Goal: Navigation & Orientation: Find specific page/section

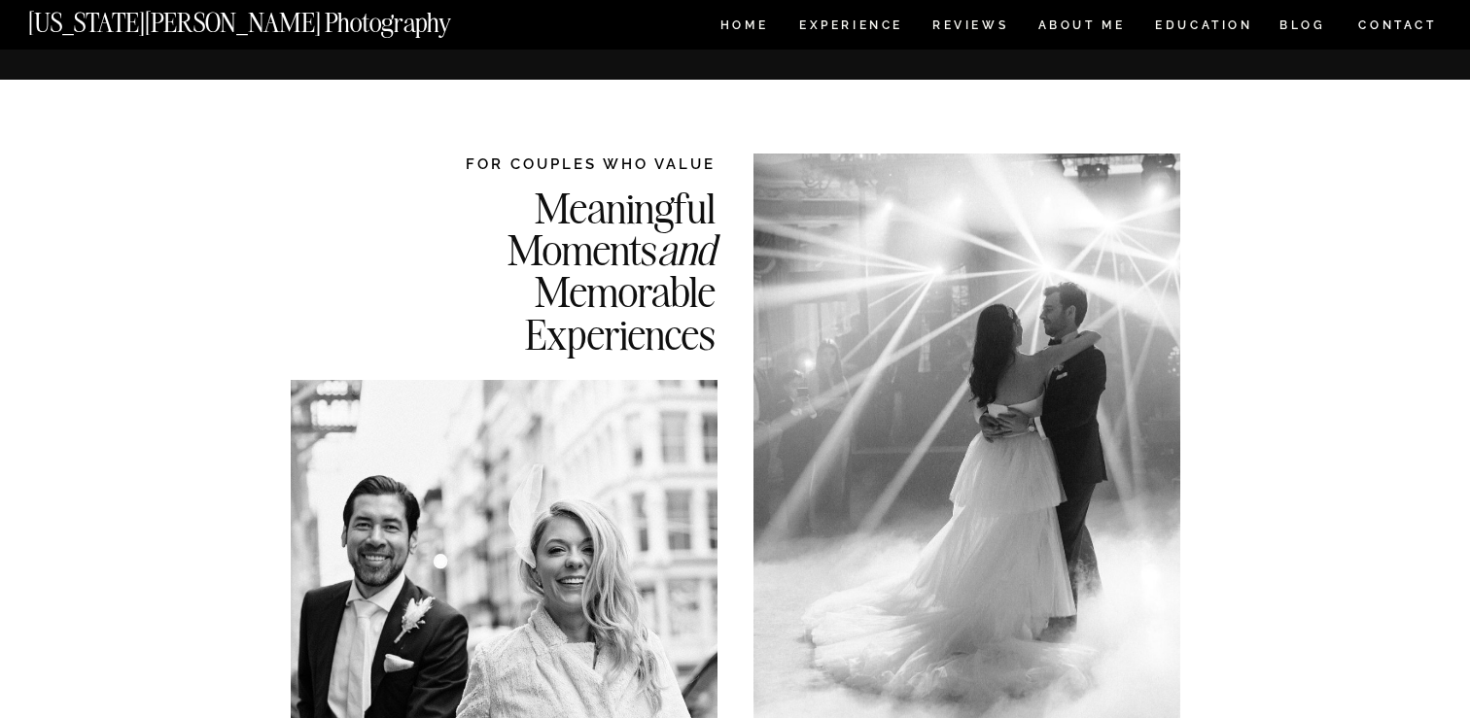
scroll to position [2604, 0]
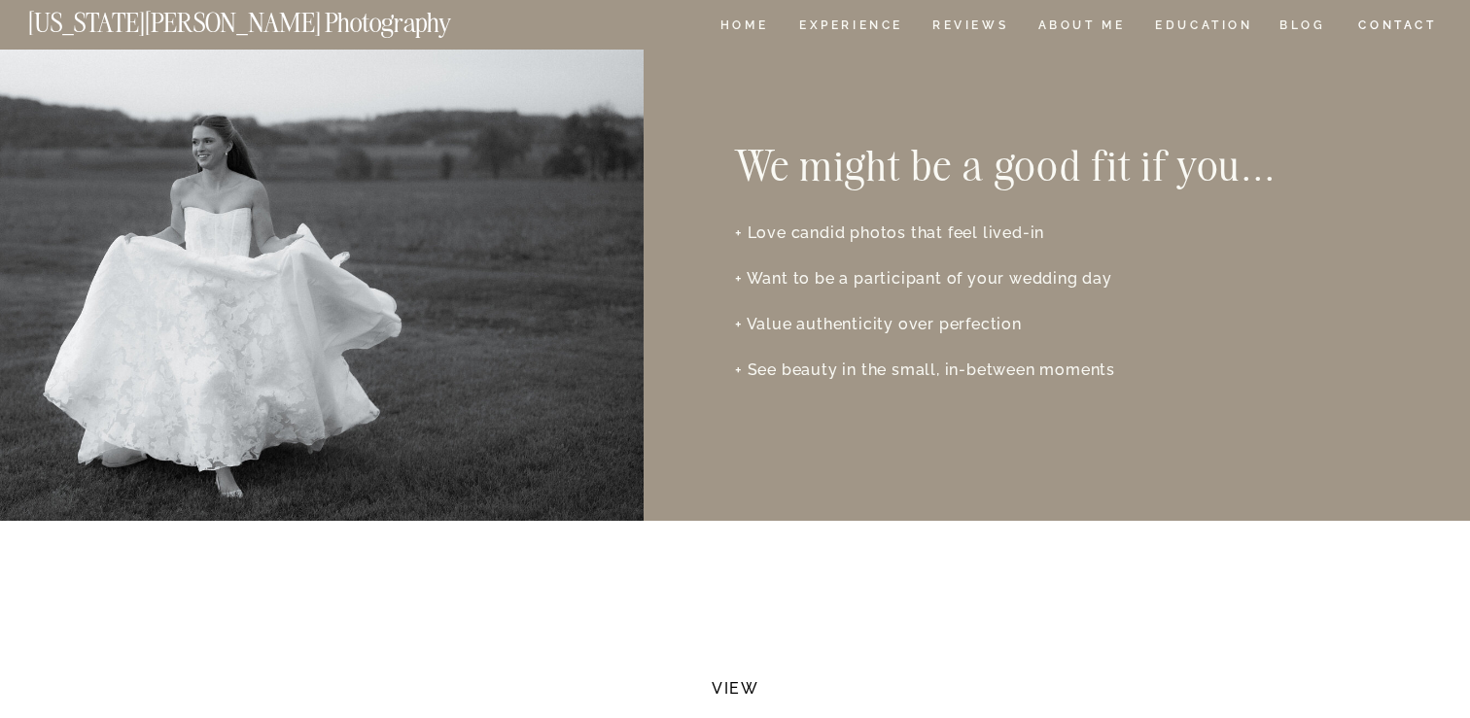
scroll to position [3023, 0]
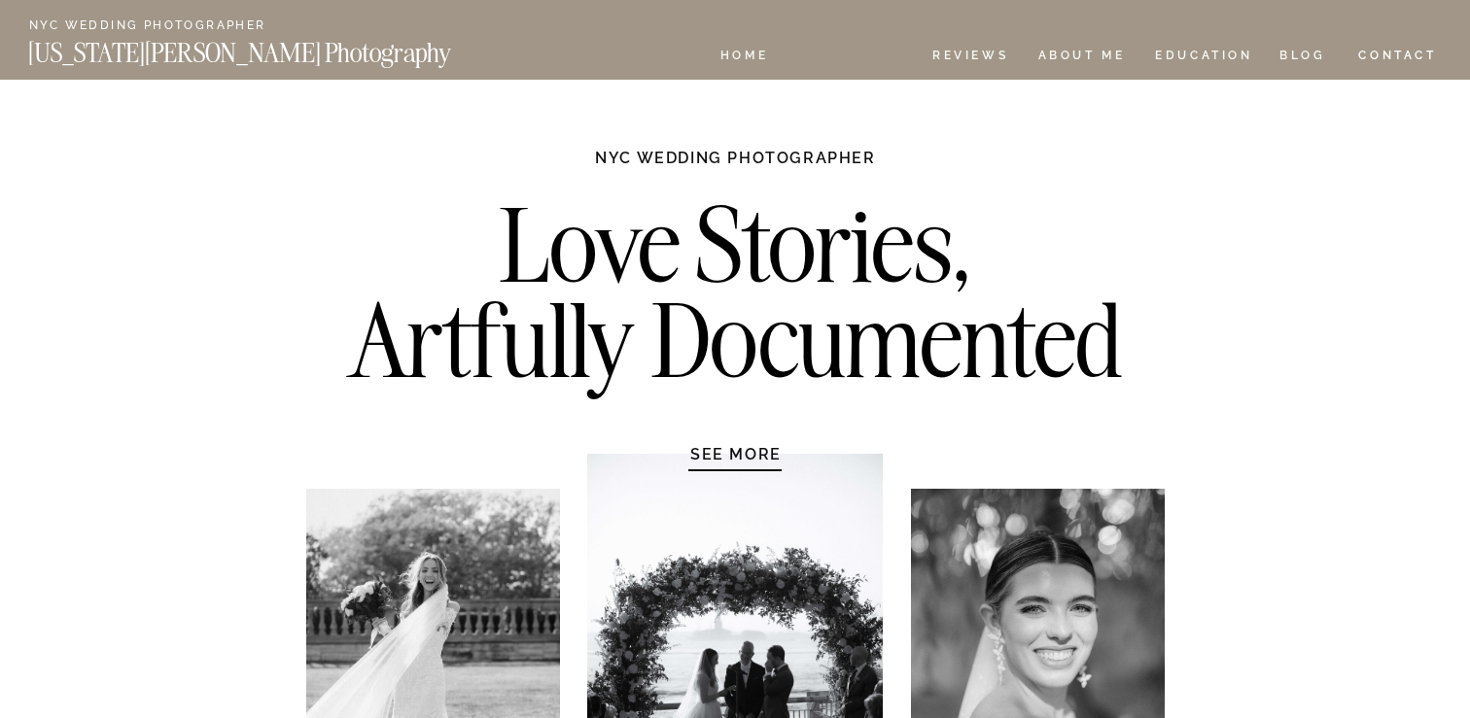
click at [866, 55] on nav "Experience" at bounding box center [850, 58] width 102 height 17
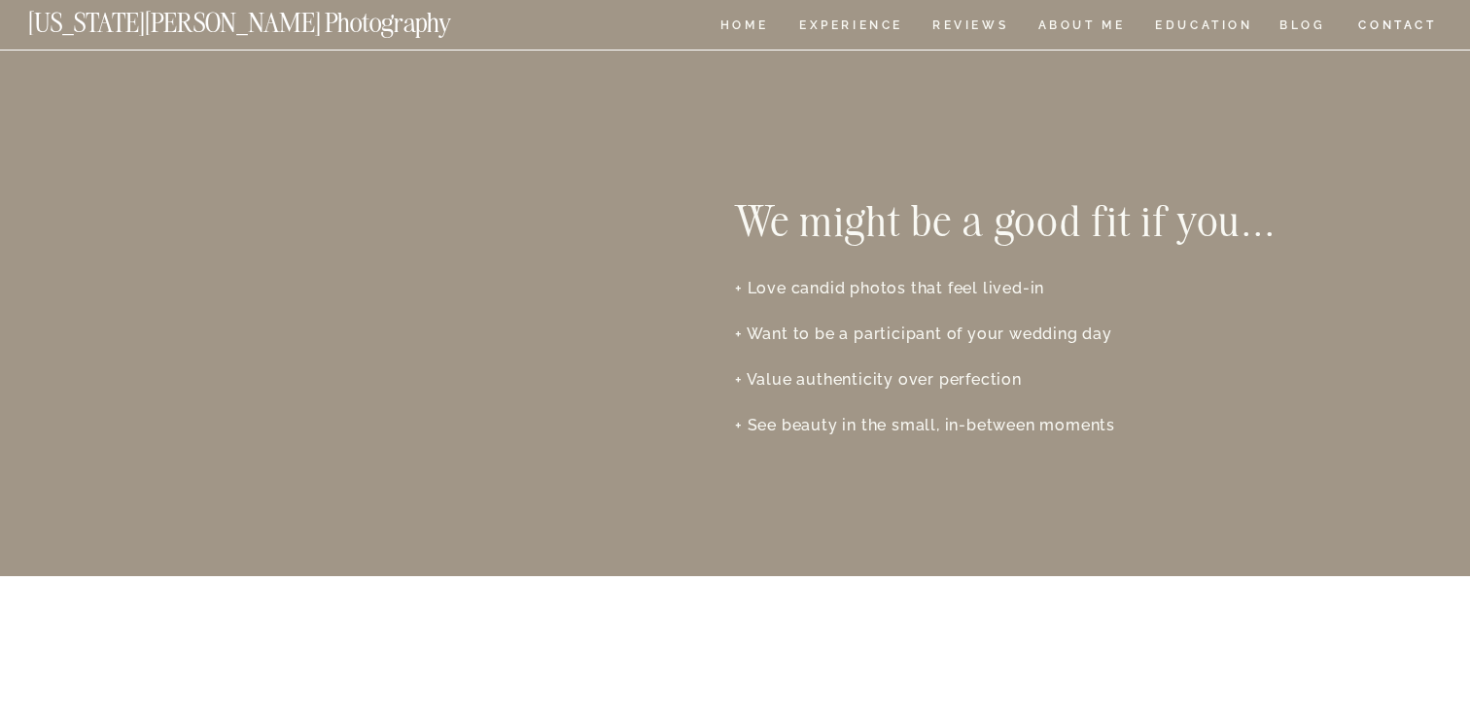
scroll to position [2940, 0]
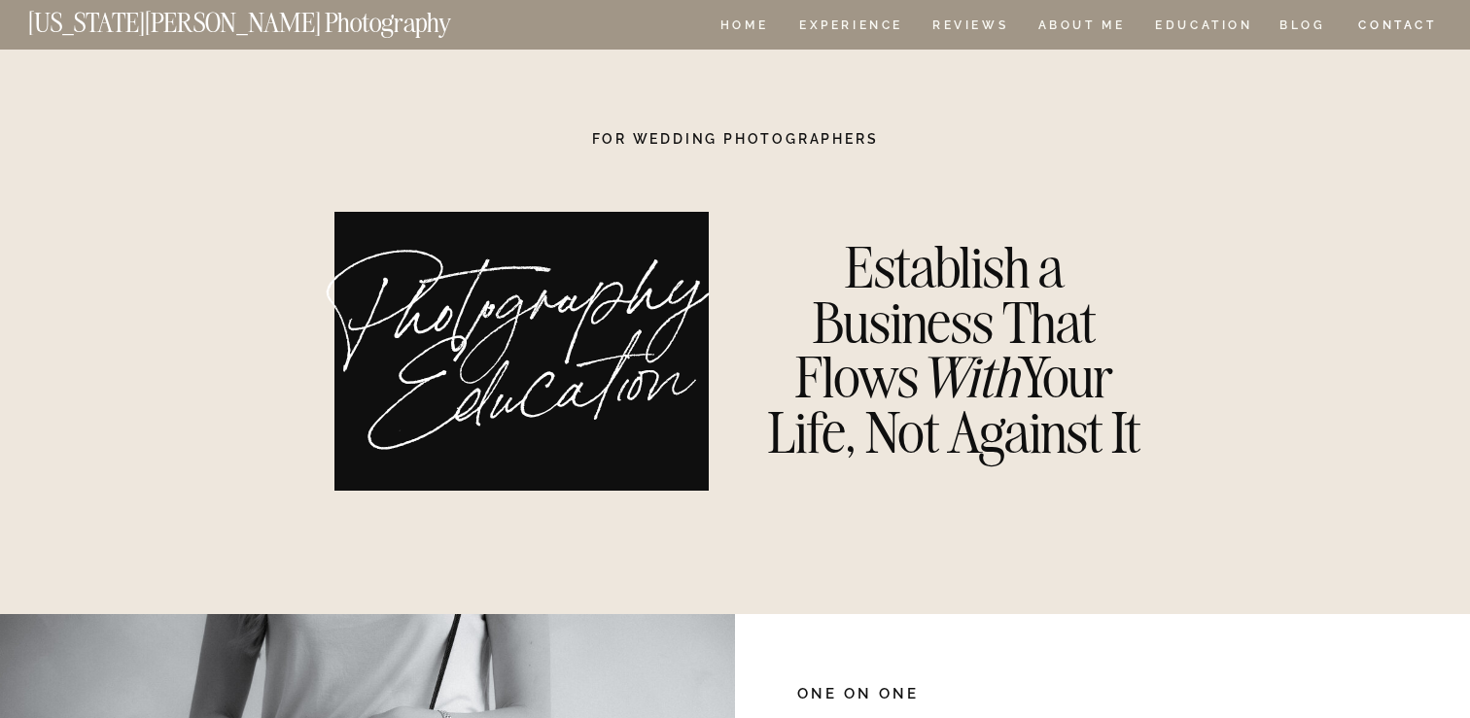
click at [1295, 19] on nav "BLOG" at bounding box center [1302, 27] width 47 height 17
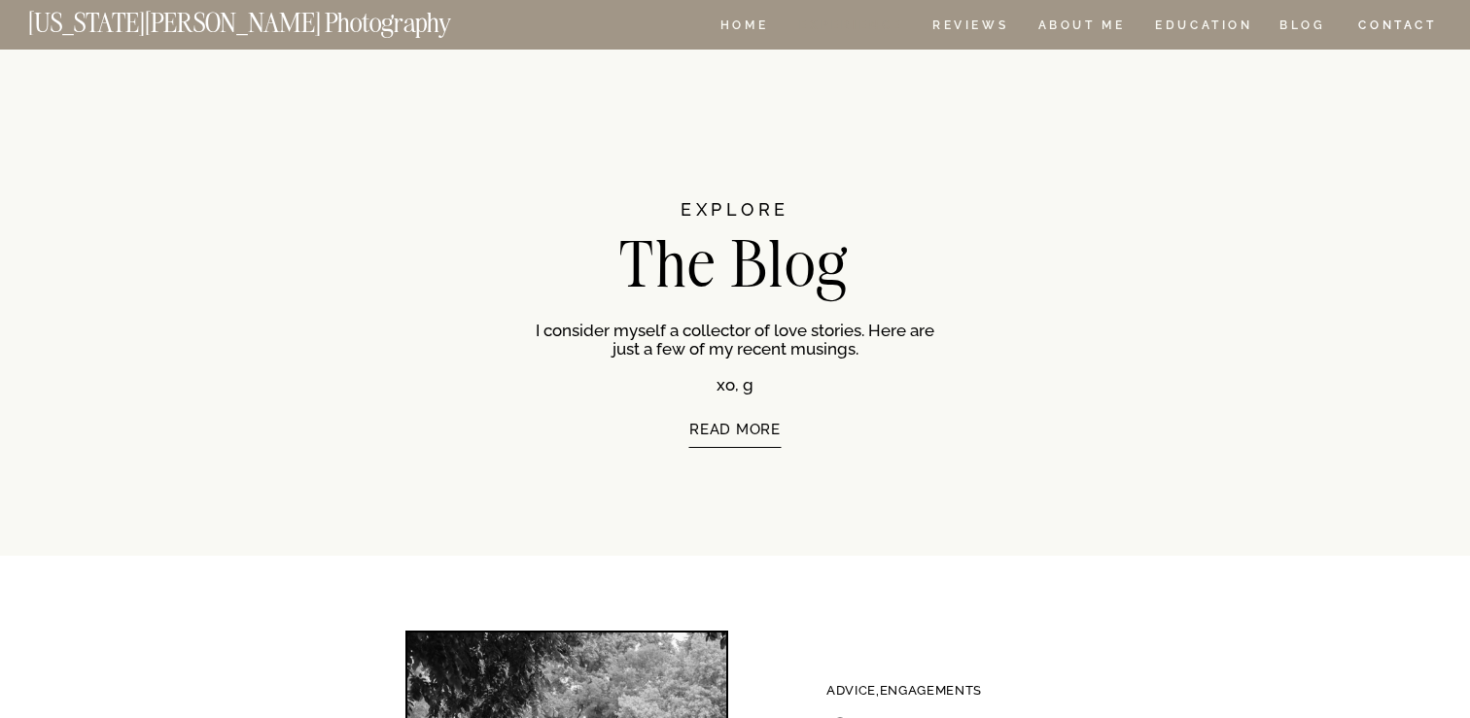
click at [850, 27] on nav "Experience" at bounding box center [850, 27] width 102 height 17
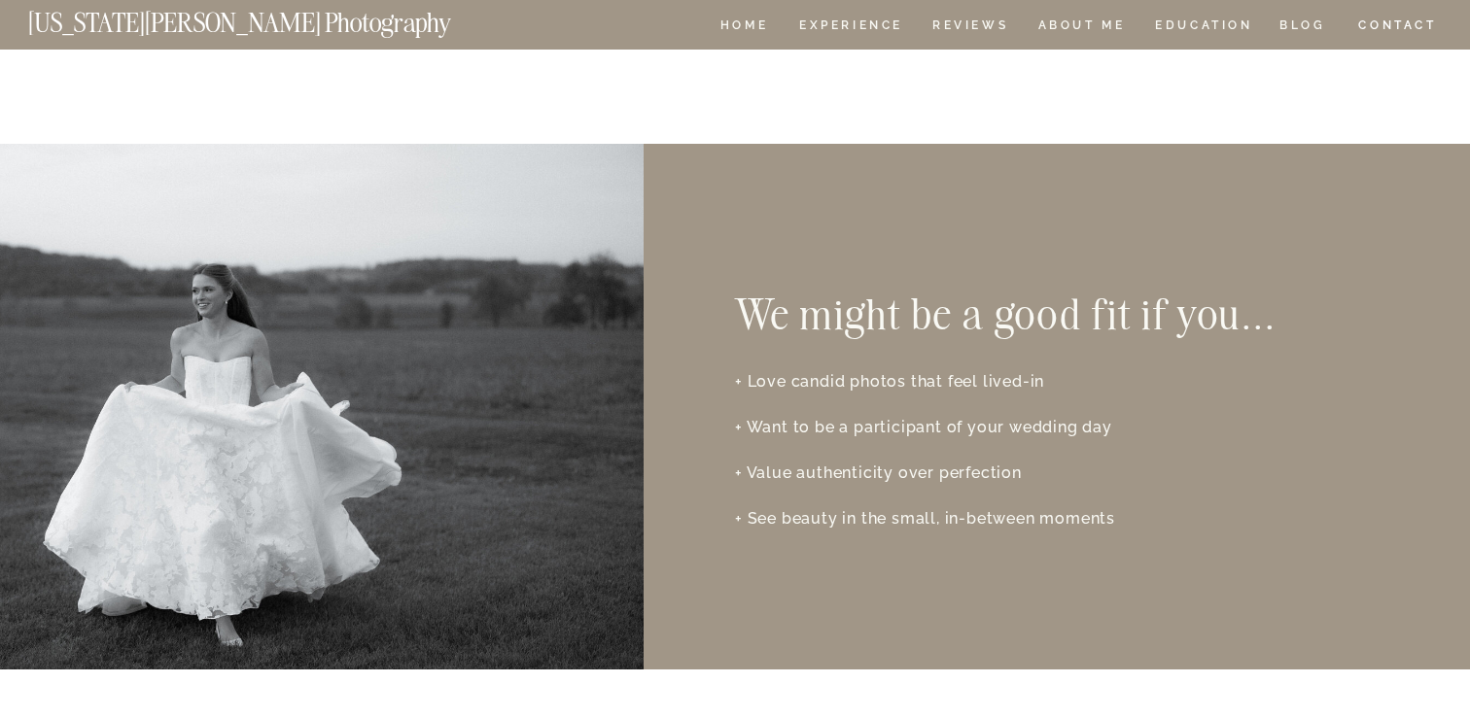
scroll to position [2888, 0]
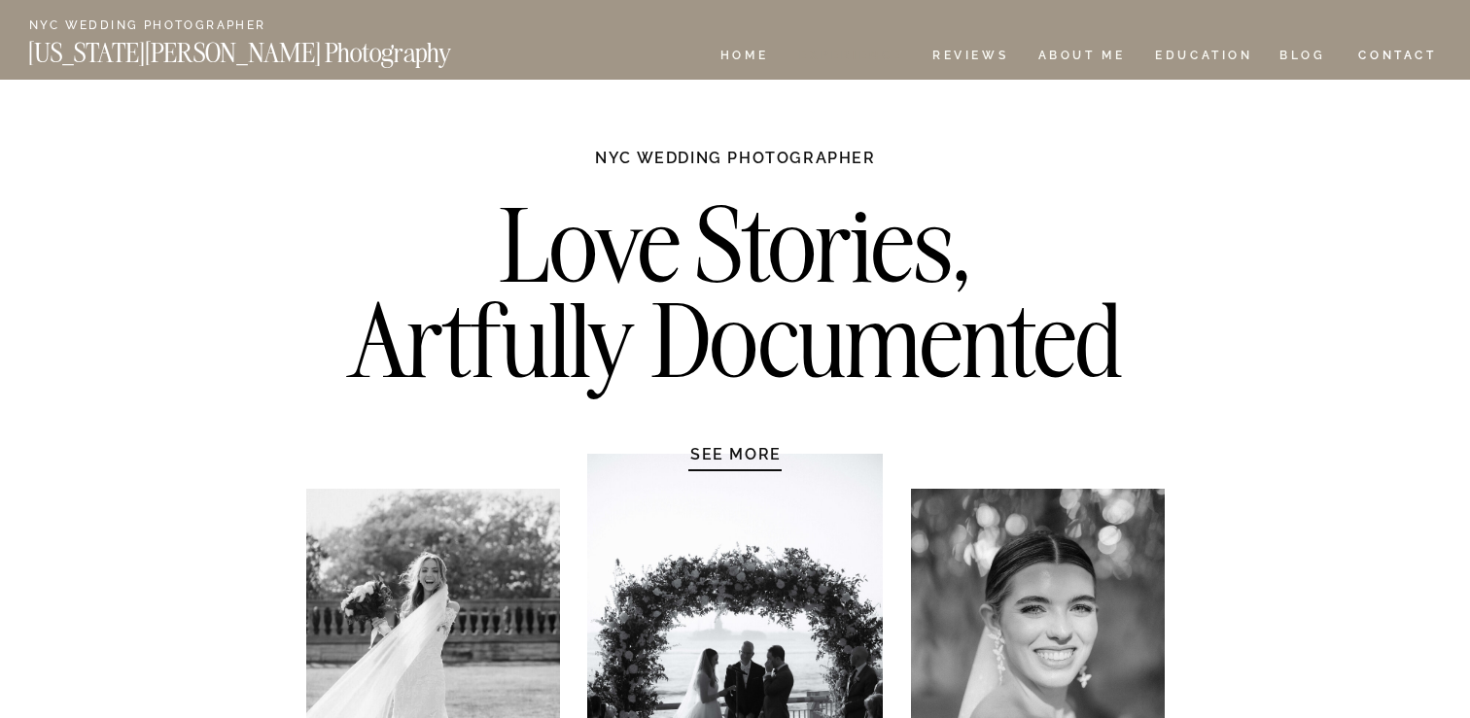
click at [837, 58] on nav "Experience" at bounding box center [850, 58] width 102 height 17
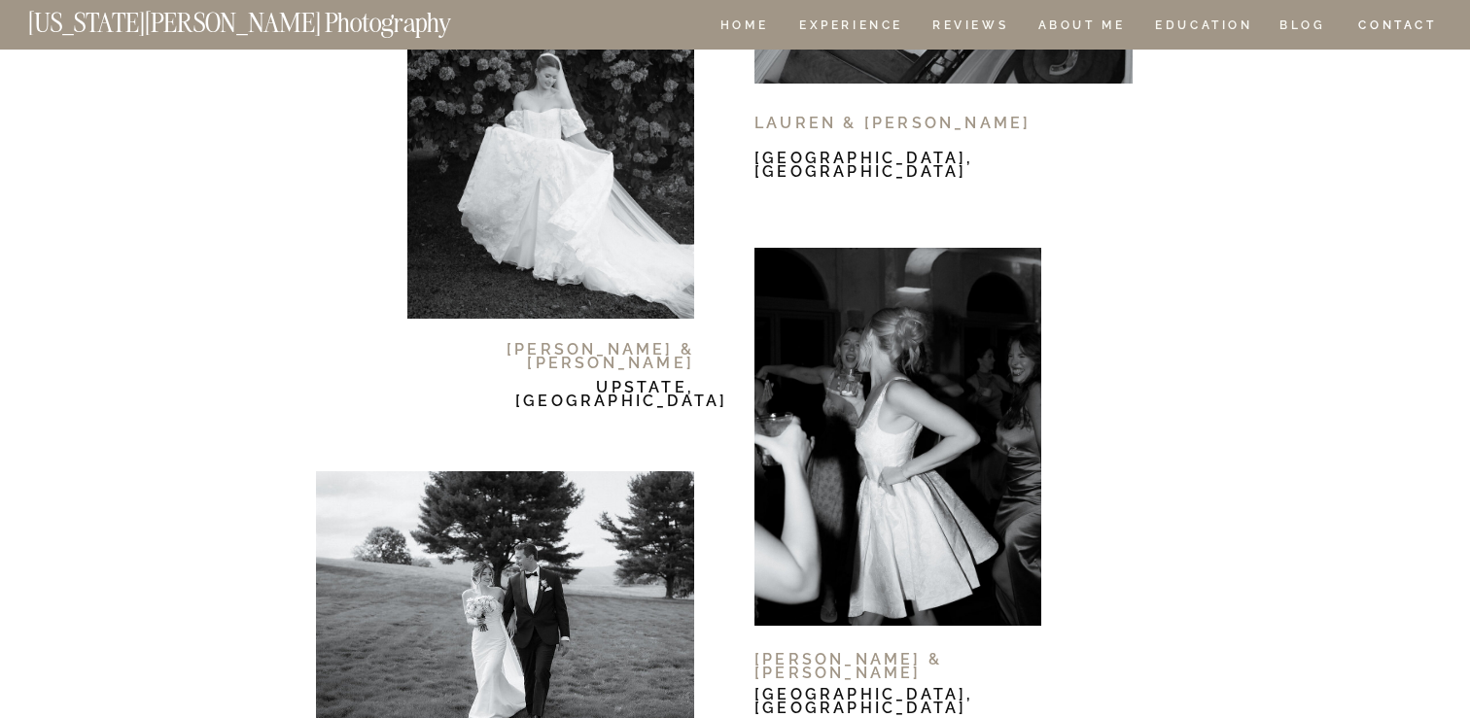
scroll to position [12047, 0]
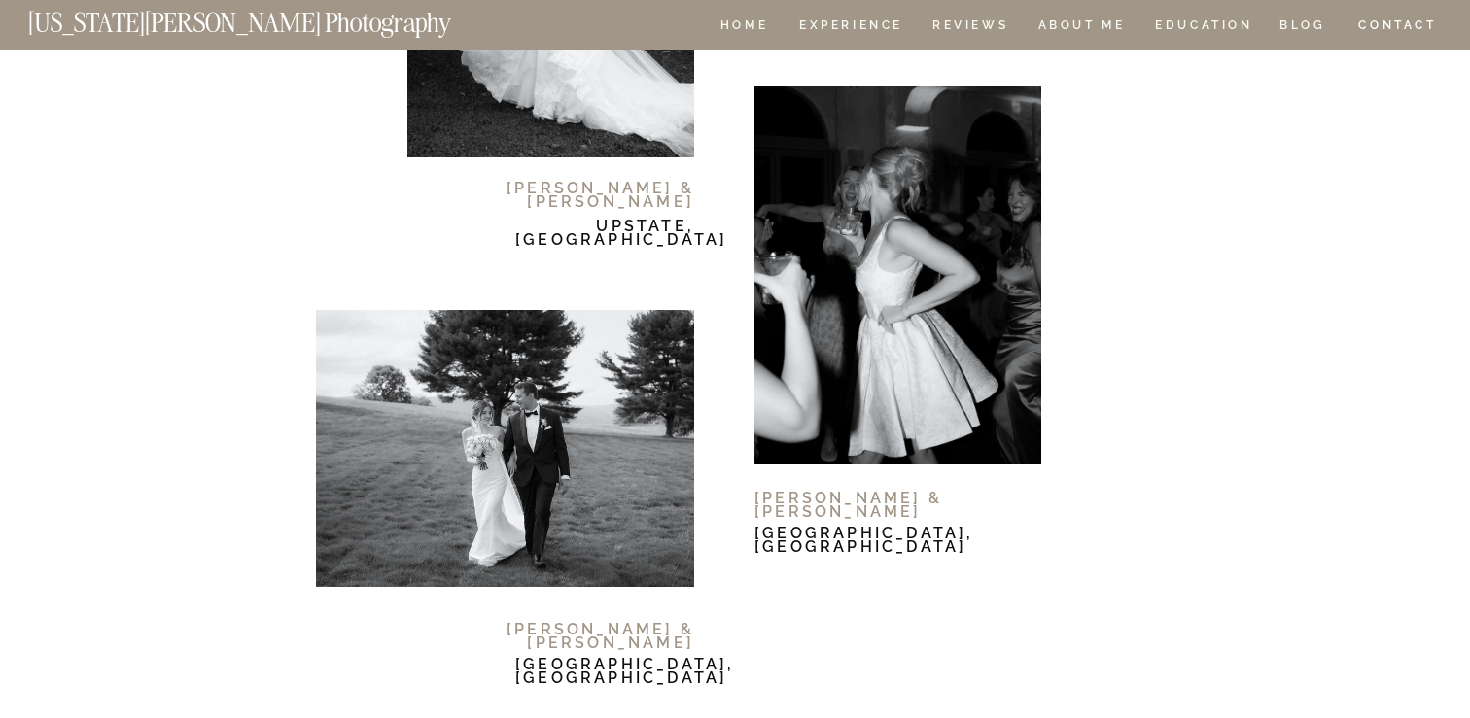
click at [816, 142] on div at bounding box center [897, 276] width 287 height 378
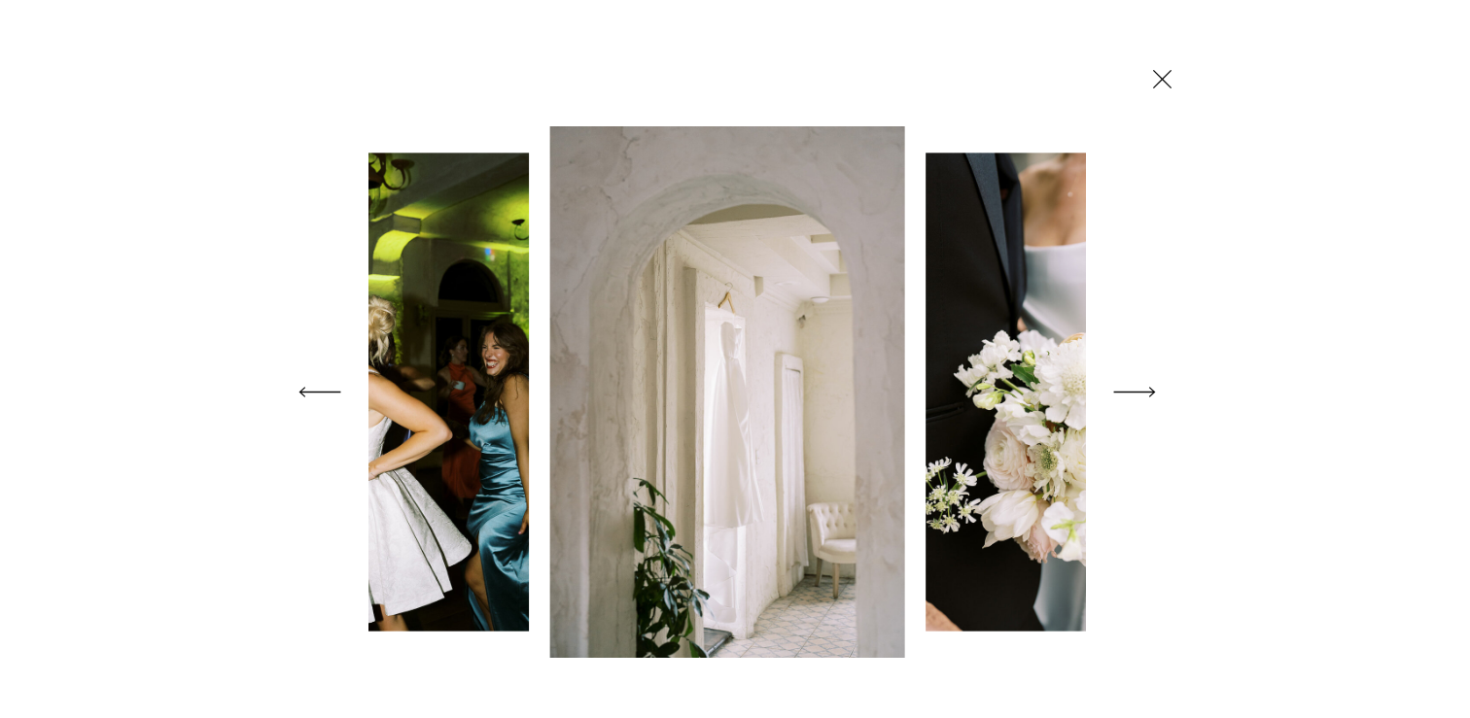
click at [1138, 396] on icon at bounding box center [1134, 392] width 54 height 77
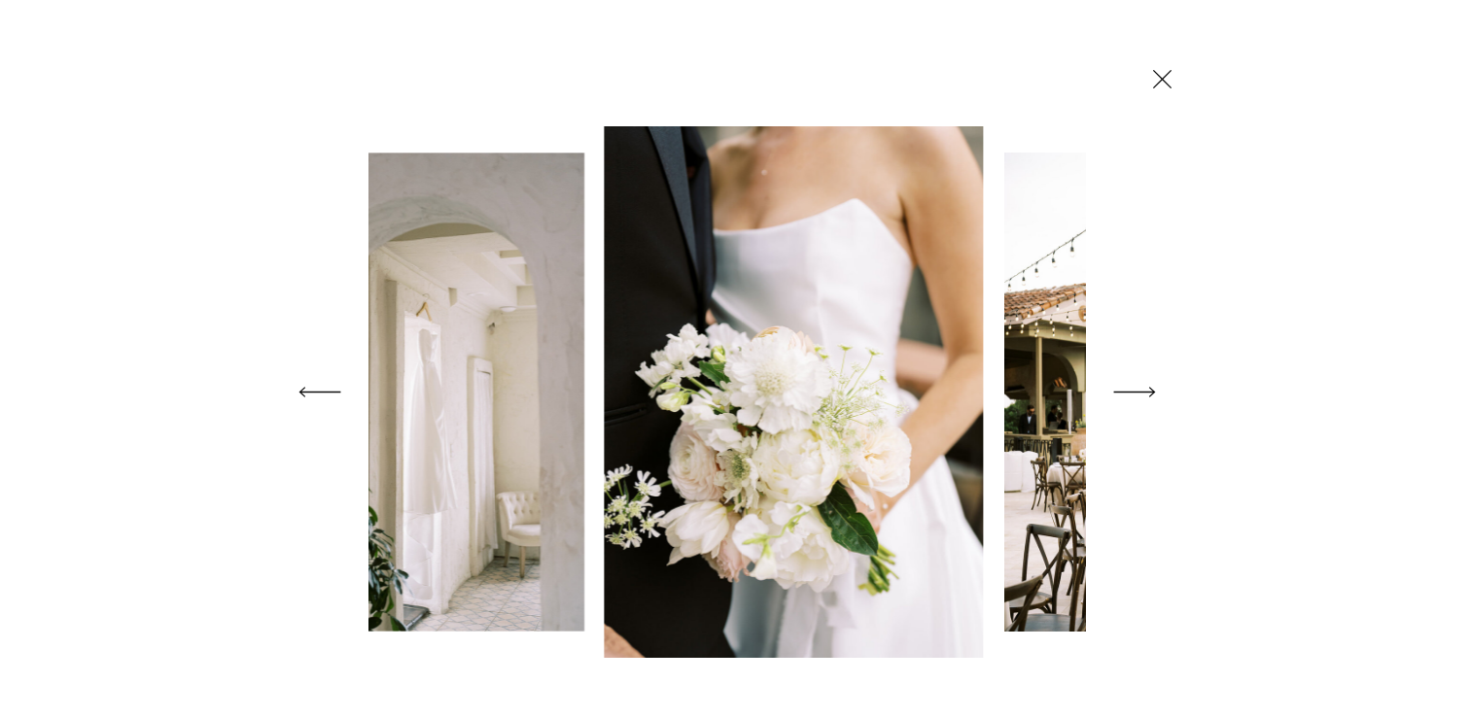
click at [1138, 396] on icon at bounding box center [1134, 392] width 54 height 77
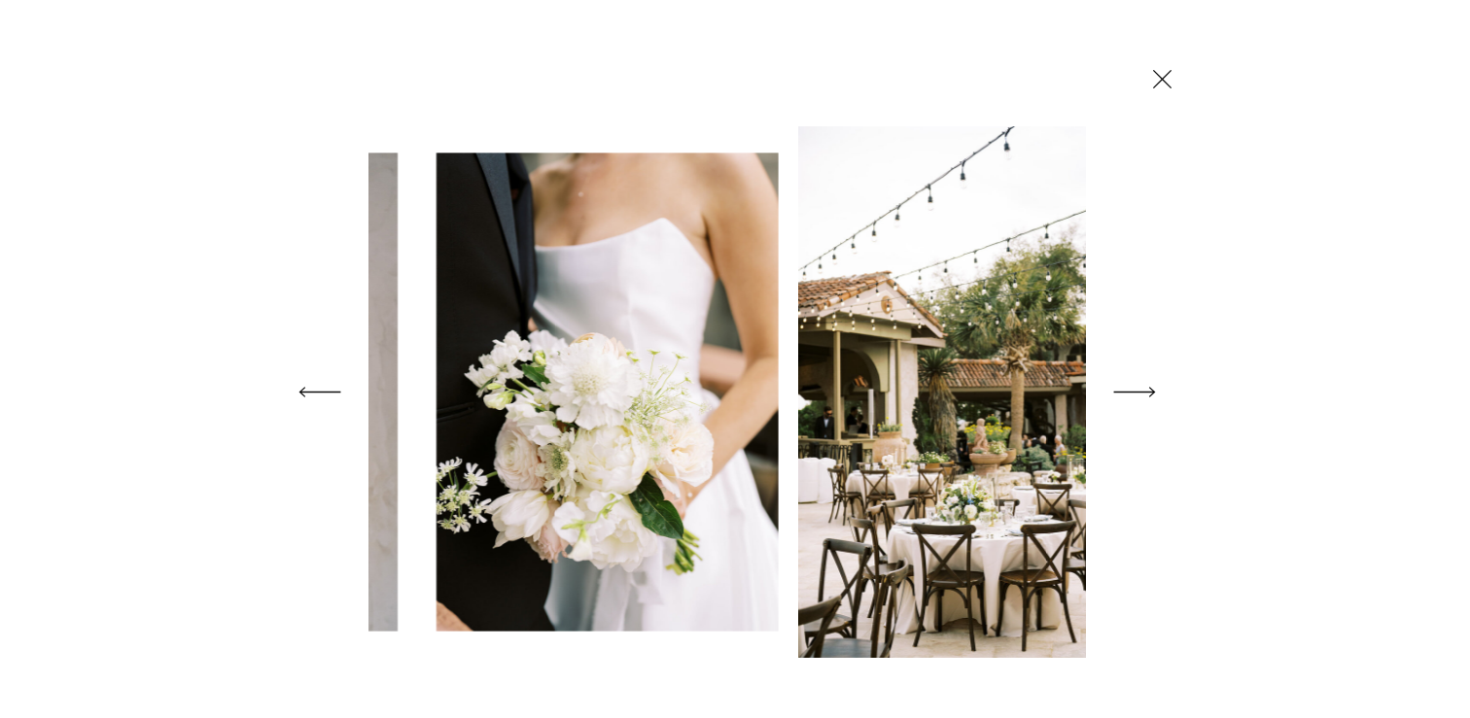
click at [1138, 396] on icon at bounding box center [1134, 392] width 54 height 77
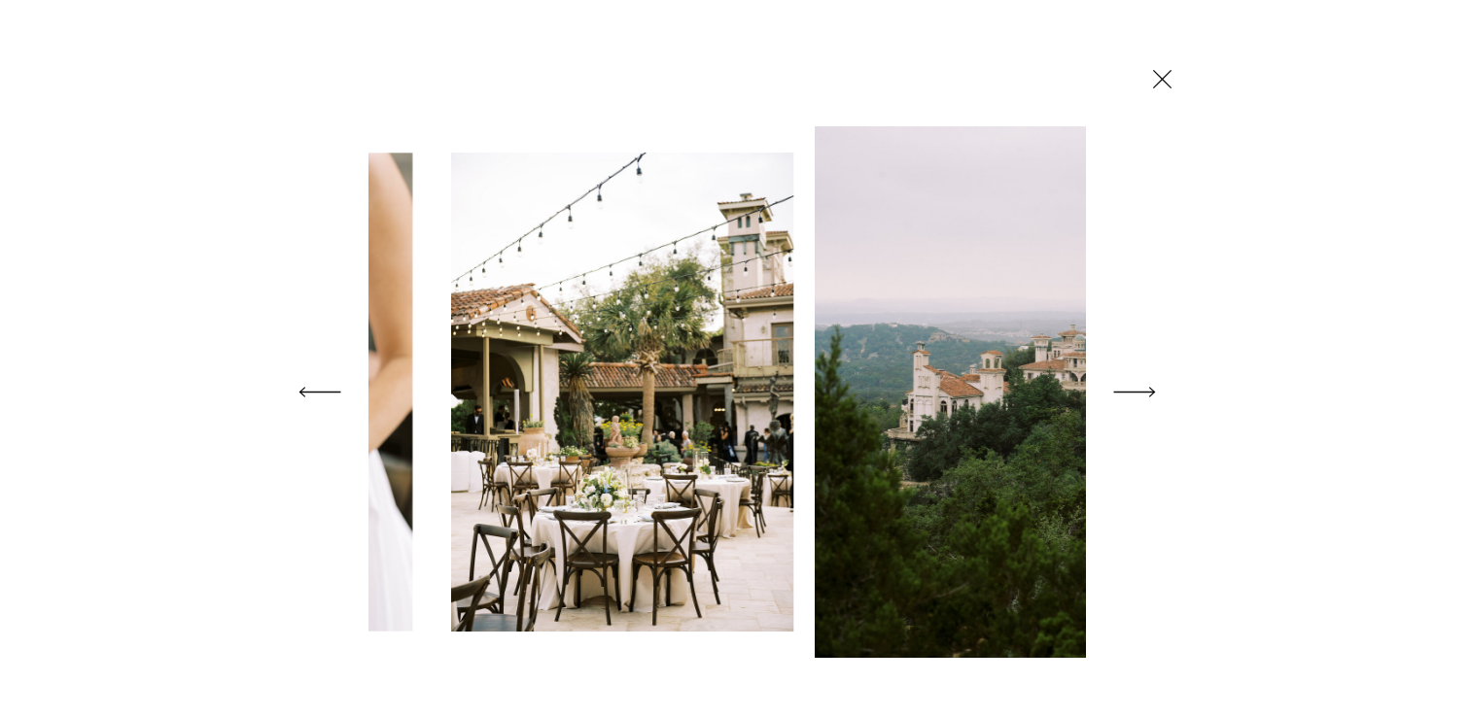
click at [1138, 396] on icon at bounding box center [1134, 392] width 54 height 77
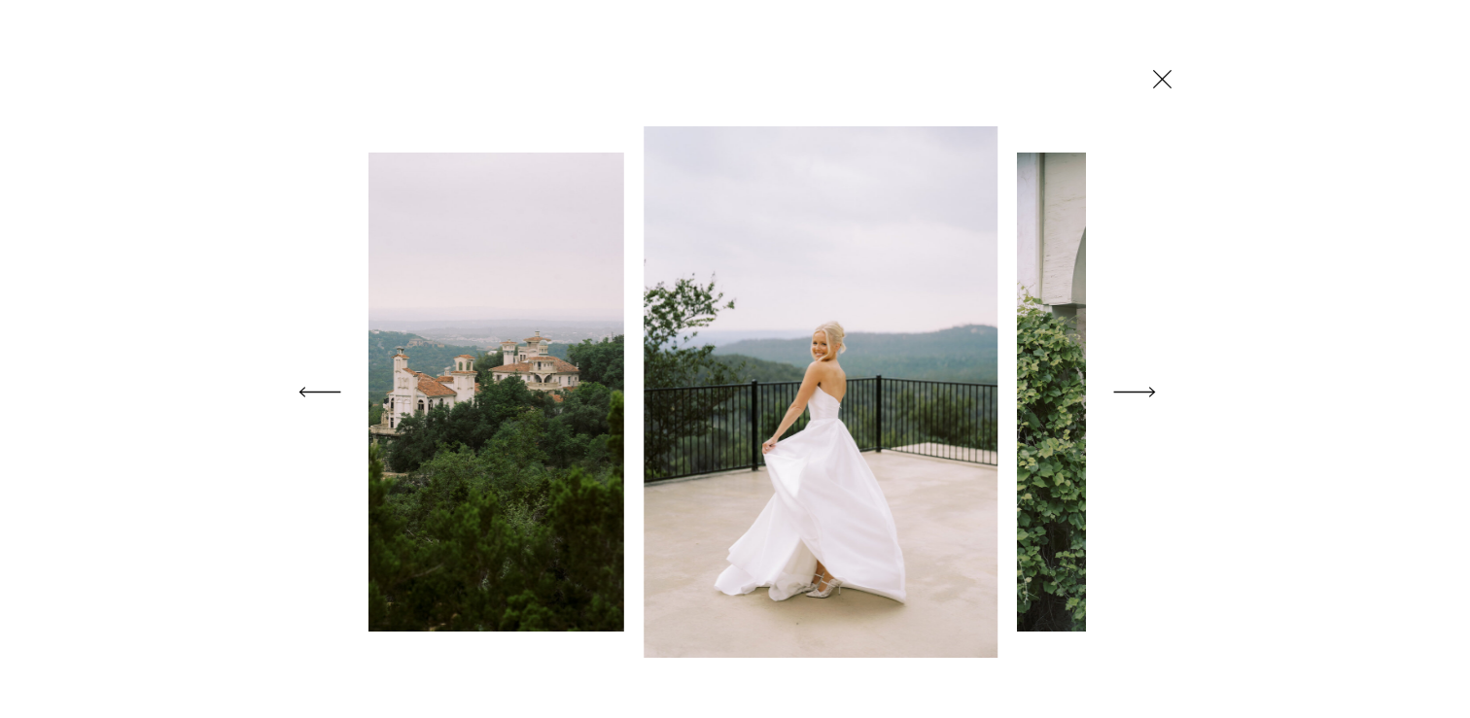
click at [1138, 396] on icon at bounding box center [1134, 392] width 54 height 77
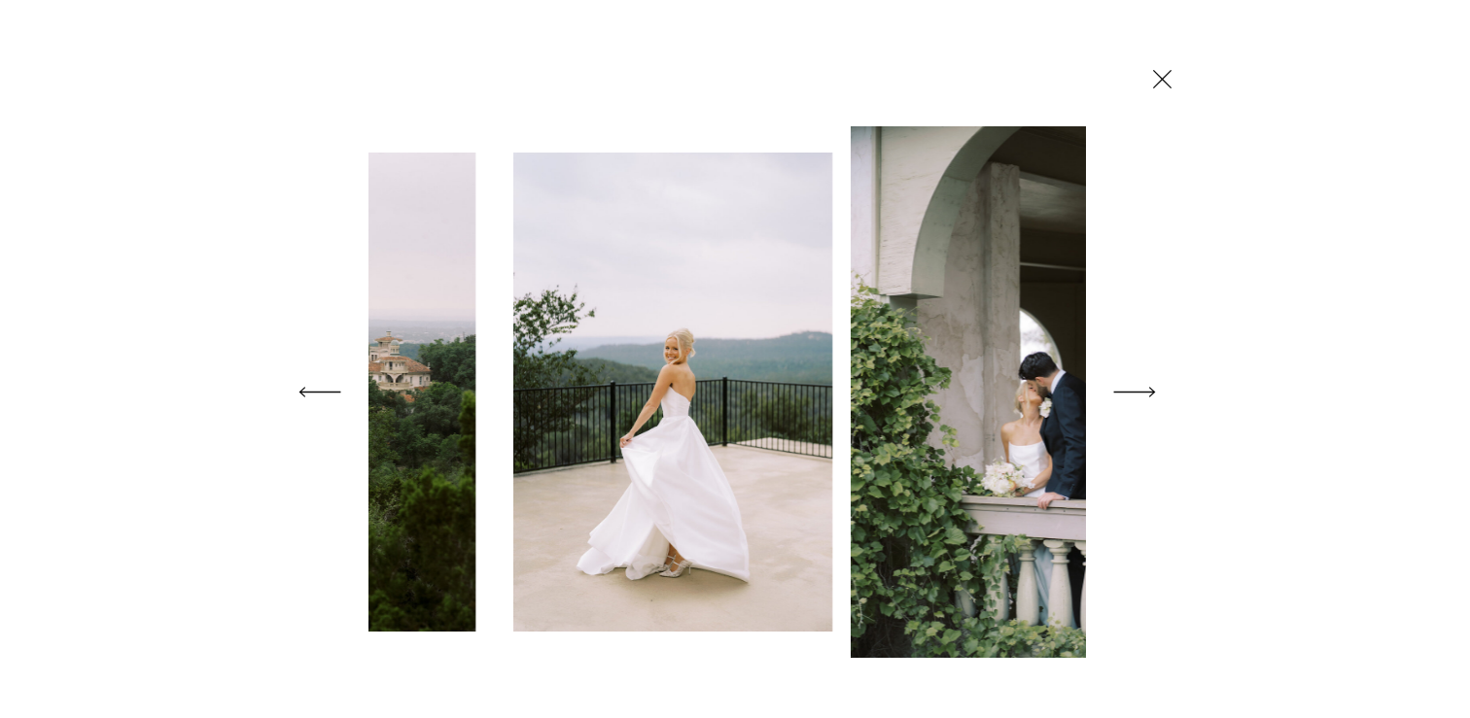
click at [1138, 396] on icon at bounding box center [1134, 392] width 54 height 77
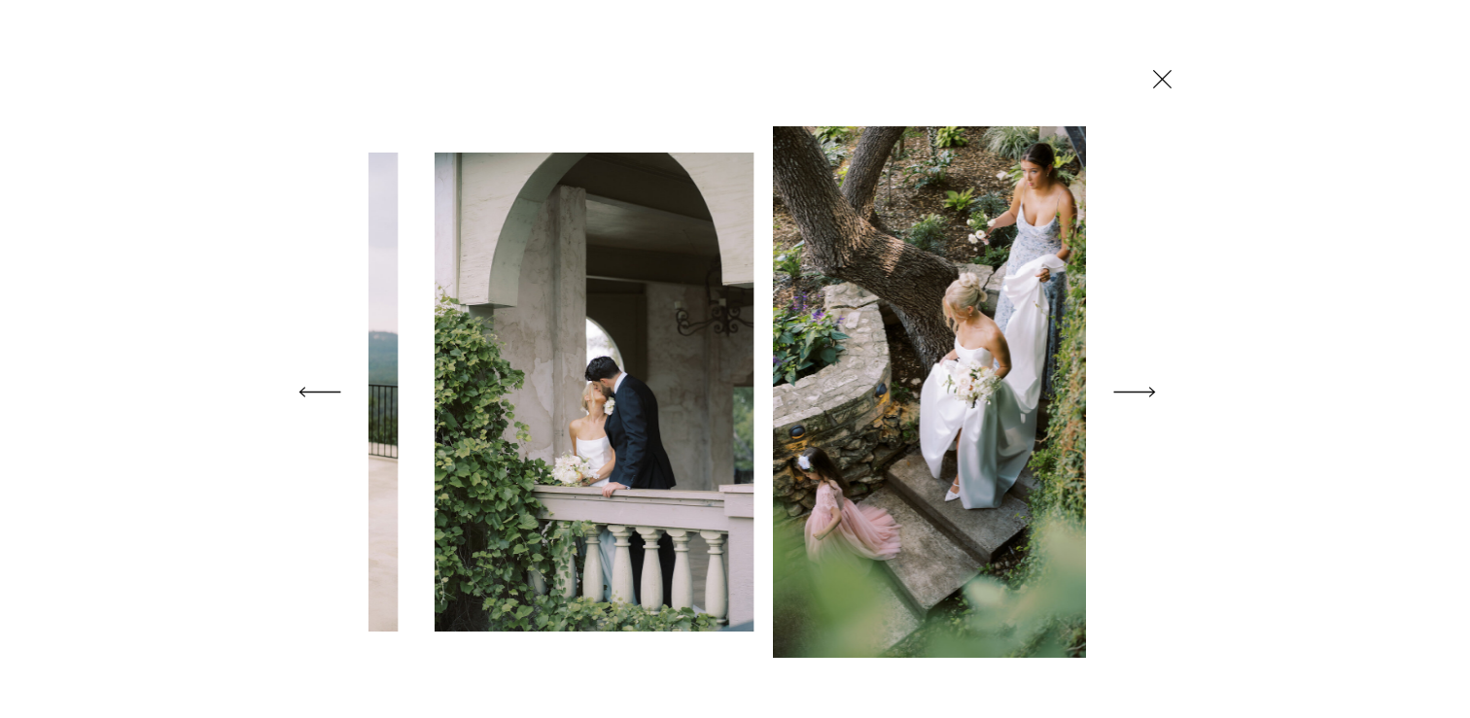
click at [1138, 396] on icon at bounding box center [1134, 392] width 54 height 77
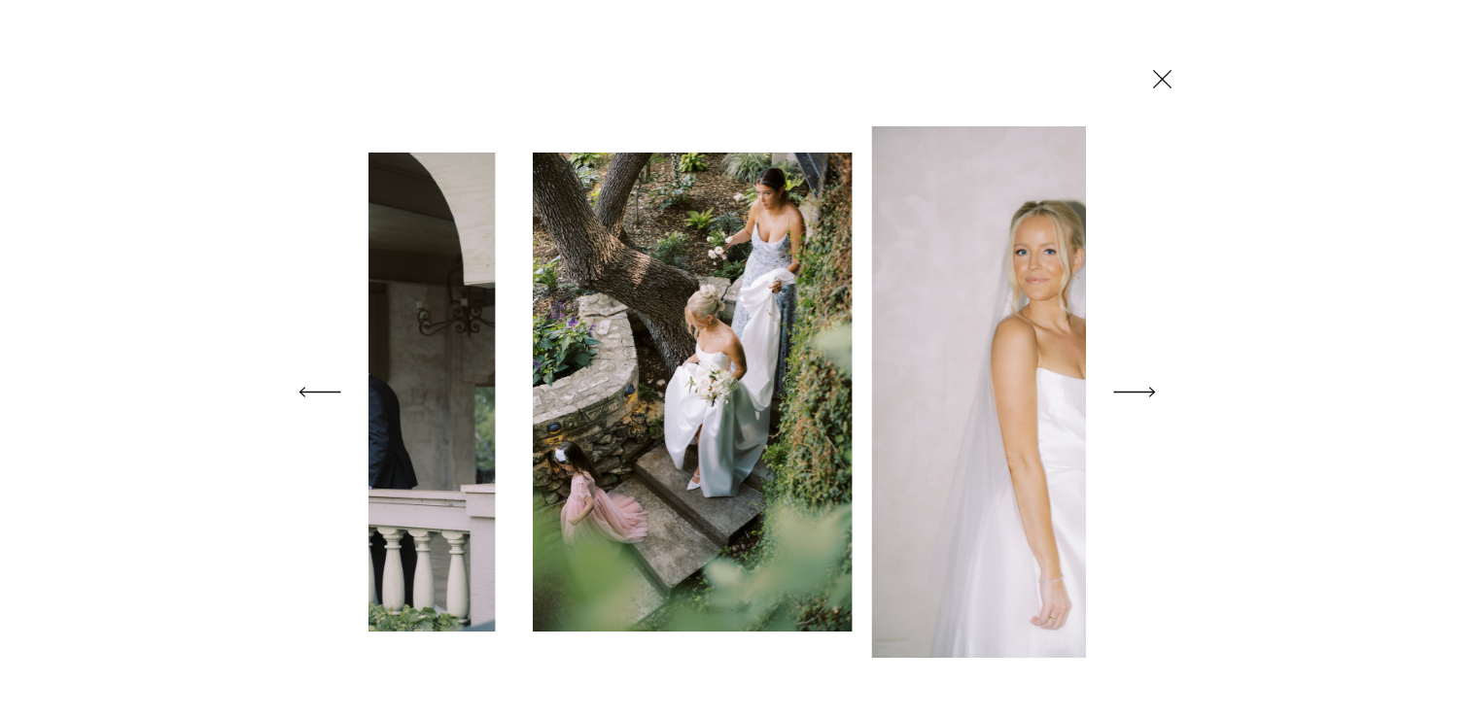
click at [1138, 397] on icon at bounding box center [1134, 392] width 54 height 77
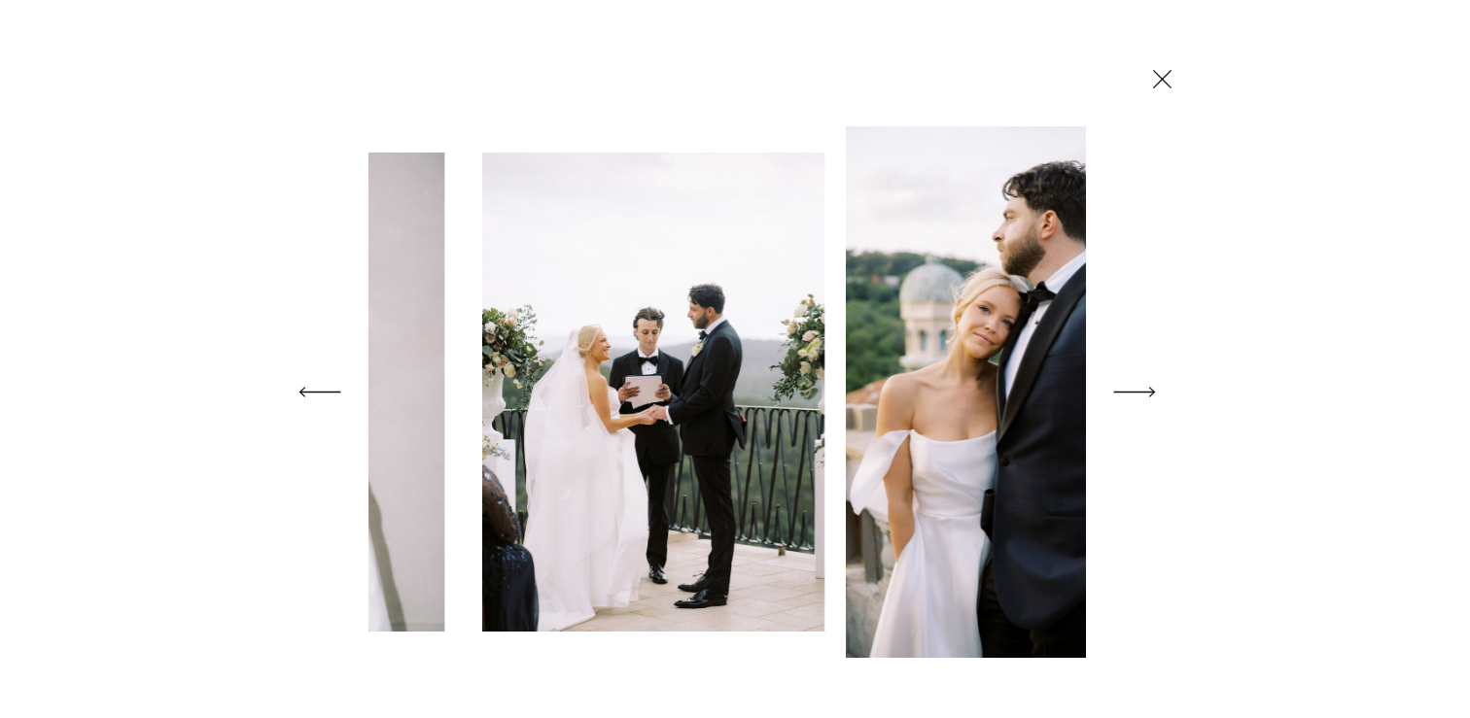
click at [1138, 397] on icon at bounding box center [1134, 392] width 54 height 77
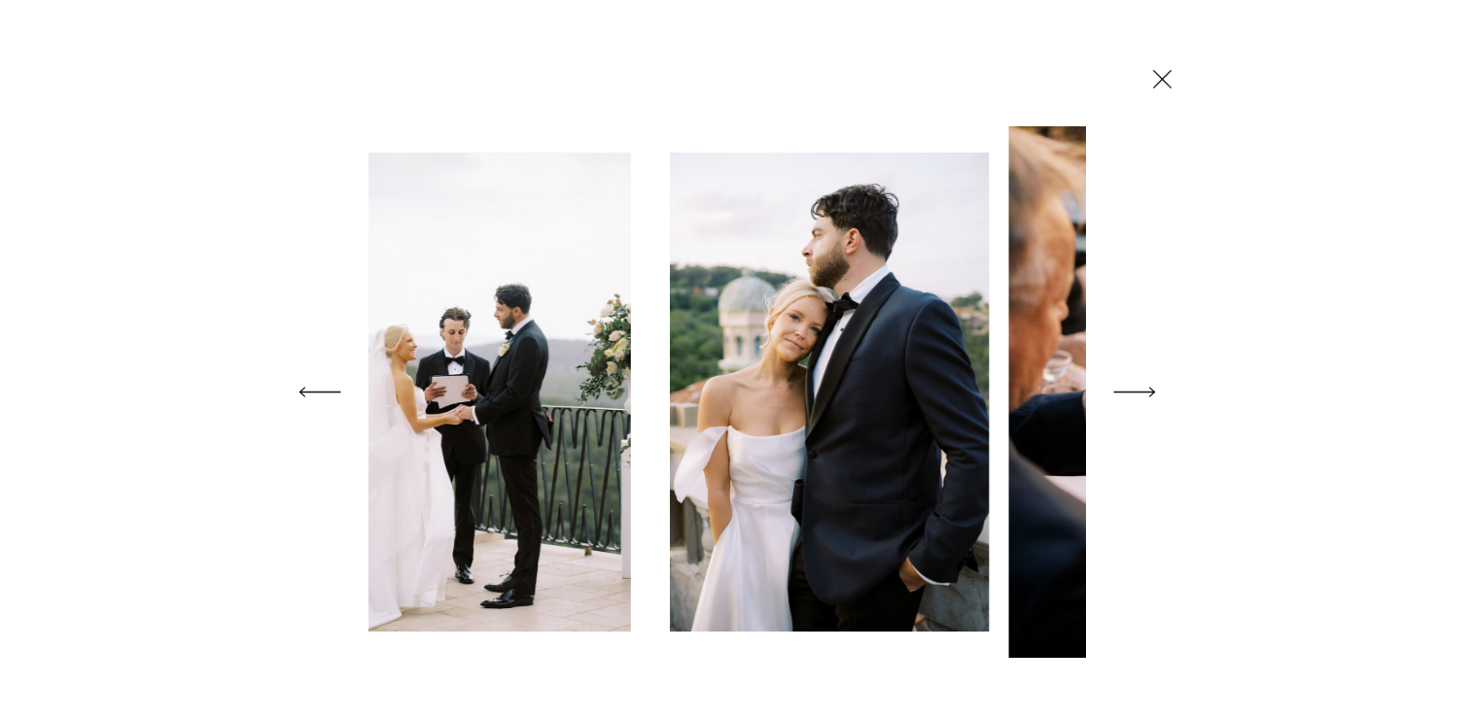
click at [1138, 397] on icon at bounding box center [1134, 392] width 54 height 77
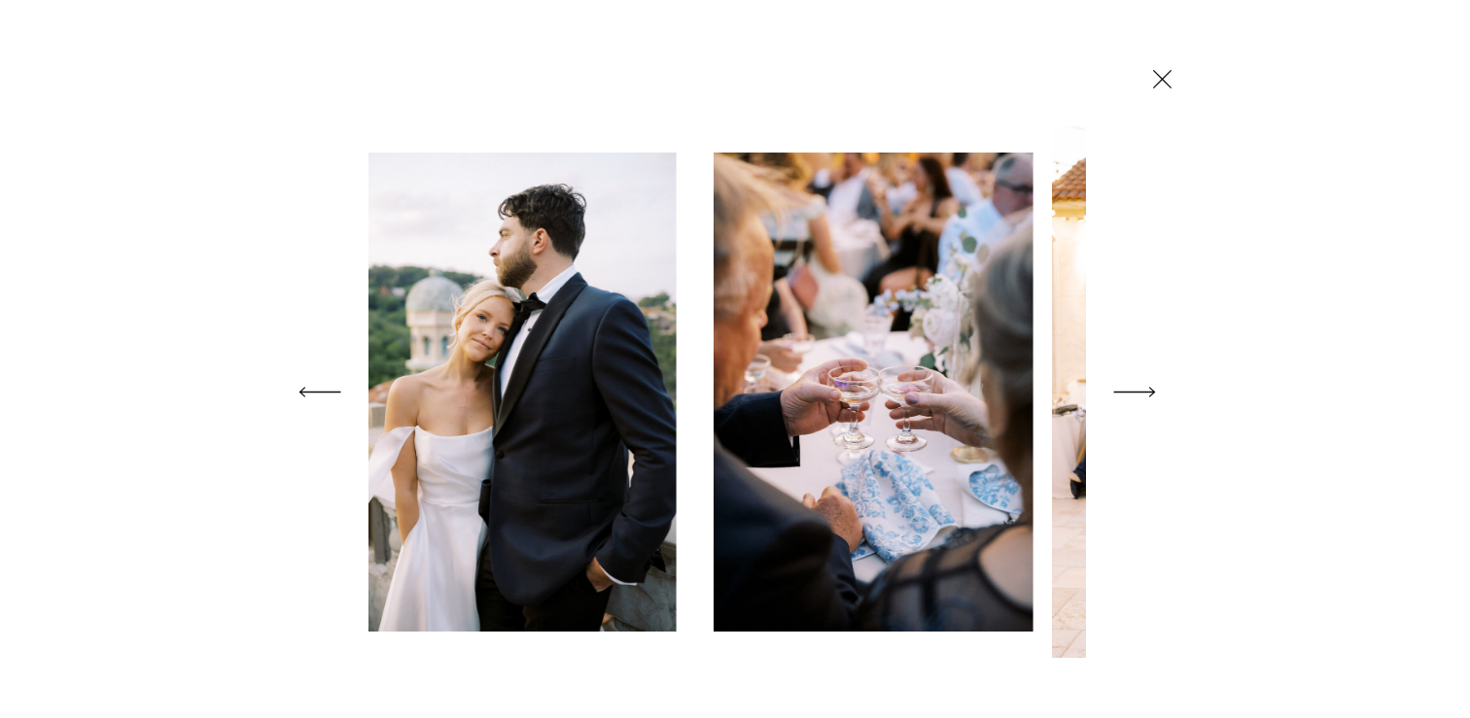
click at [1138, 397] on icon at bounding box center [1134, 392] width 54 height 77
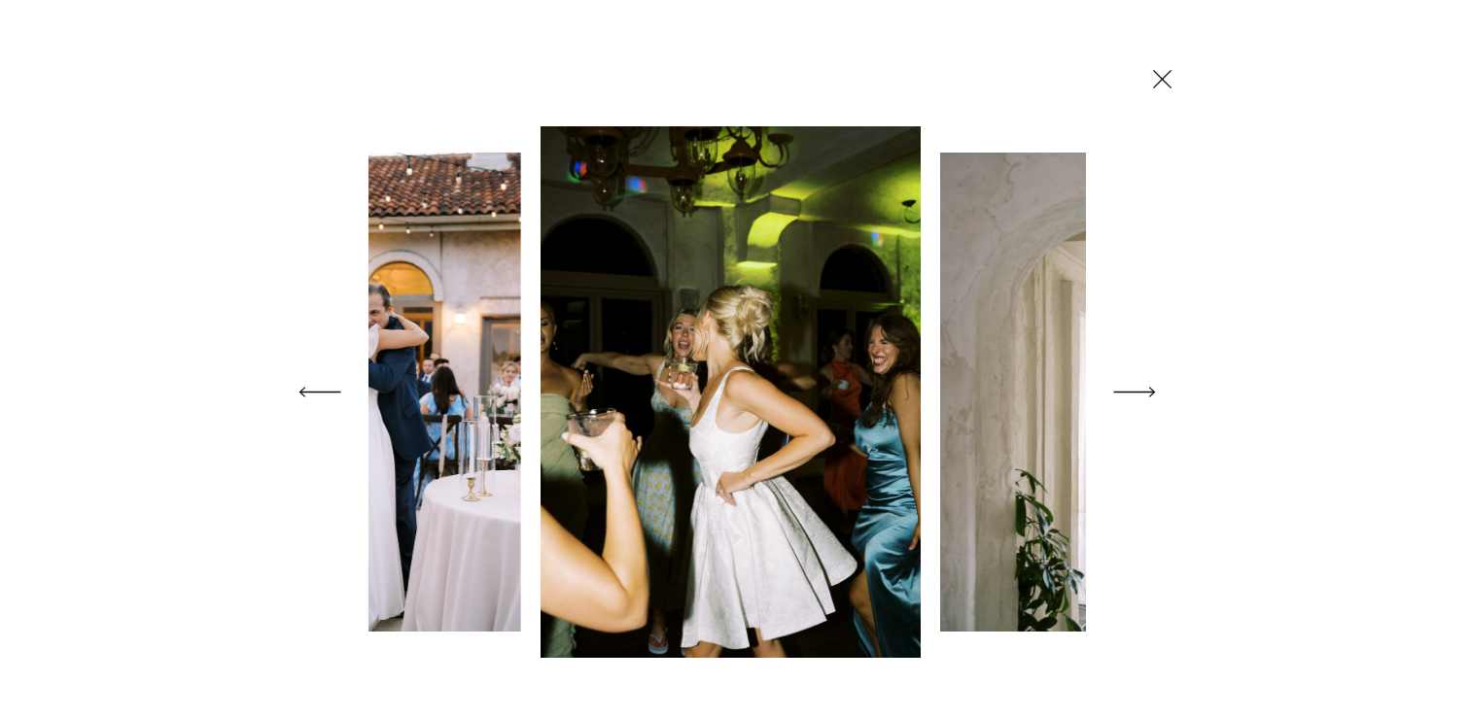
click at [1164, 80] on icon at bounding box center [1162, 79] width 32 height 34
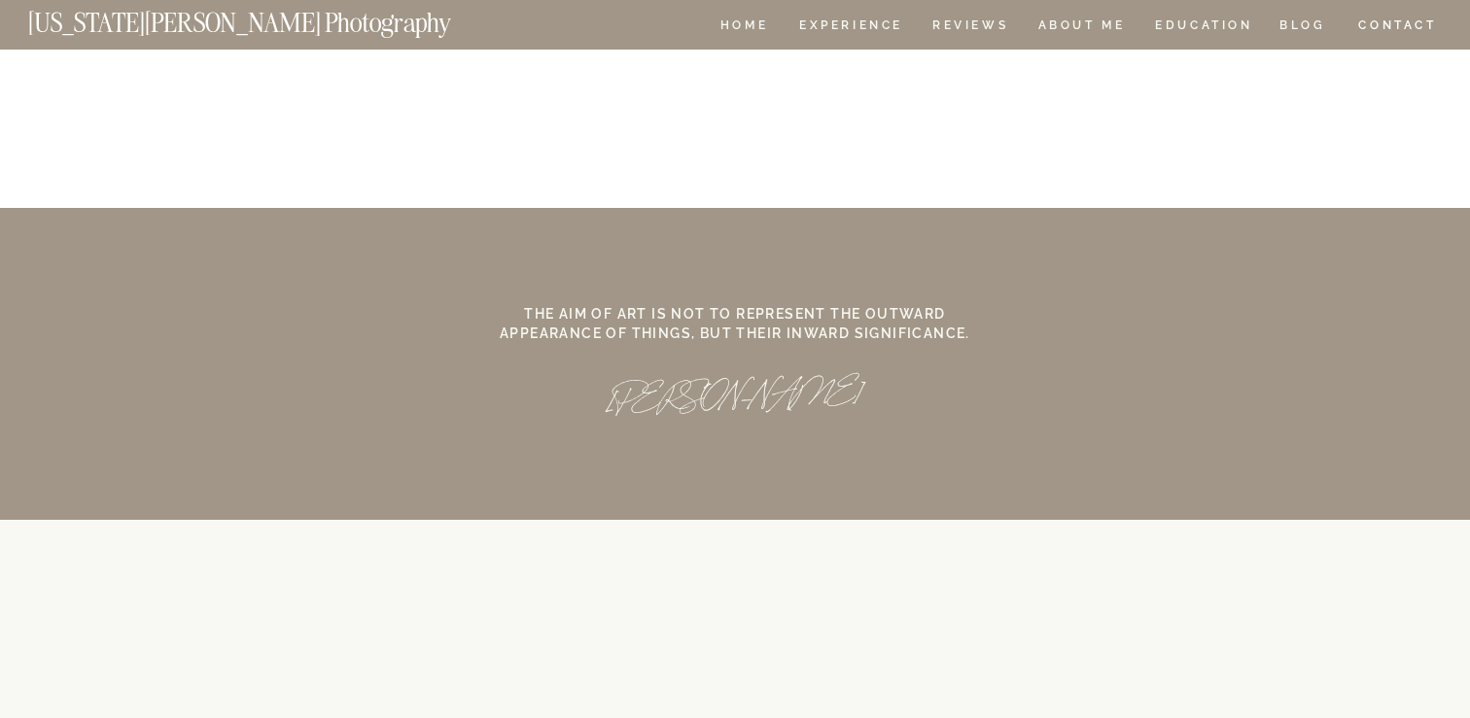
scroll to position [18100, 0]
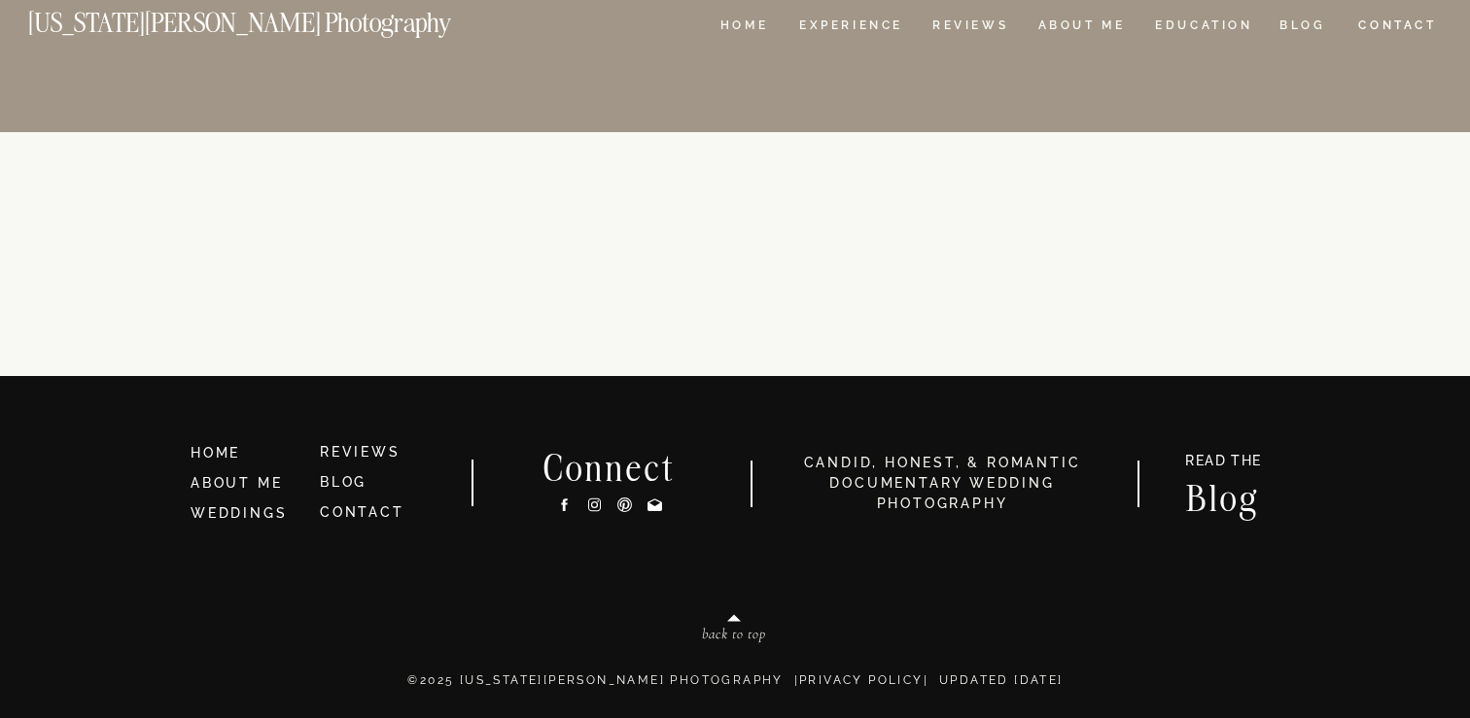
click at [1024, 285] on div at bounding box center [734, 254] width 1769 height 244
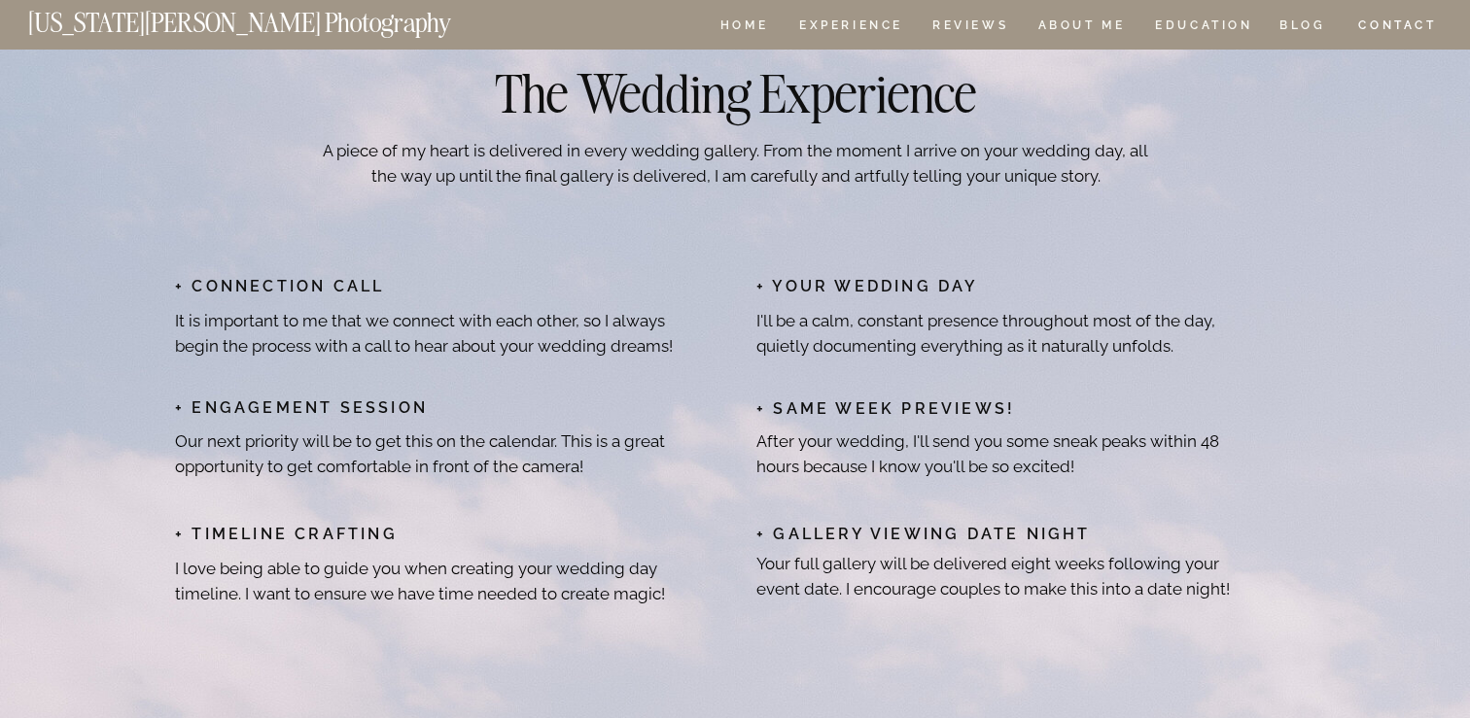
scroll to position [18100, 0]
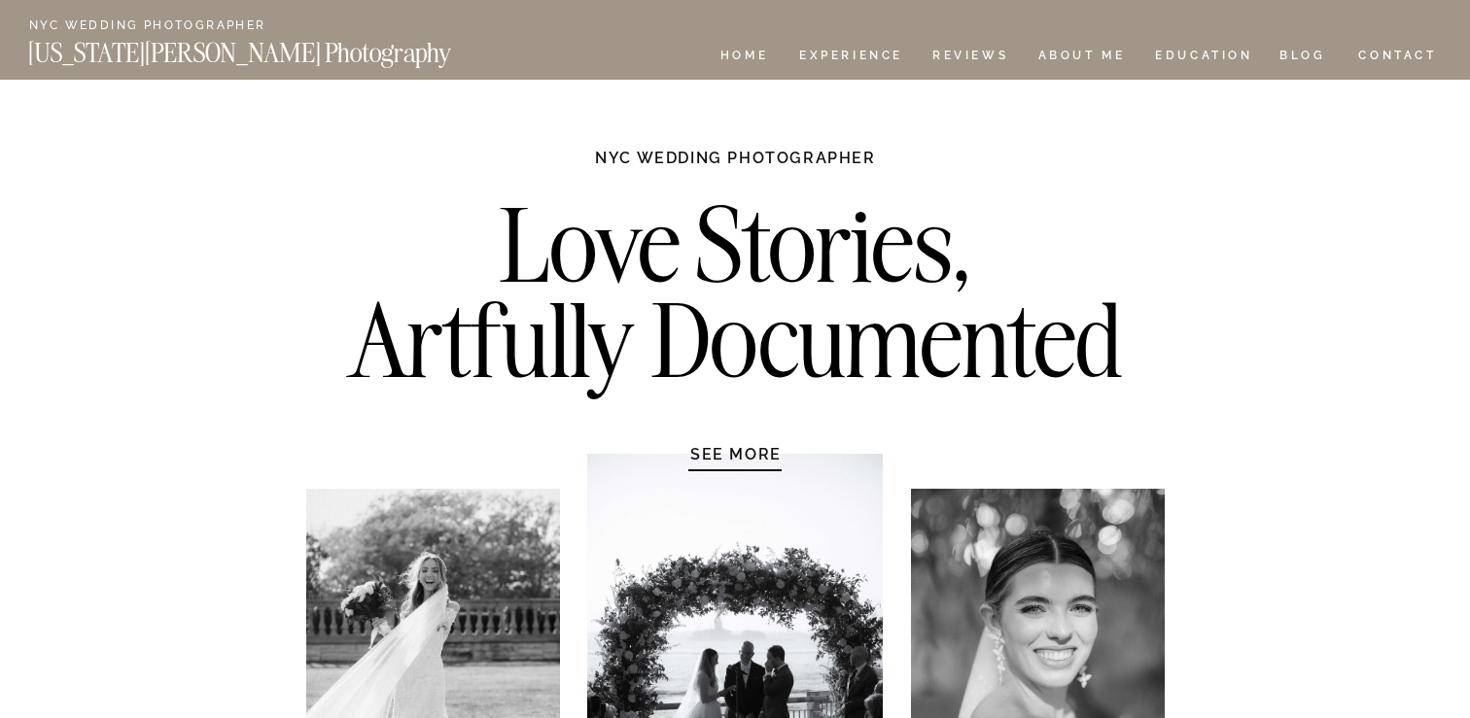
click at [869, 64] on nav "Experience" at bounding box center [850, 58] width 102 height 17
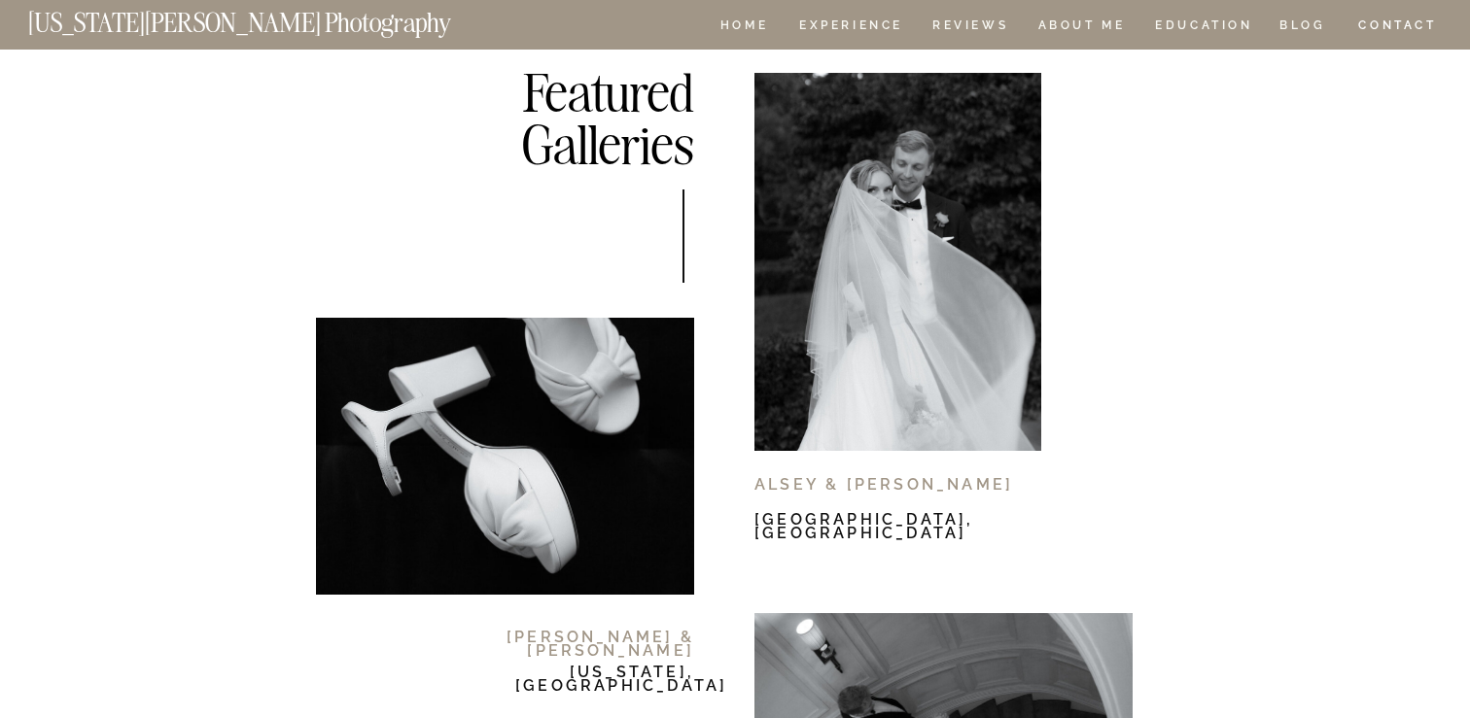
scroll to position [11097, 0]
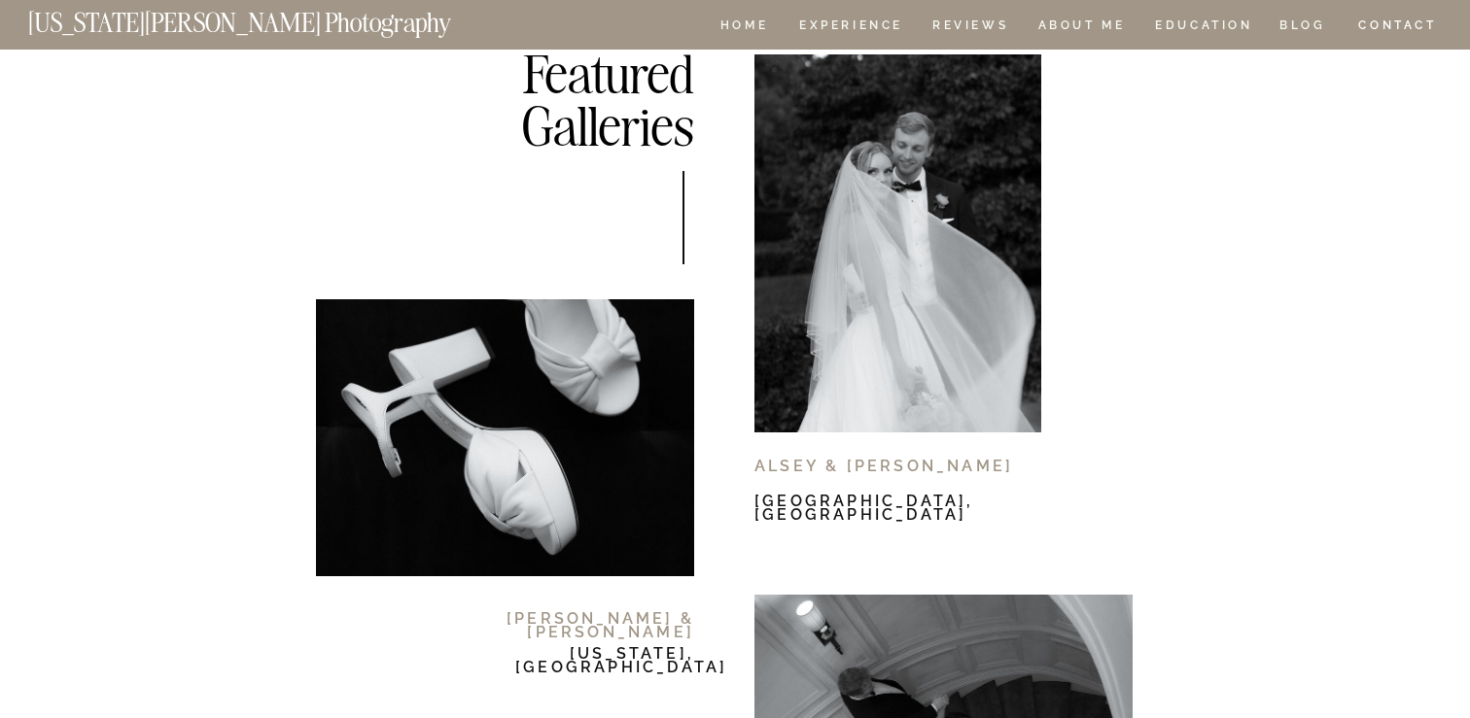
click at [887, 142] on div at bounding box center [897, 243] width 287 height 378
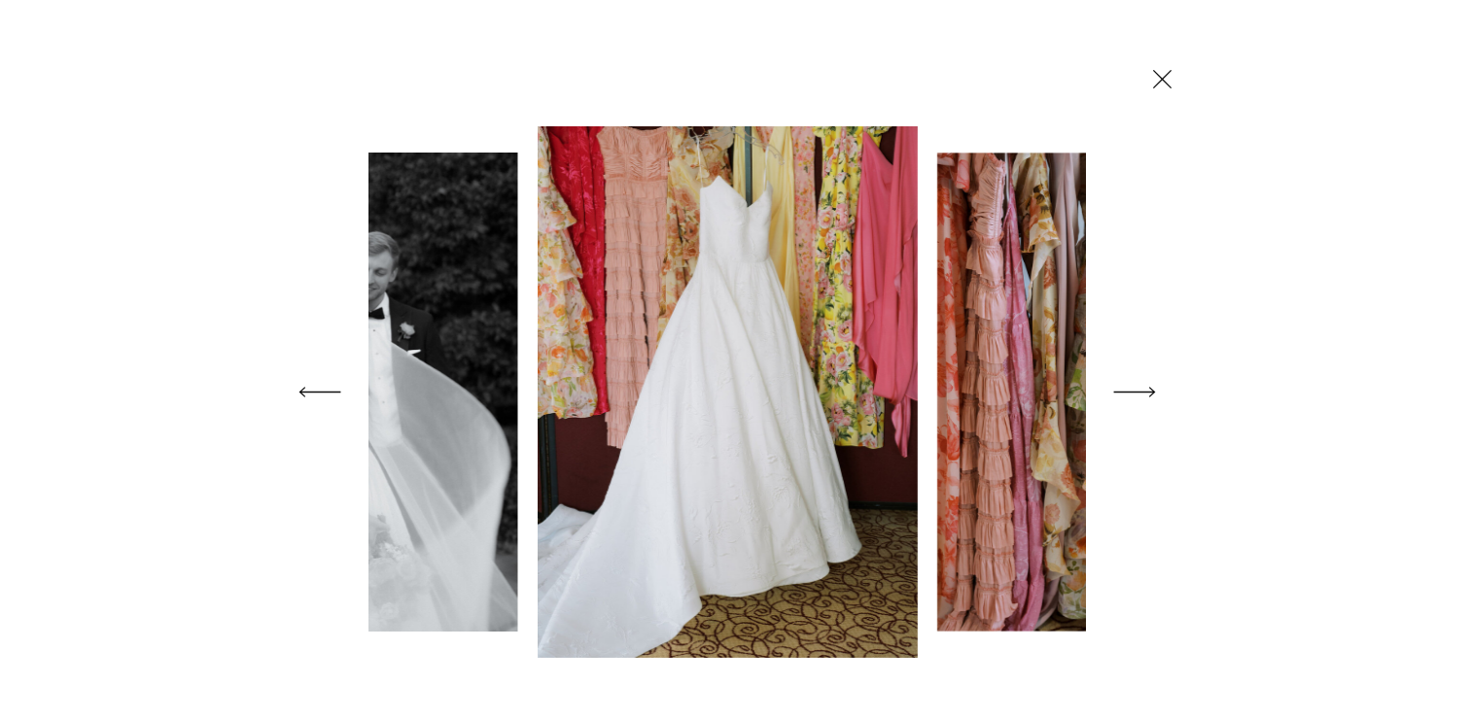
click at [1138, 390] on icon at bounding box center [1134, 392] width 54 height 77
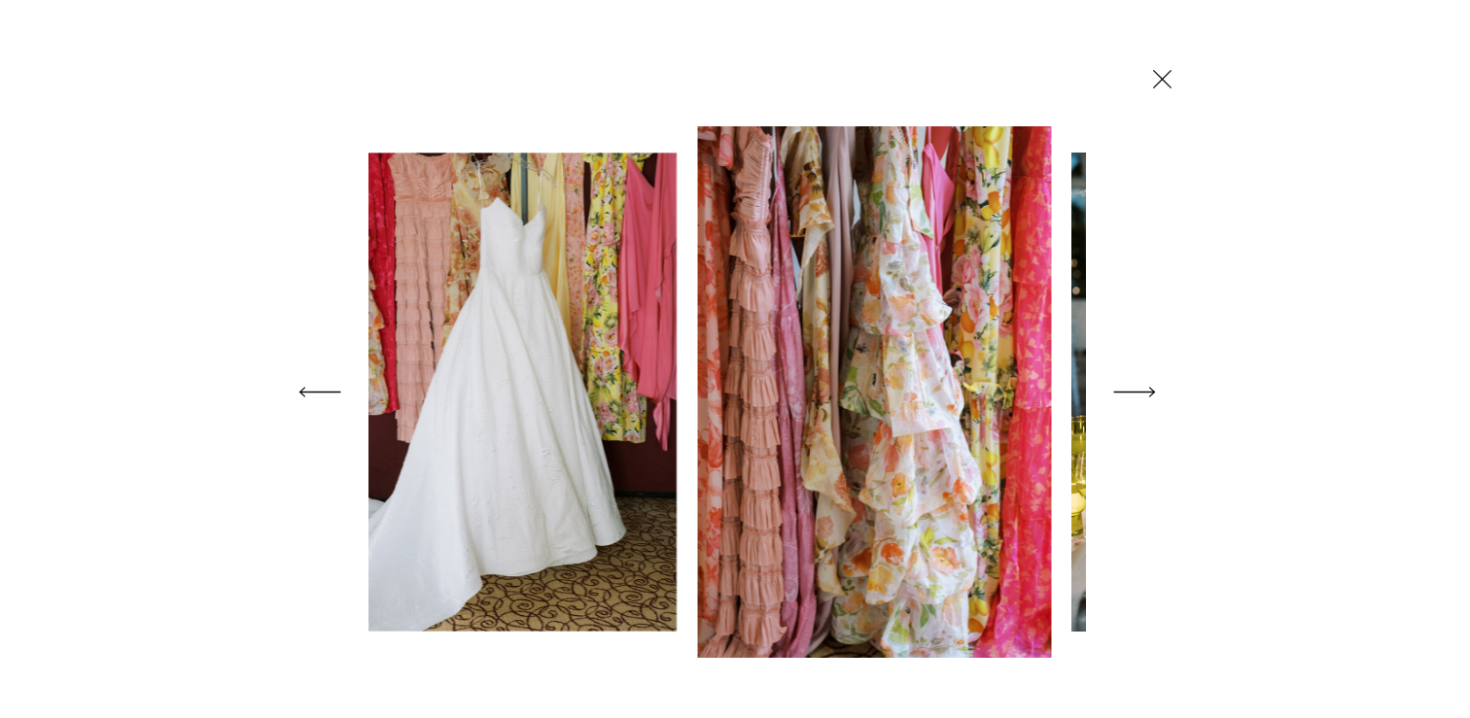
click at [1138, 390] on icon at bounding box center [1134, 392] width 54 height 77
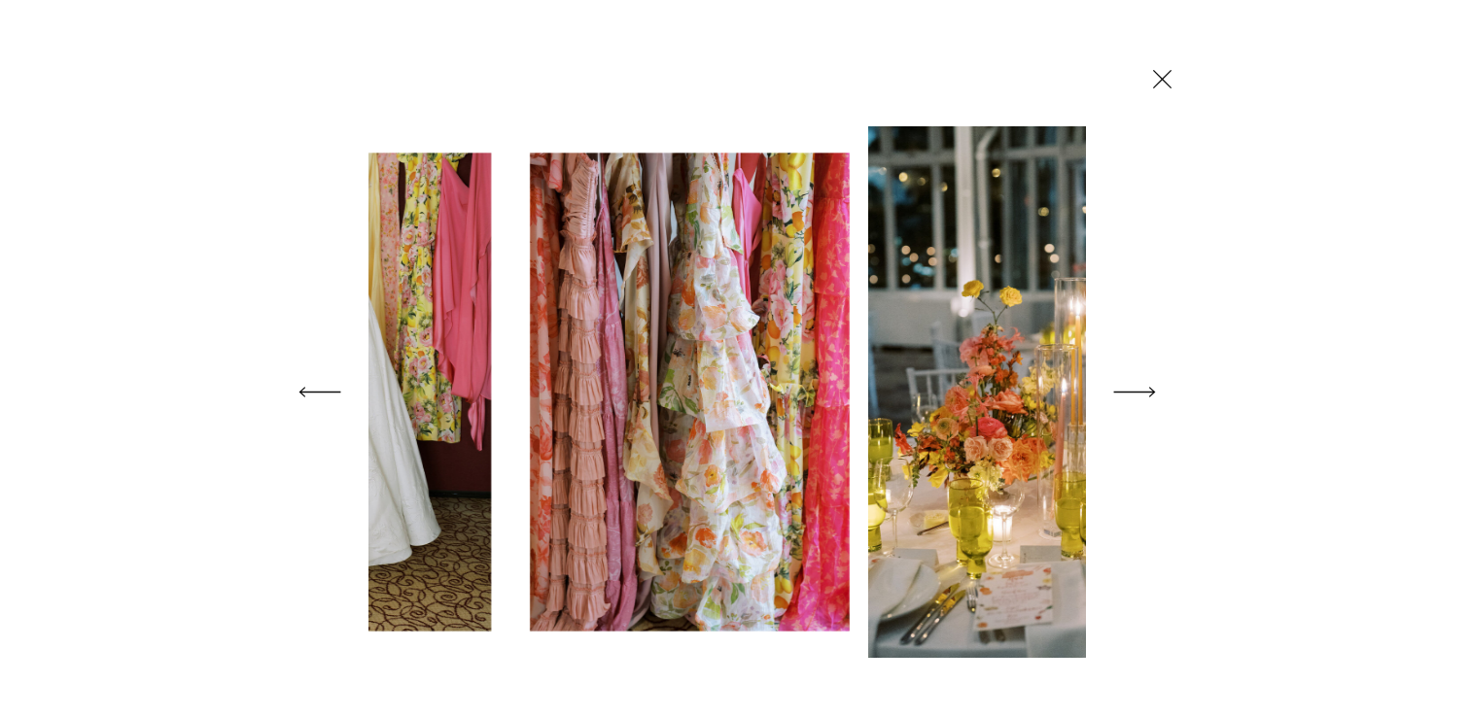
click at [1138, 390] on icon at bounding box center [1134, 392] width 54 height 77
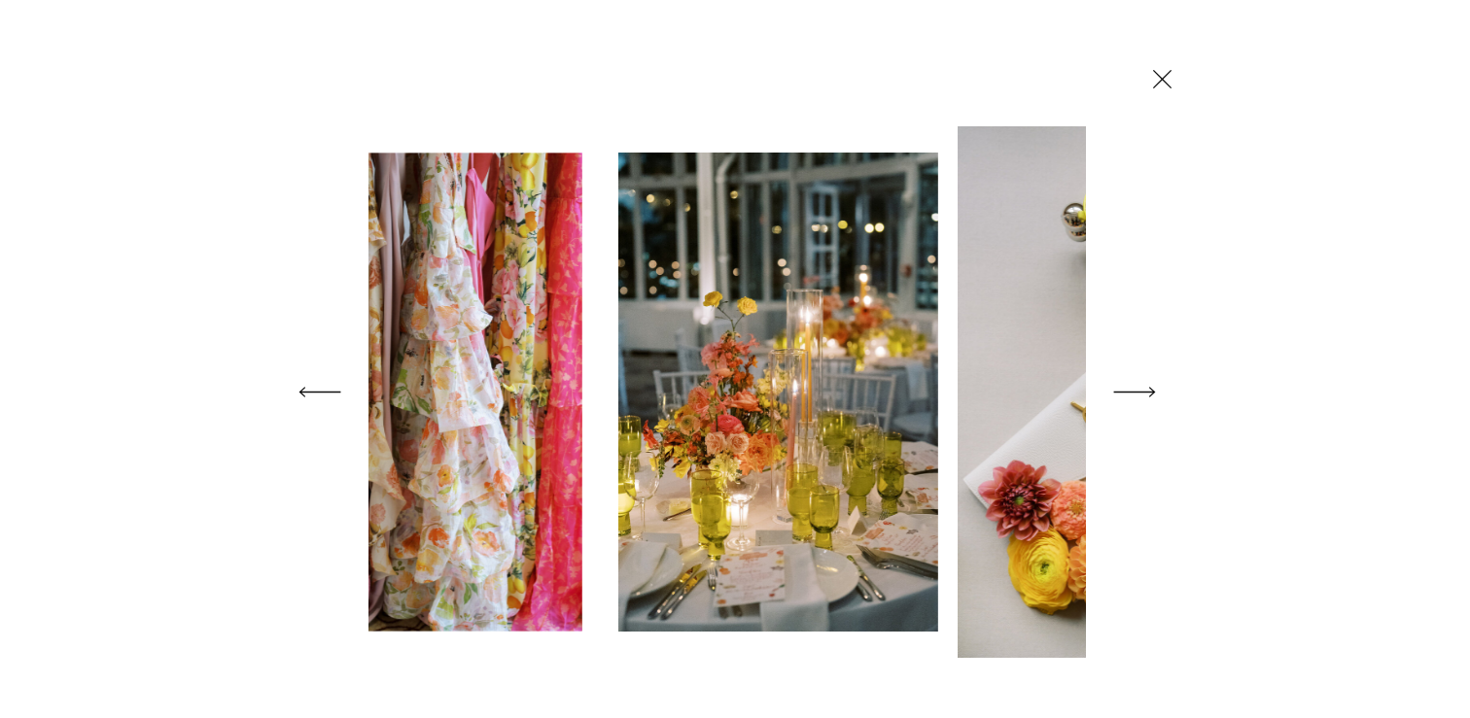
click at [1138, 390] on icon at bounding box center [1134, 392] width 54 height 77
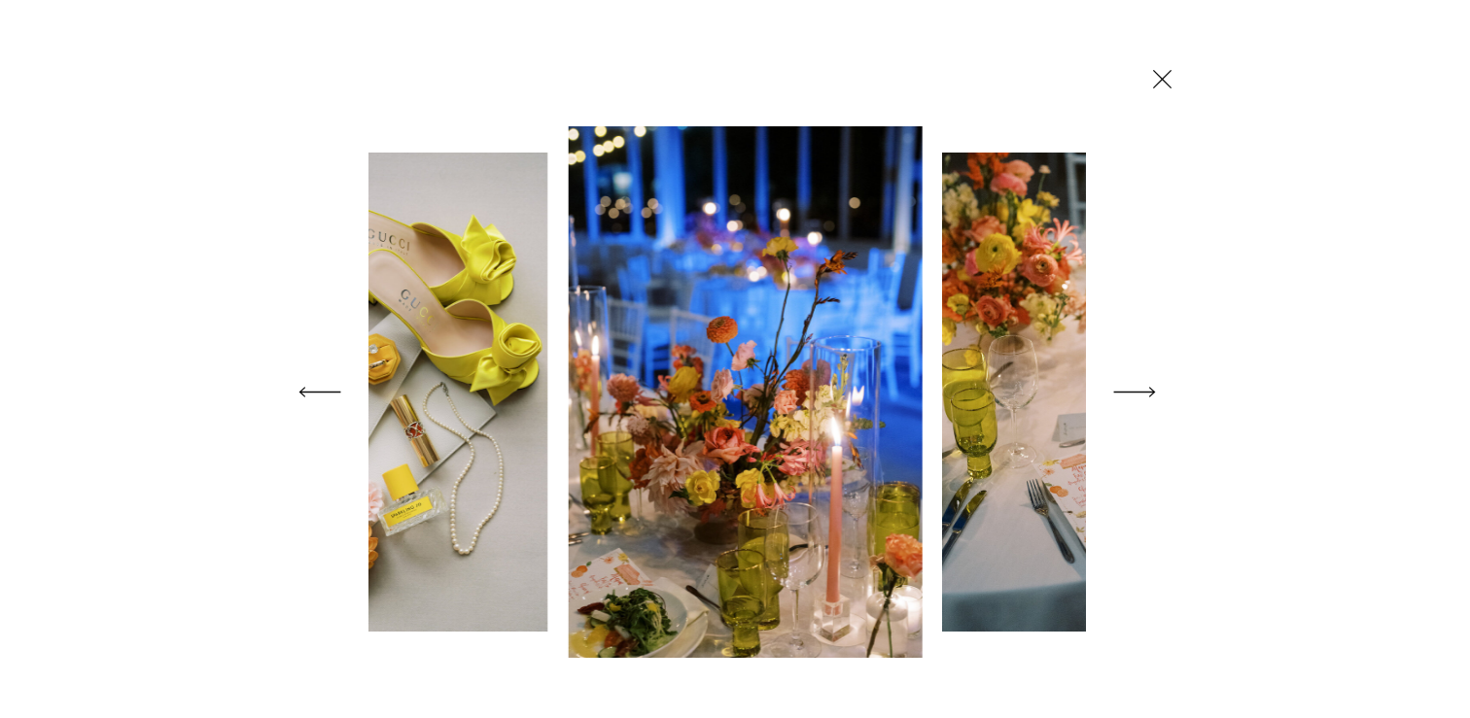
click at [1138, 390] on icon at bounding box center [1134, 392] width 54 height 77
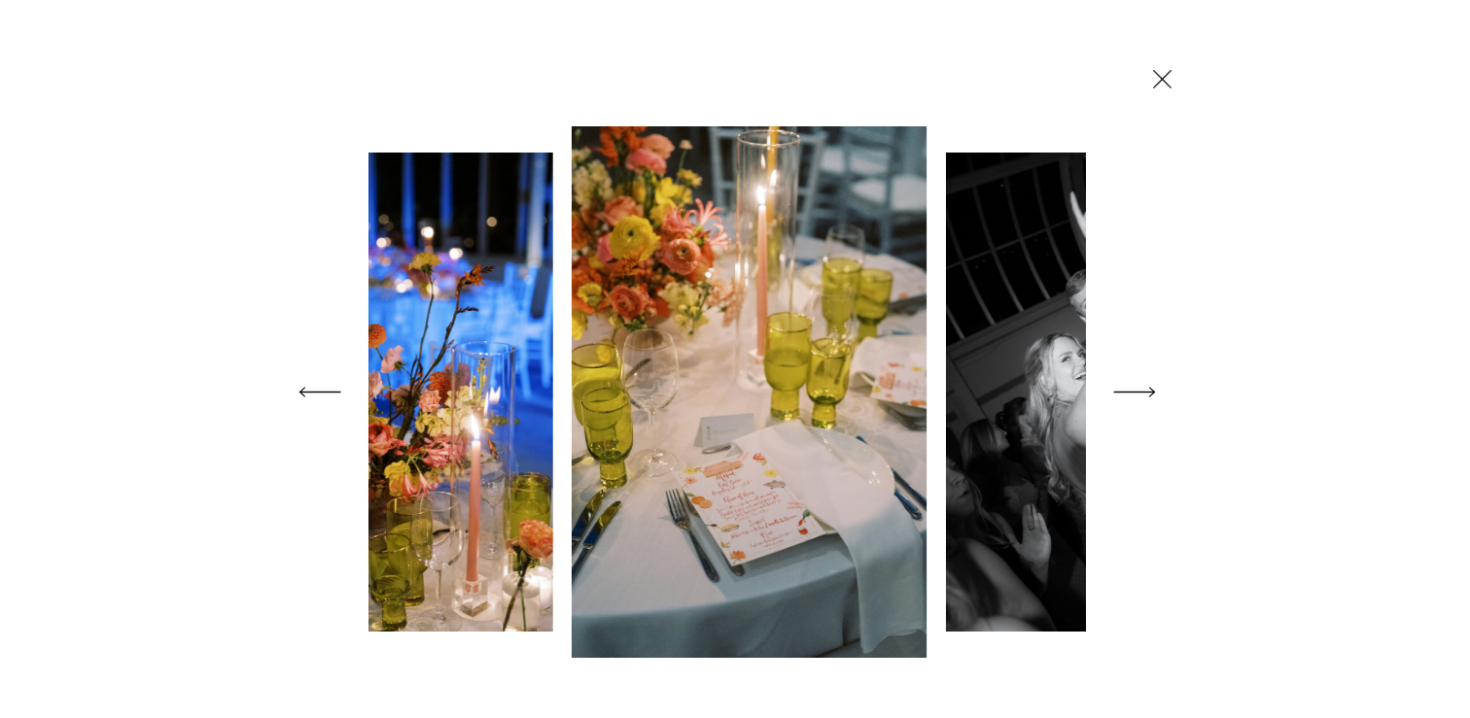
click at [1138, 390] on icon at bounding box center [1134, 392] width 54 height 77
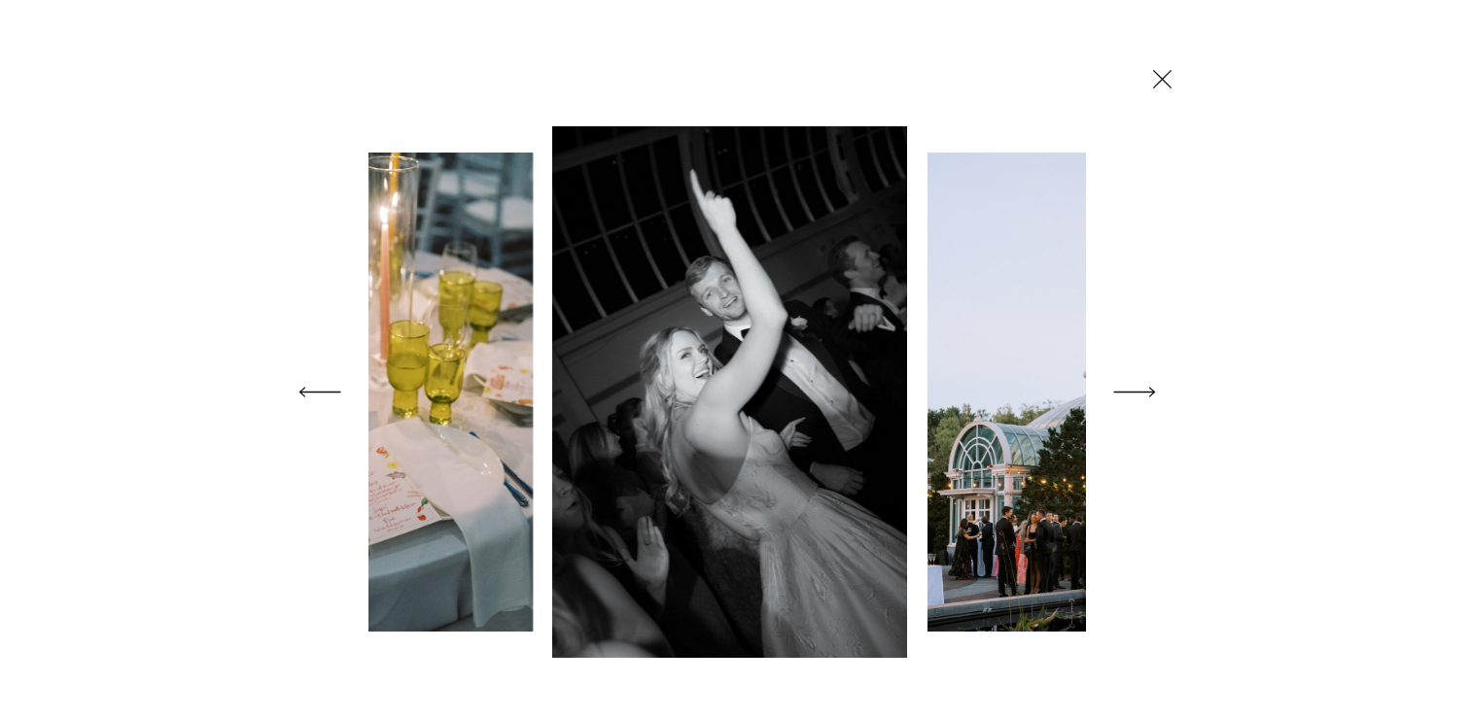
click at [1138, 390] on icon at bounding box center [1134, 392] width 54 height 77
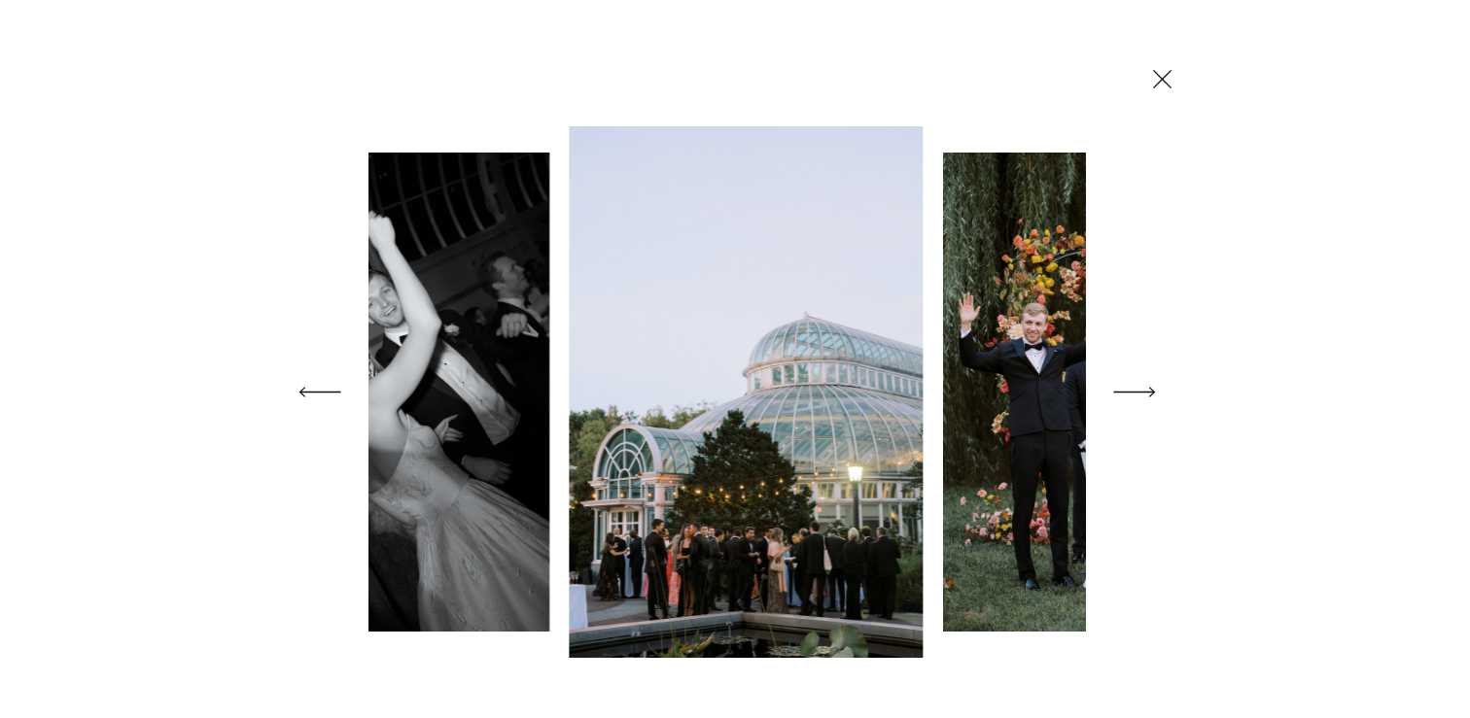
click at [1138, 390] on icon at bounding box center [1134, 392] width 54 height 77
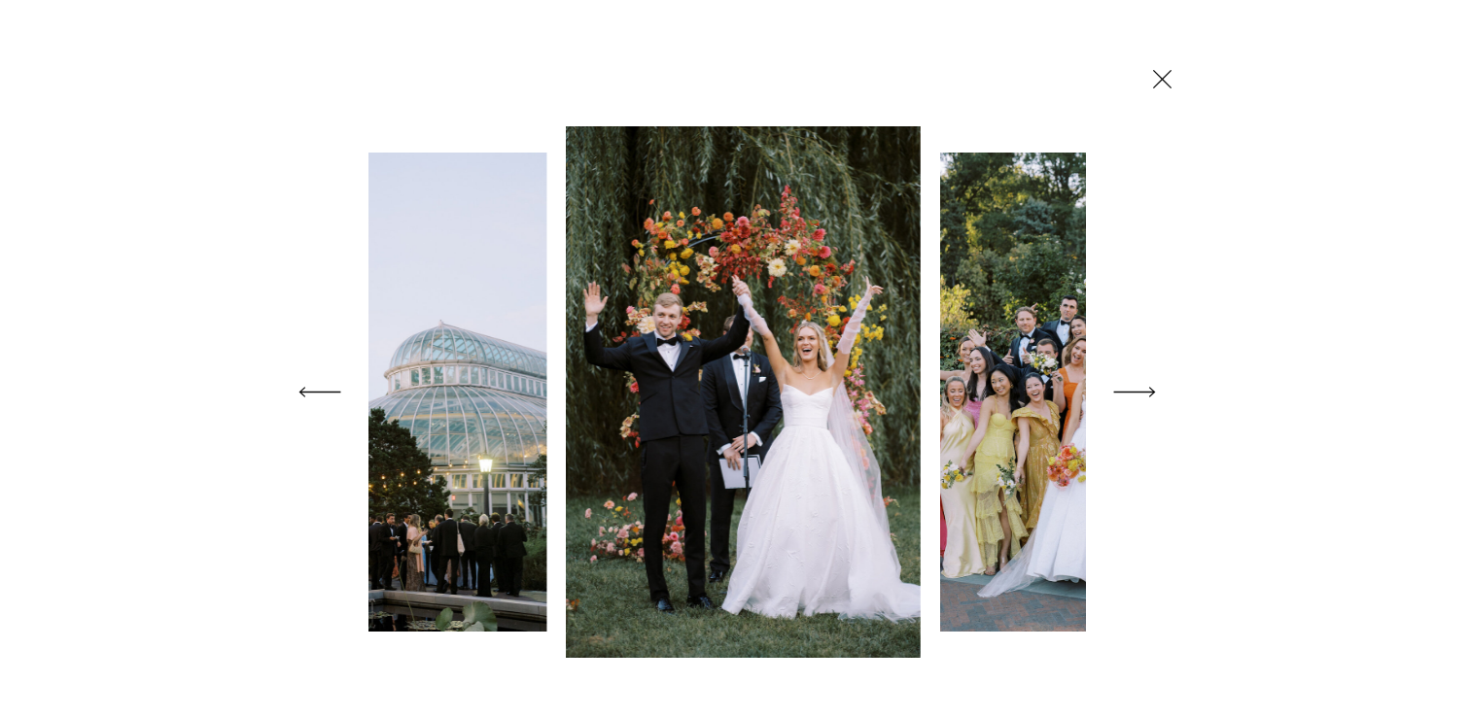
click at [1138, 390] on icon at bounding box center [1134, 392] width 54 height 77
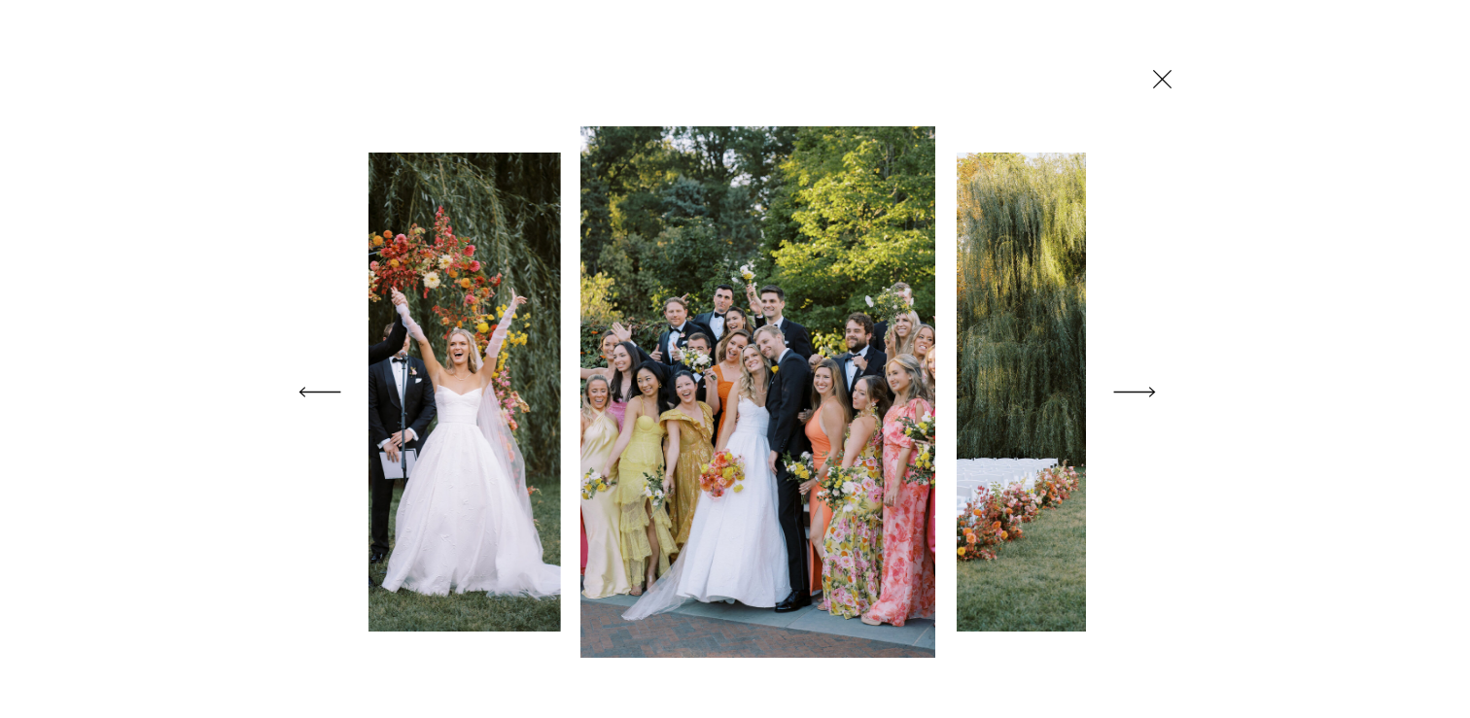
click at [1138, 390] on icon at bounding box center [1134, 392] width 54 height 77
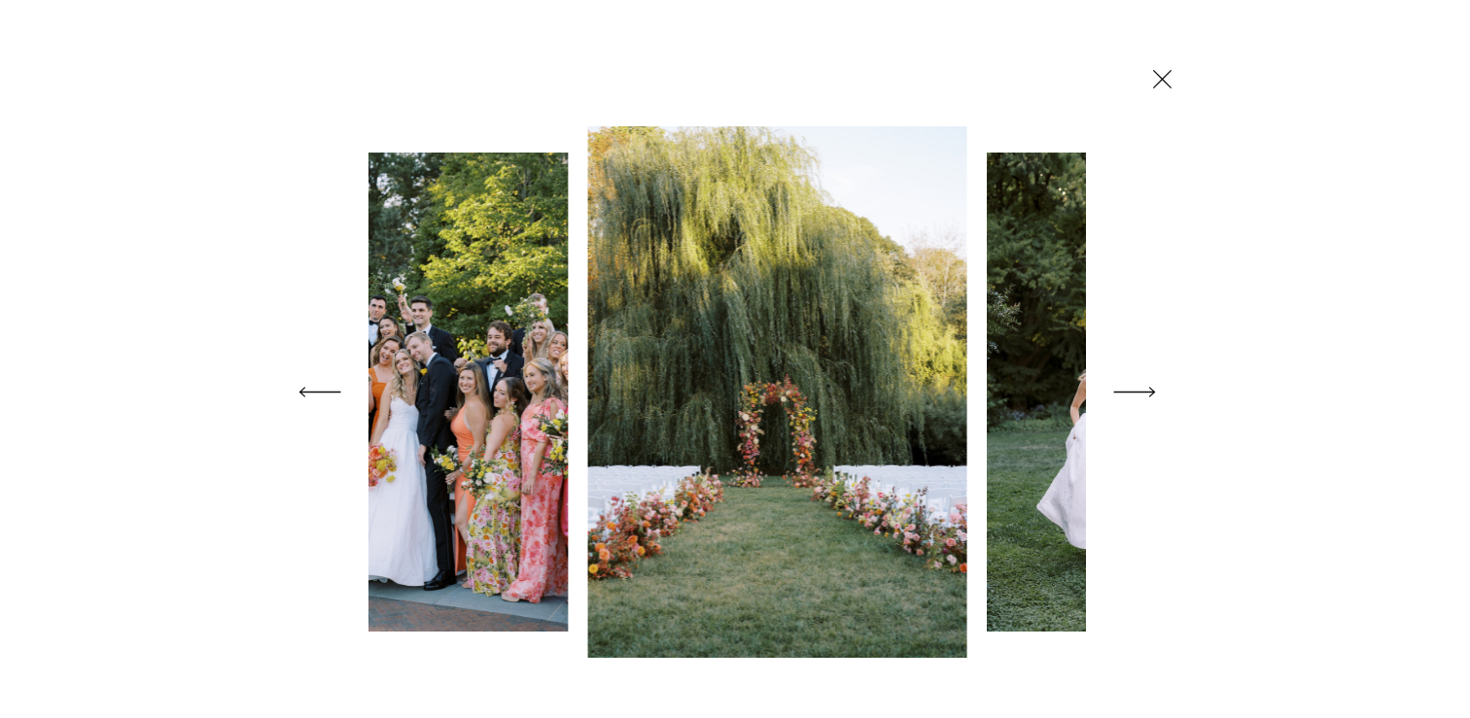
click at [1138, 390] on icon at bounding box center [1134, 392] width 54 height 77
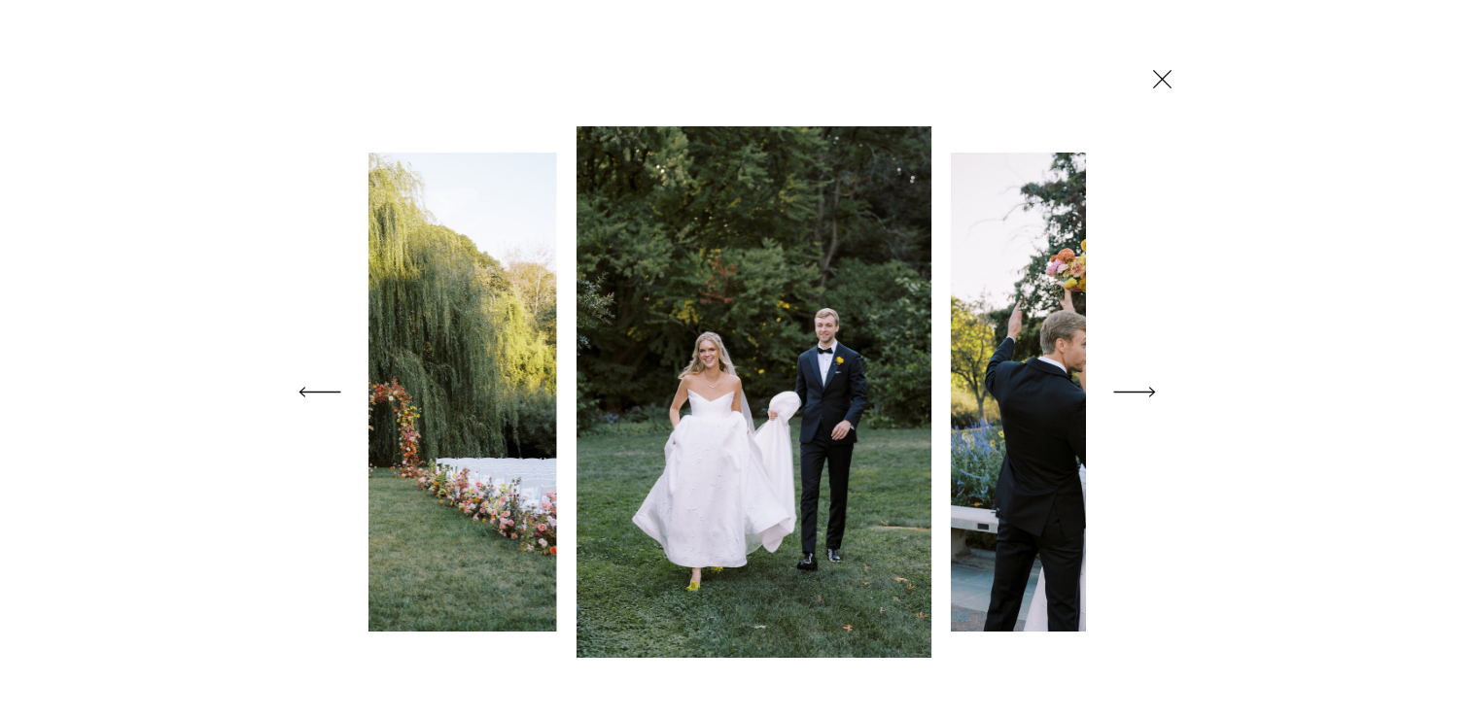
click at [1138, 390] on icon at bounding box center [1134, 392] width 54 height 77
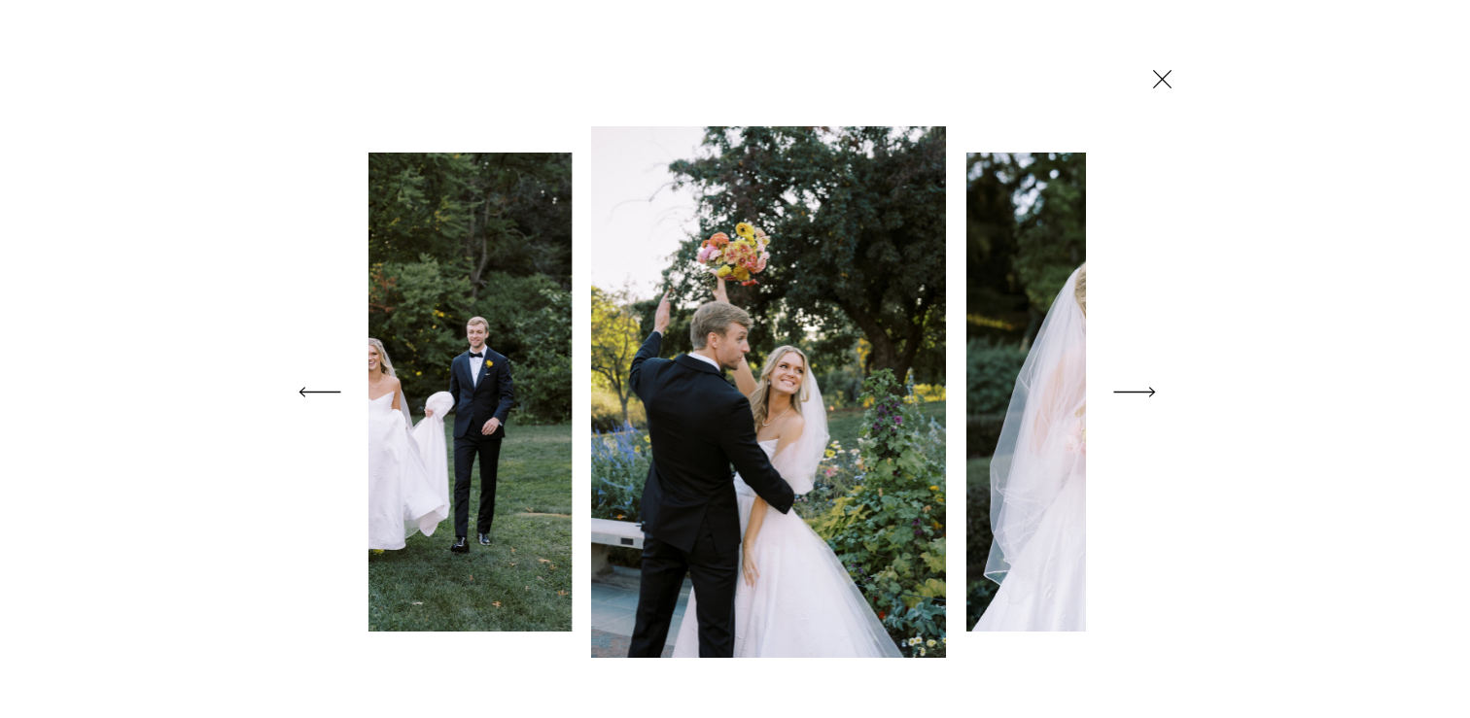
click at [1138, 390] on icon at bounding box center [1134, 392] width 54 height 77
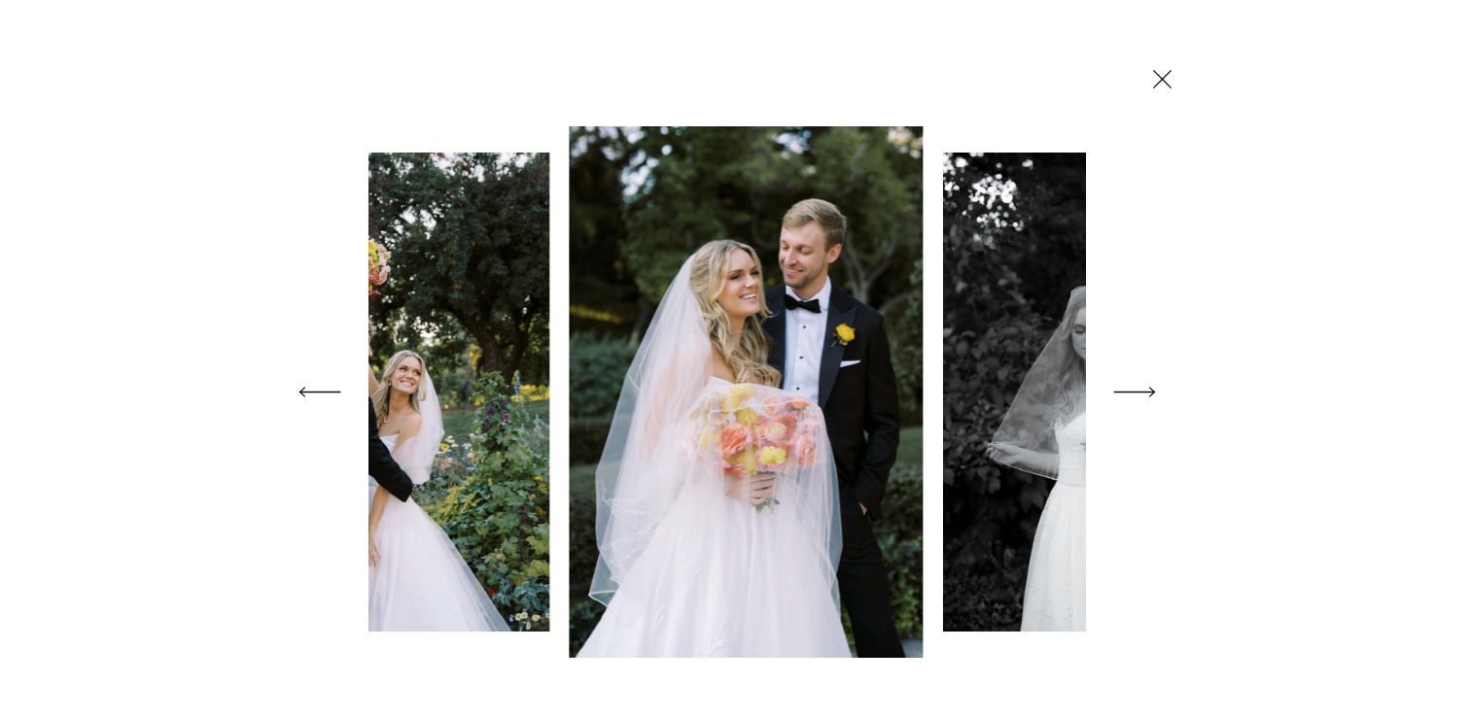
click at [1138, 390] on icon at bounding box center [1134, 392] width 54 height 77
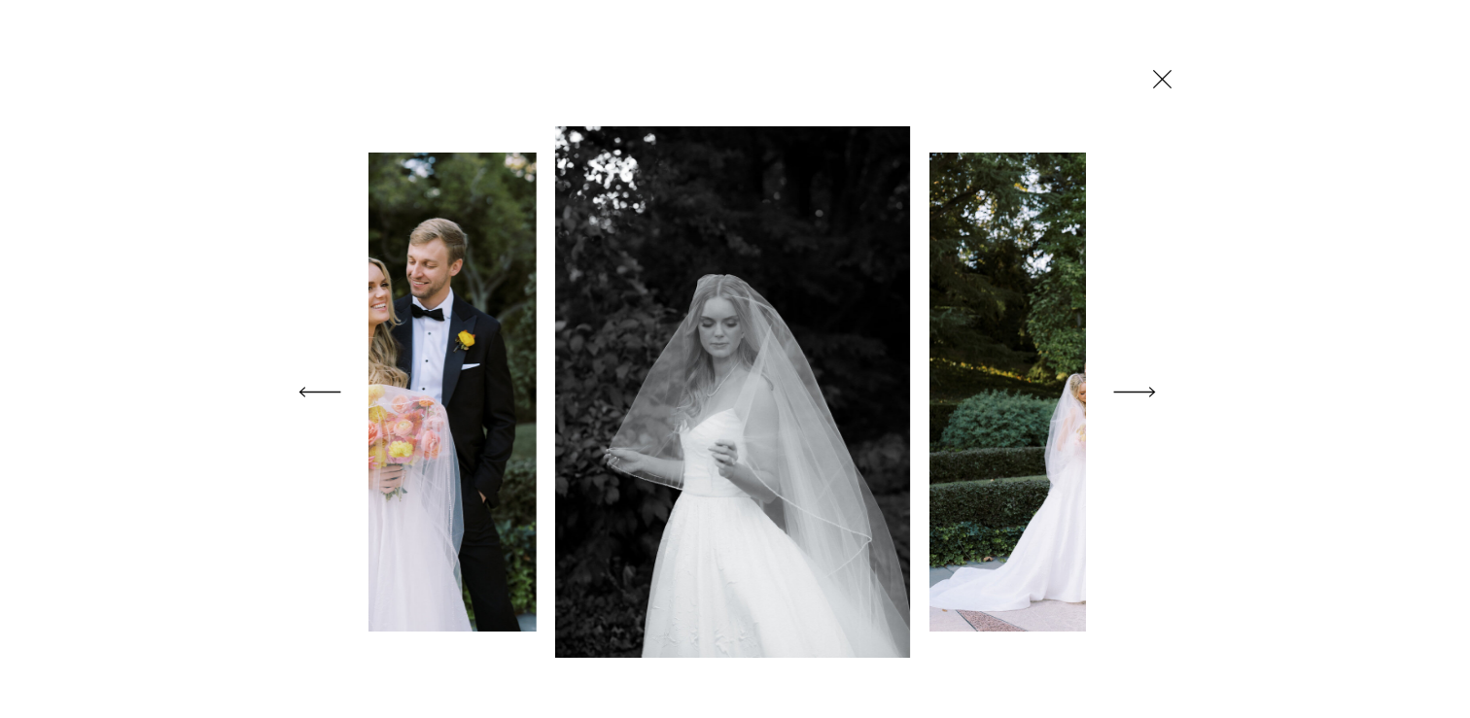
click at [1138, 390] on icon at bounding box center [1134, 392] width 54 height 77
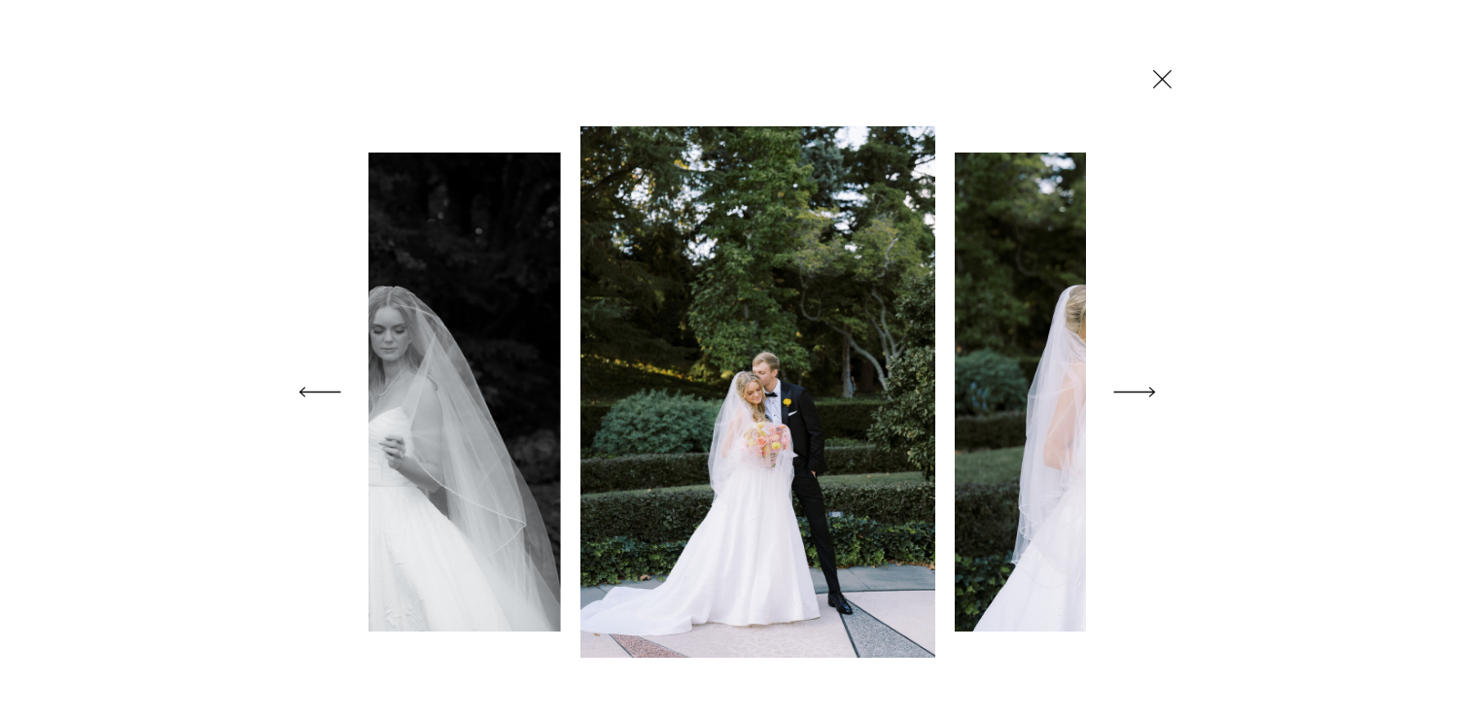
click at [1138, 390] on icon at bounding box center [1134, 392] width 54 height 77
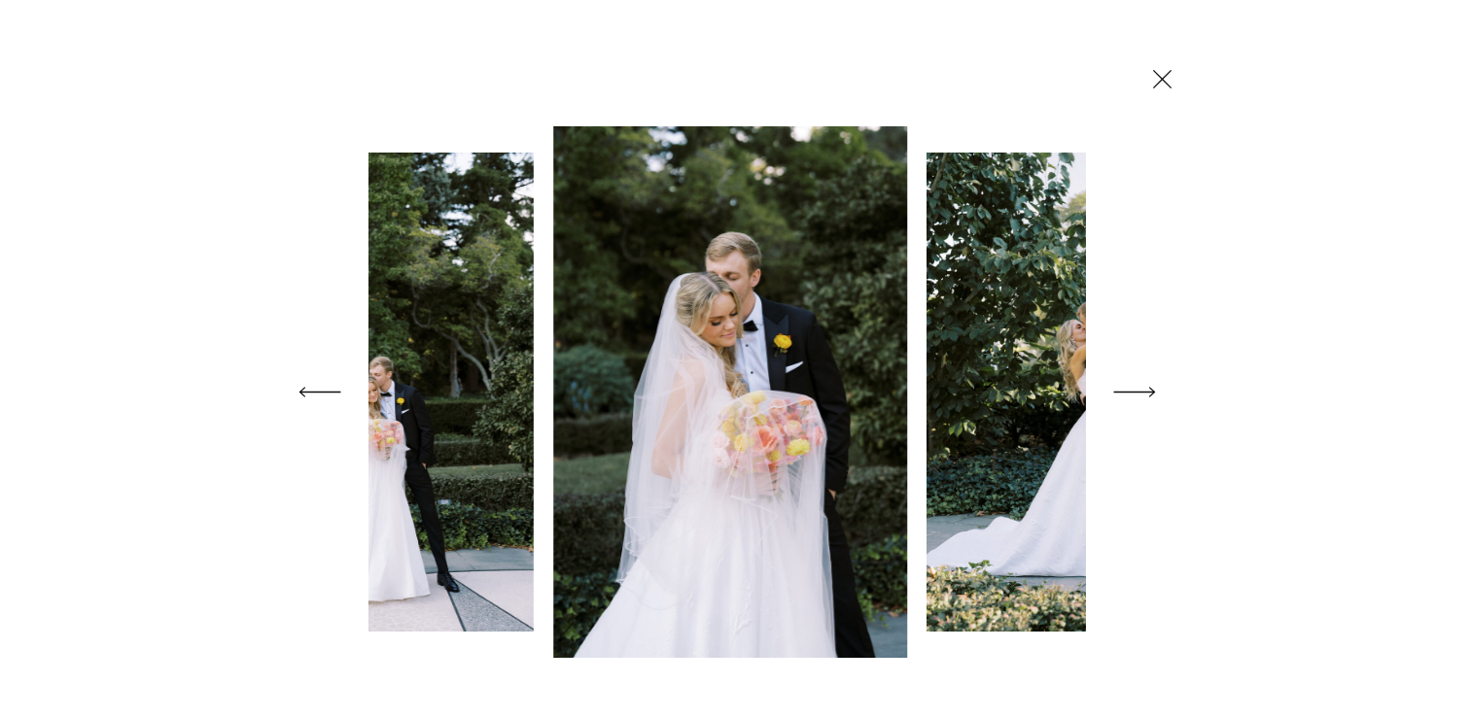
click at [1160, 75] on icon at bounding box center [1162, 79] width 32 height 34
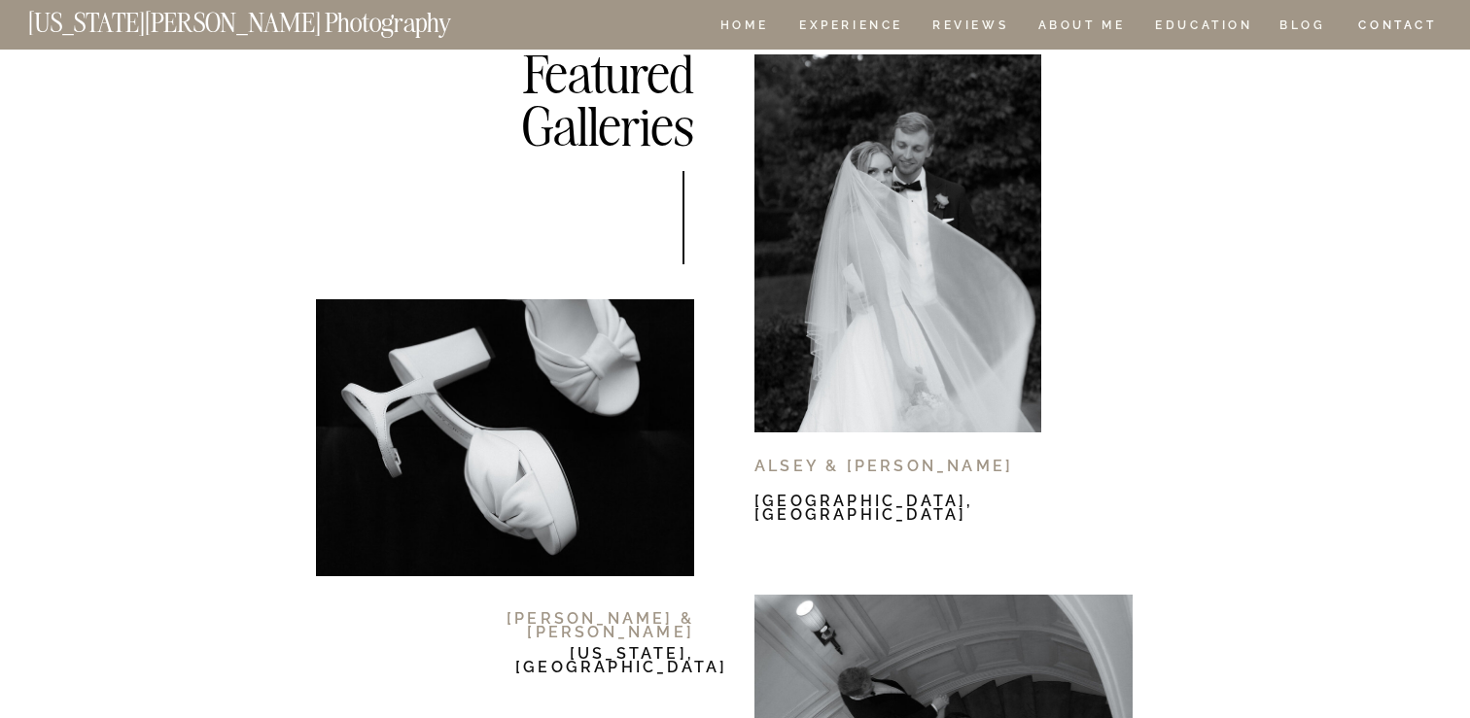
click at [672, 382] on div at bounding box center [505, 437] width 378 height 277
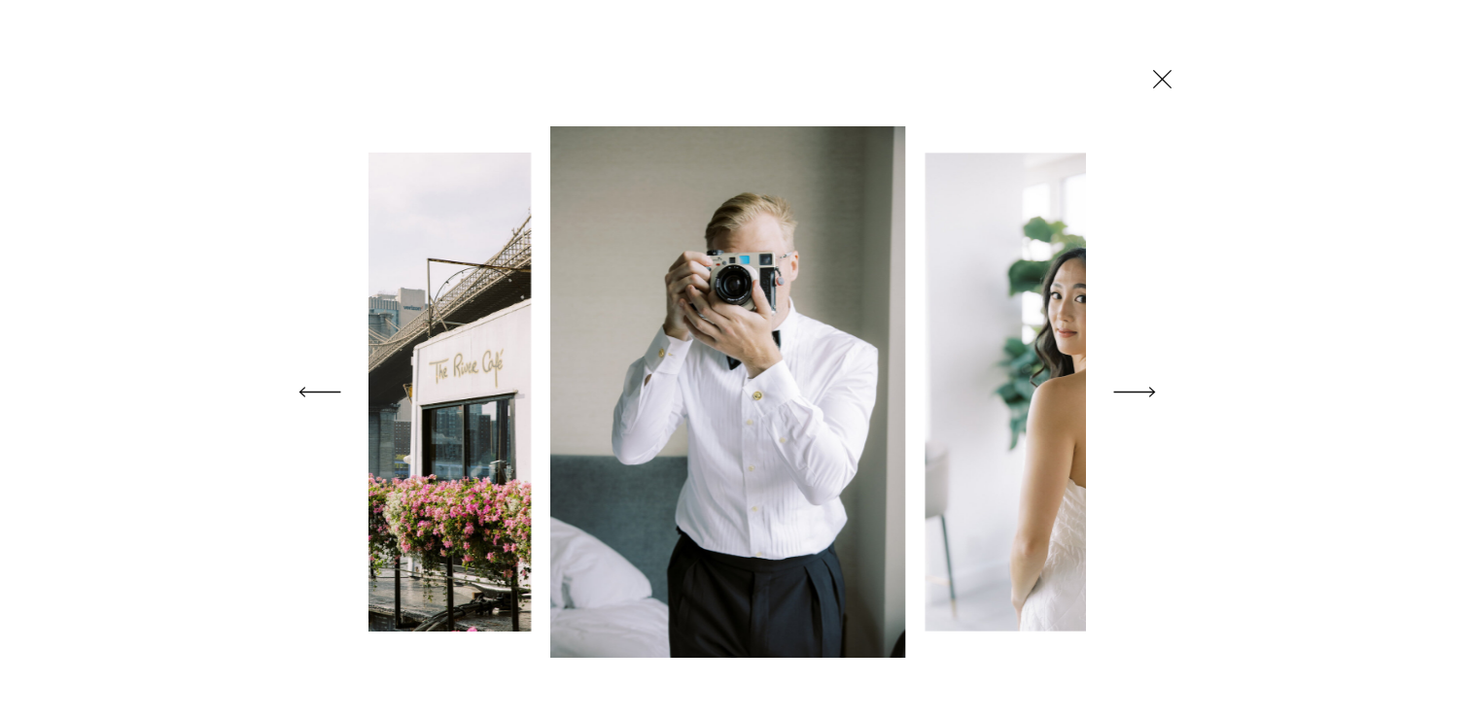
click at [1133, 385] on icon at bounding box center [1134, 392] width 54 height 77
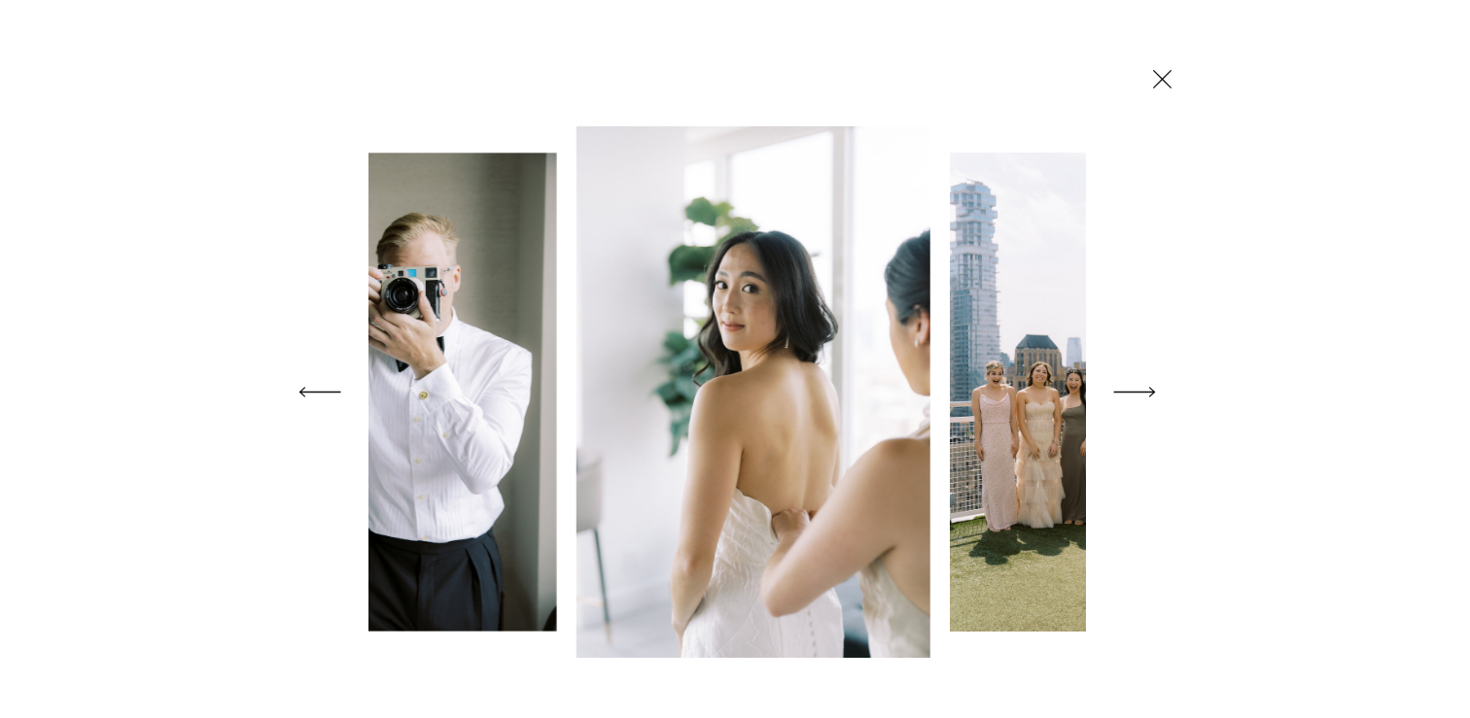
click at [1133, 385] on icon at bounding box center [1134, 392] width 54 height 77
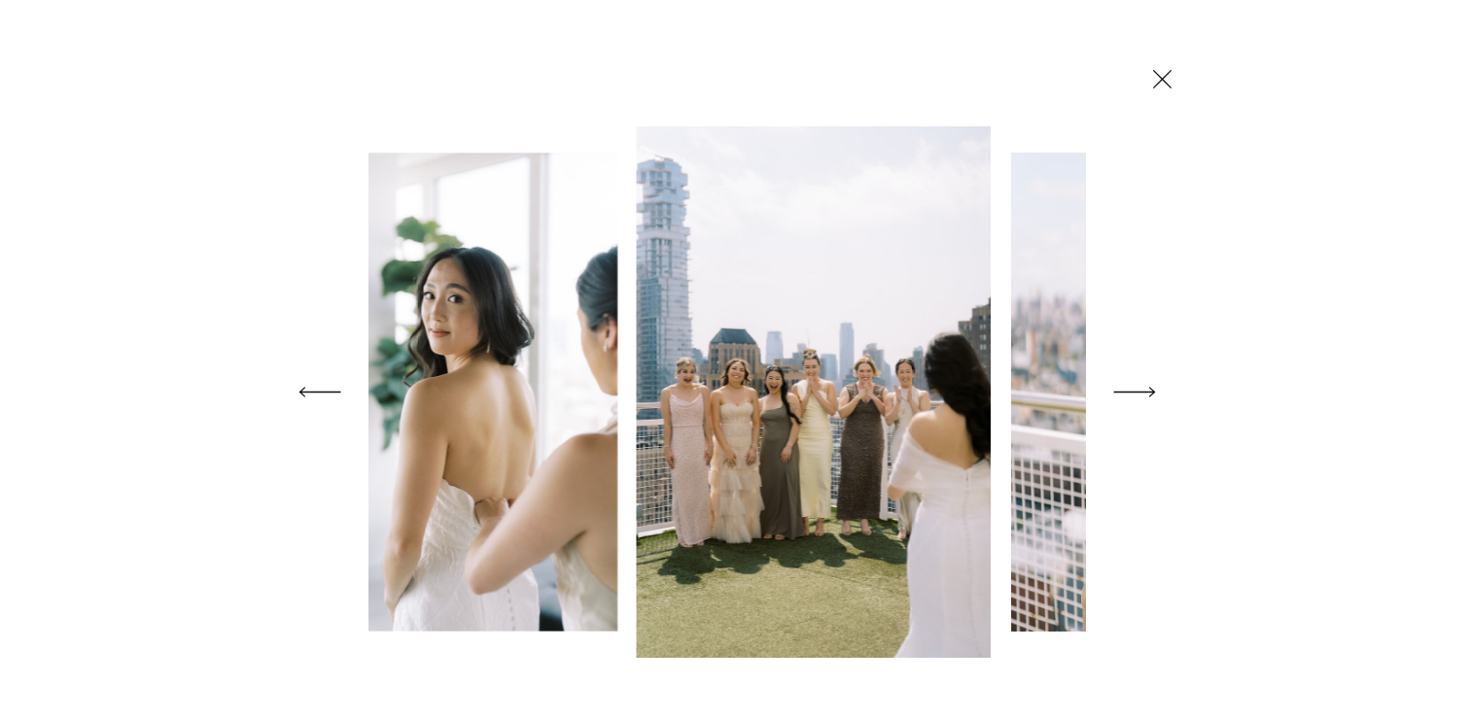
click at [1133, 385] on icon at bounding box center [1134, 392] width 54 height 77
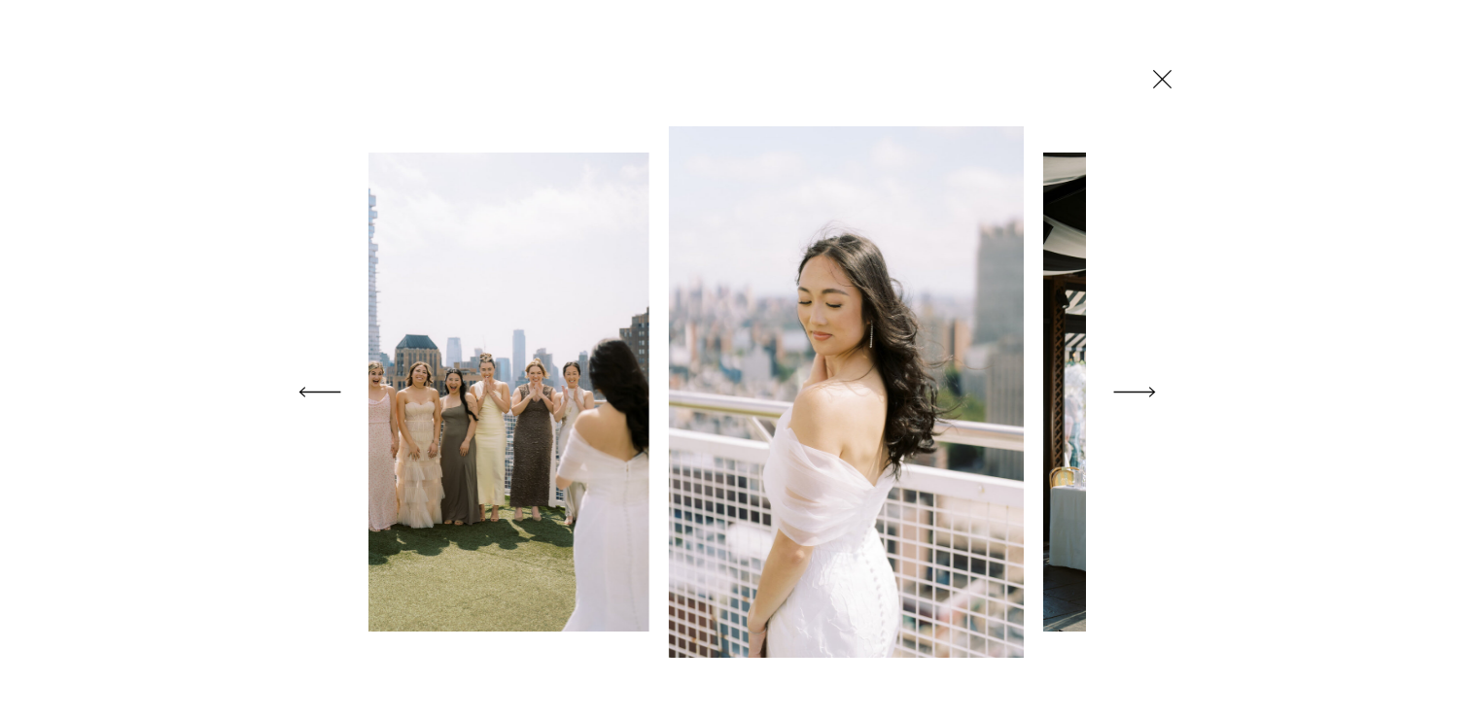
click at [1133, 385] on icon at bounding box center [1134, 392] width 54 height 77
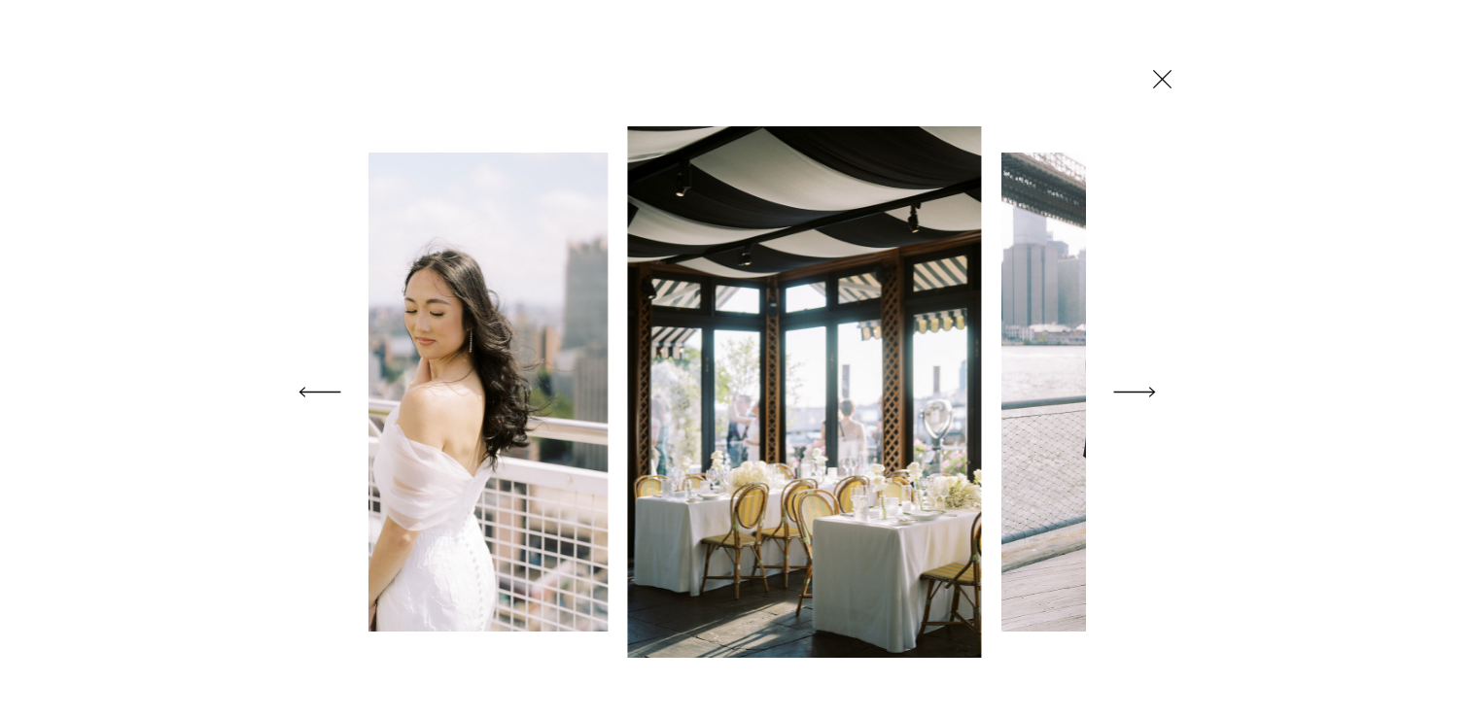
click at [1133, 385] on icon at bounding box center [1134, 392] width 54 height 77
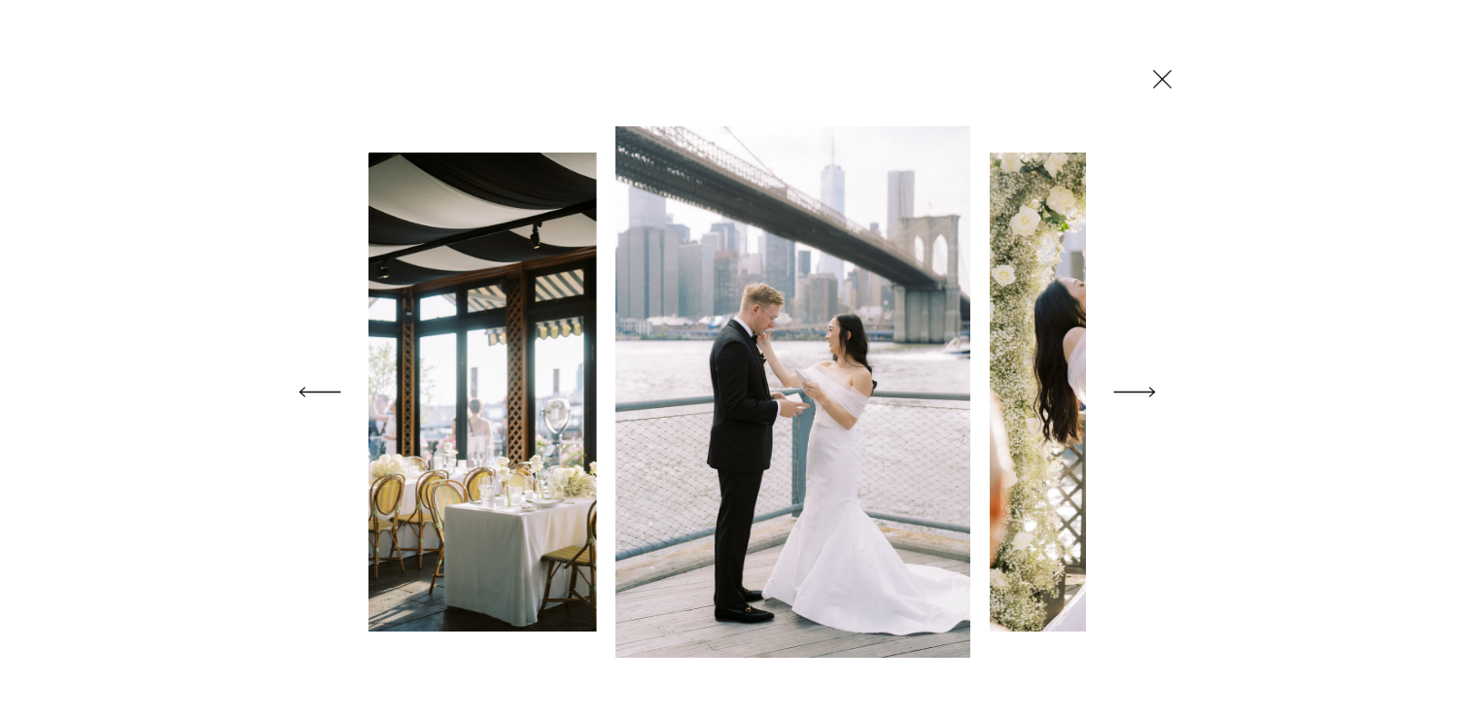
click at [1133, 385] on icon at bounding box center [1134, 392] width 54 height 77
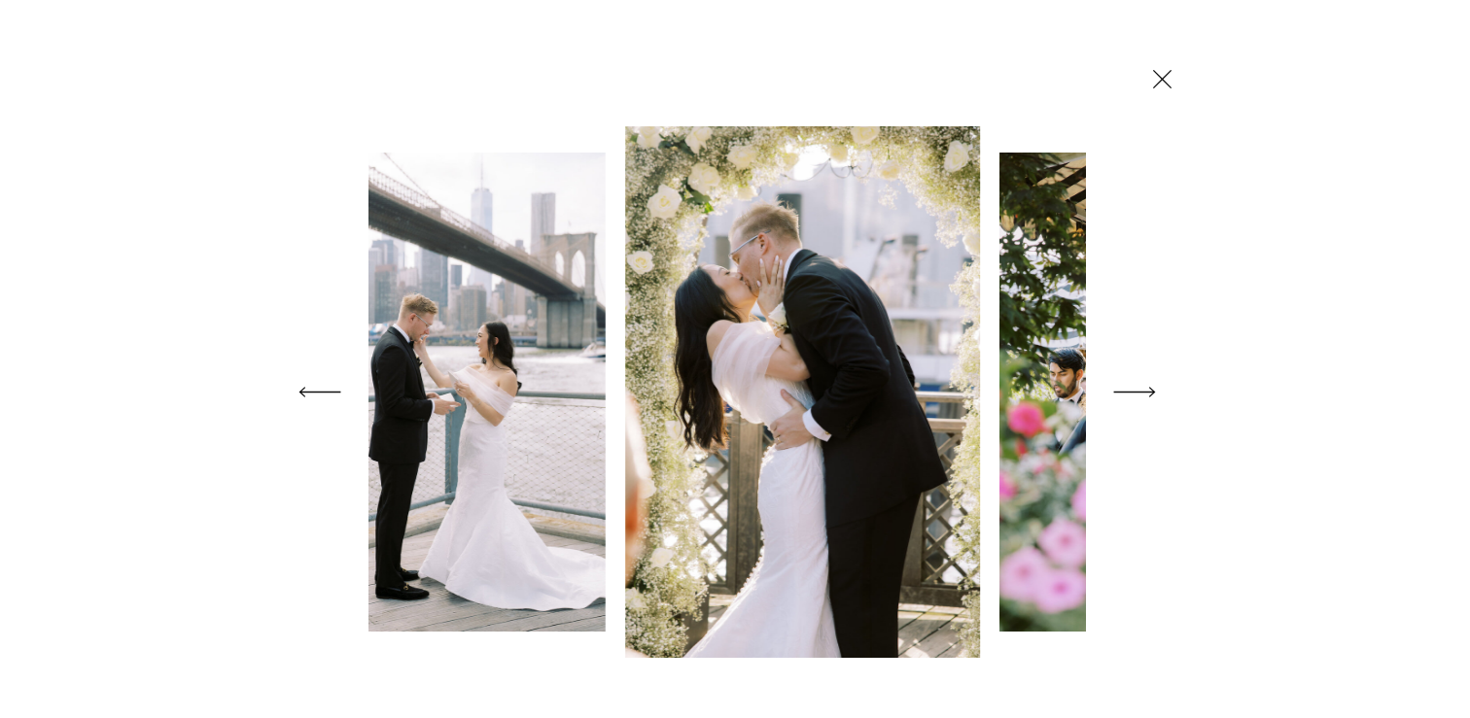
click at [1133, 385] on icon at bounding box center [1134, 392] width 54 height 77
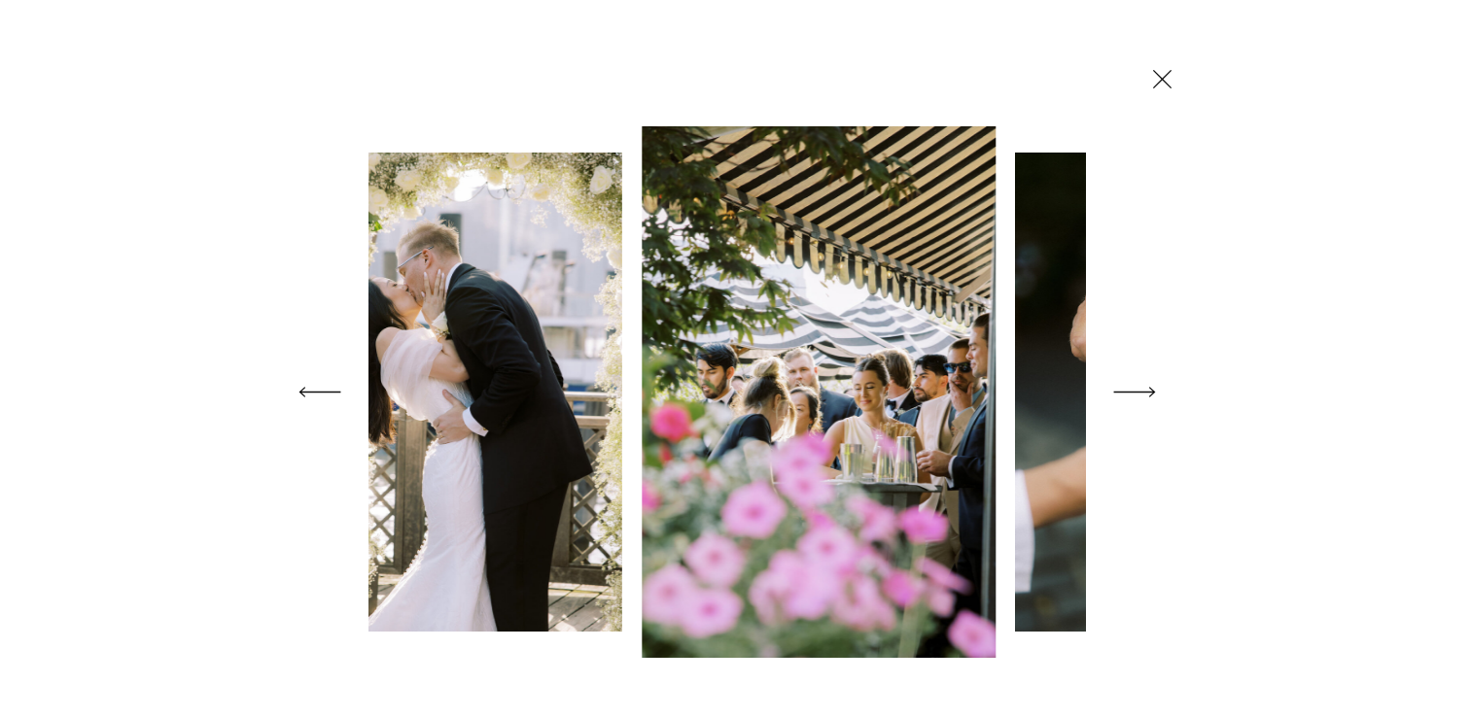
click at [1133, 385] on icon at bounding box center [1134, 392] width 54 height 77
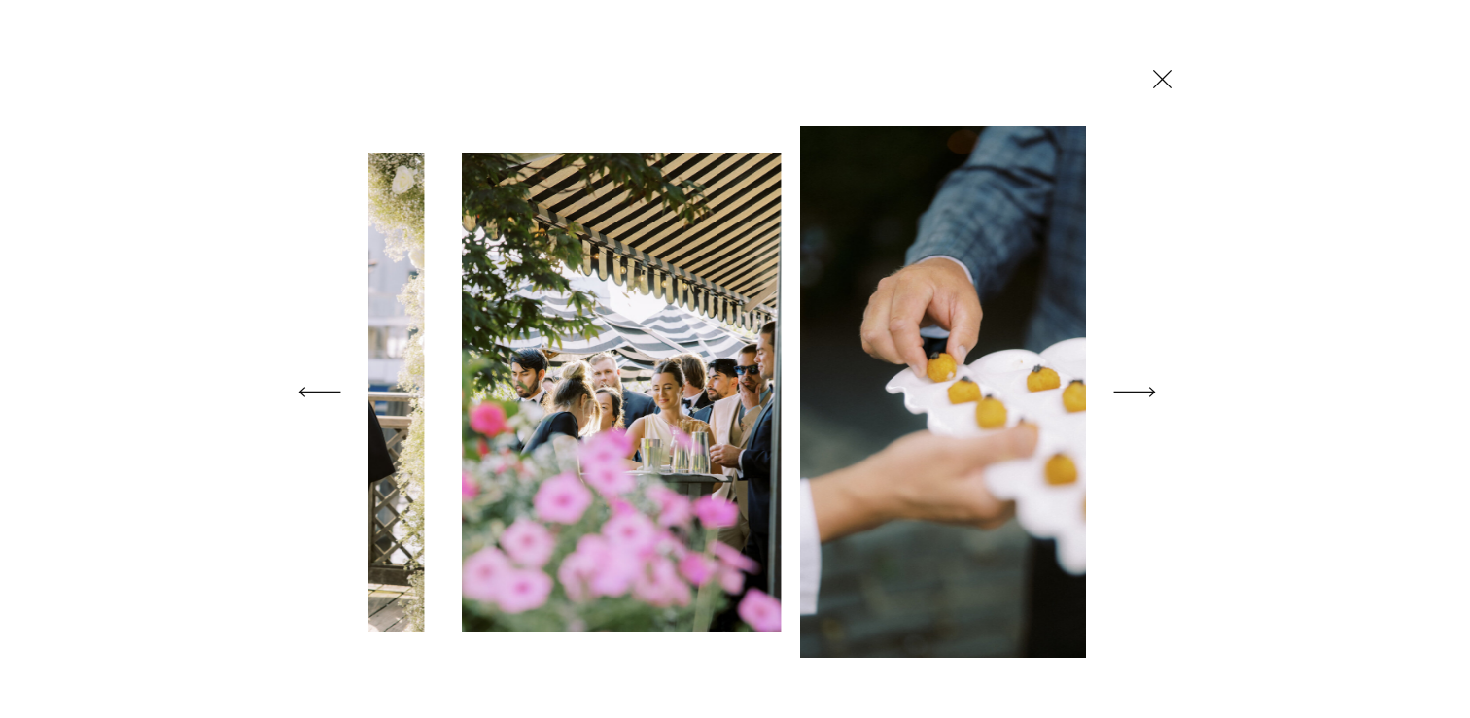
click at [1133, 385] on icon at bounding box center [1134, 392] width 54 height 77
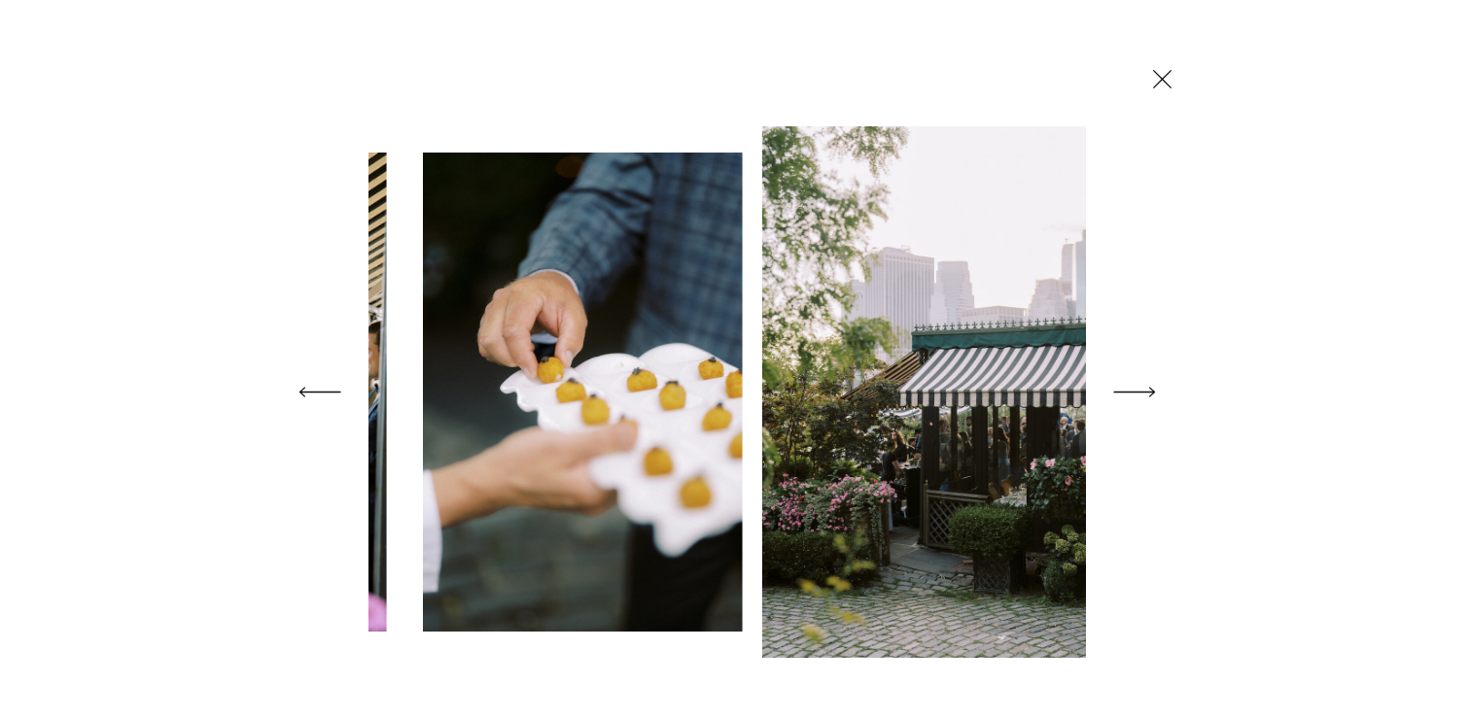
click at [1133, 385] on icon at bounding box center [1134, 392] width 54 height 77
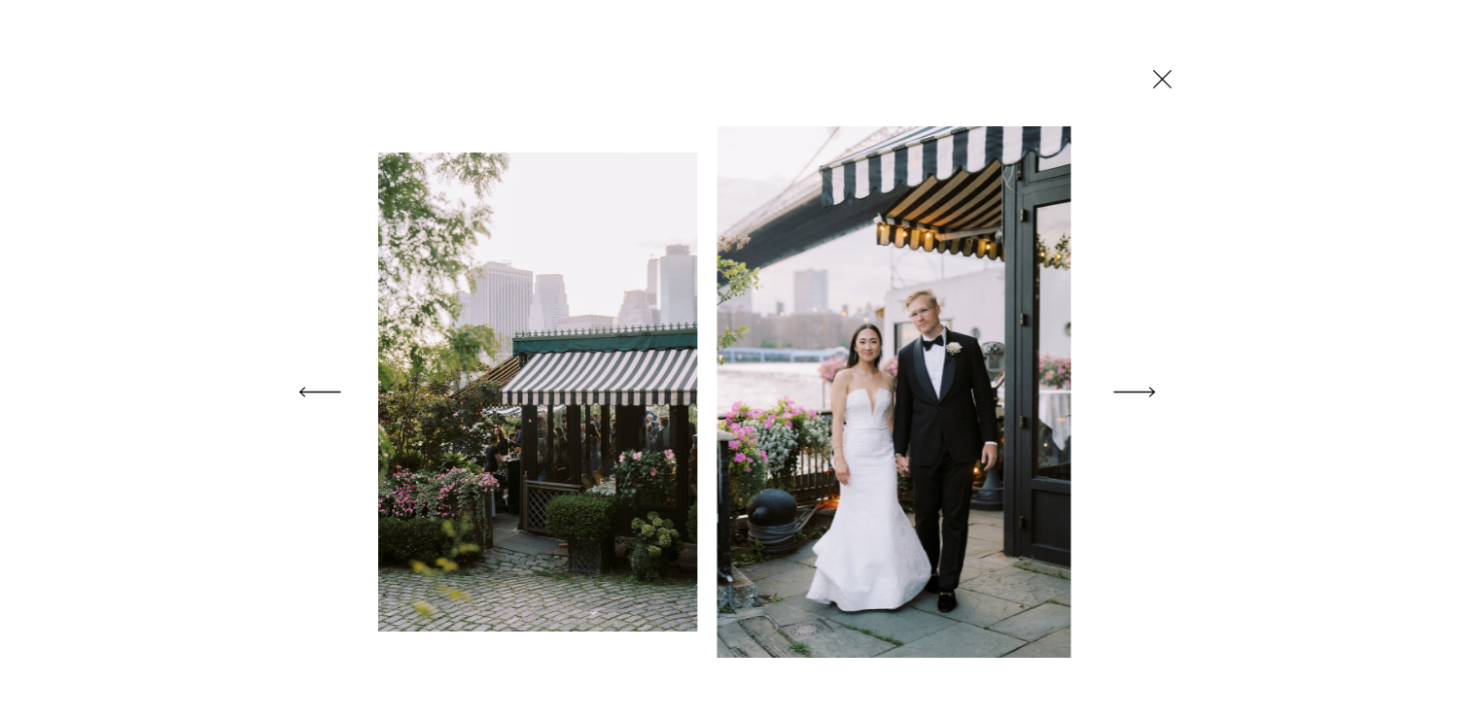
click at [1133, 385] on icon at bounding box center [1134, 392] width 54 height 77
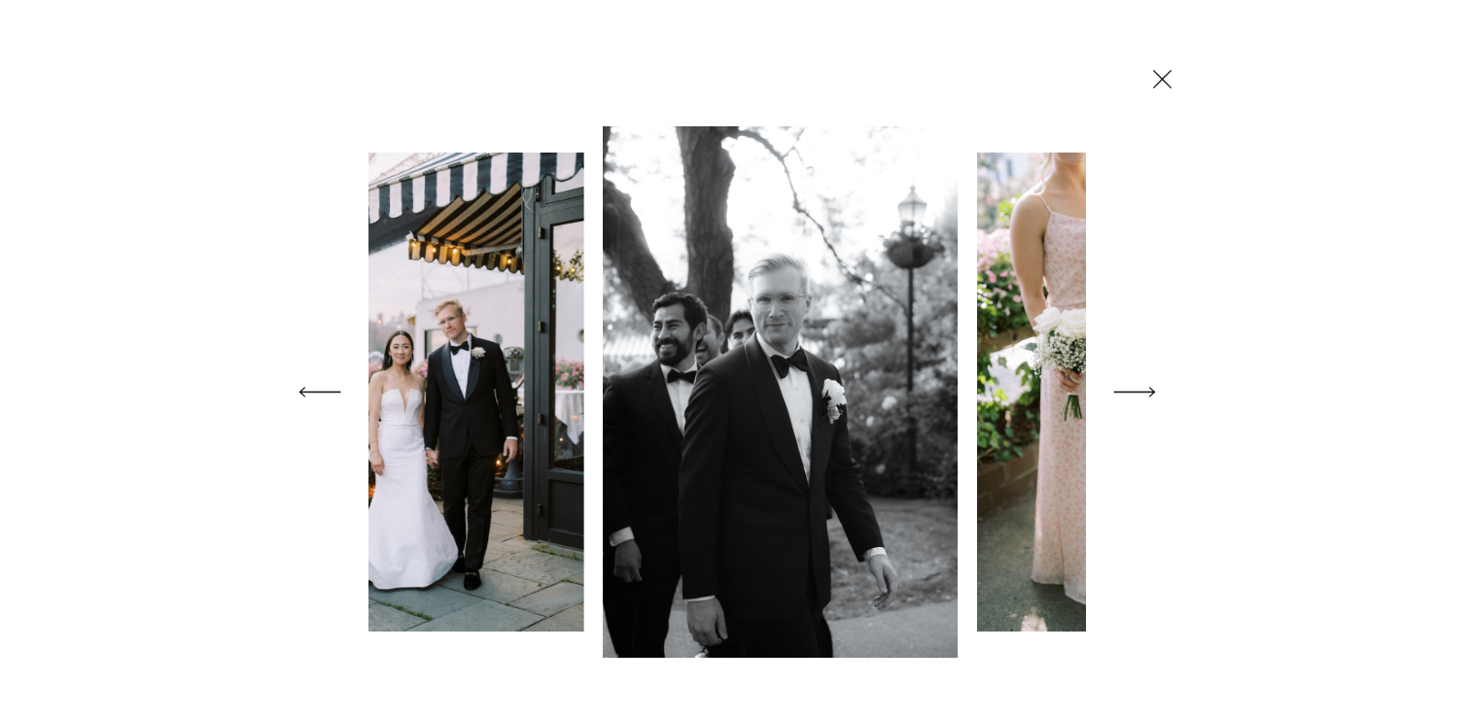
click at [1133, 385] on icon at bounding box center [1134, 392] width 54 height 77
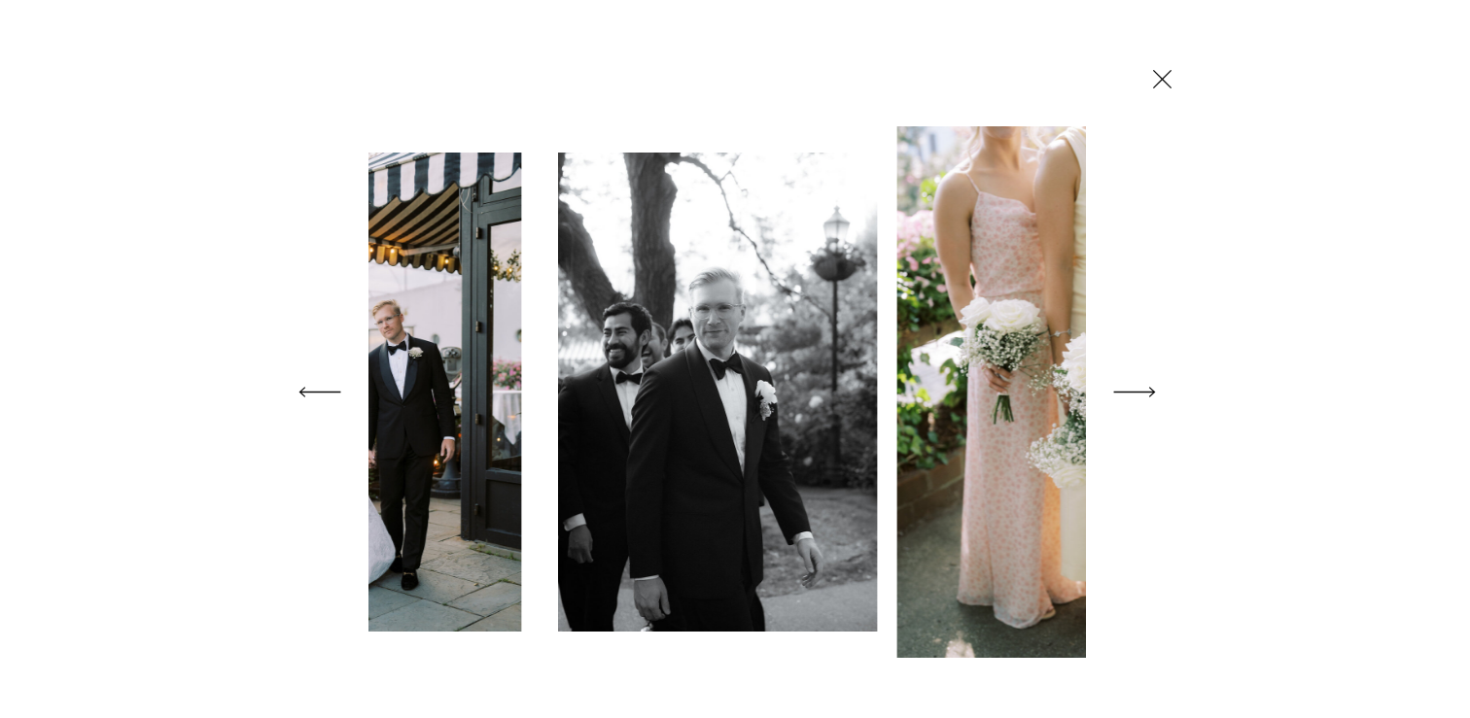
click at [1133, 385] on icon at bounding box center [1134, 392] width 54 height 77
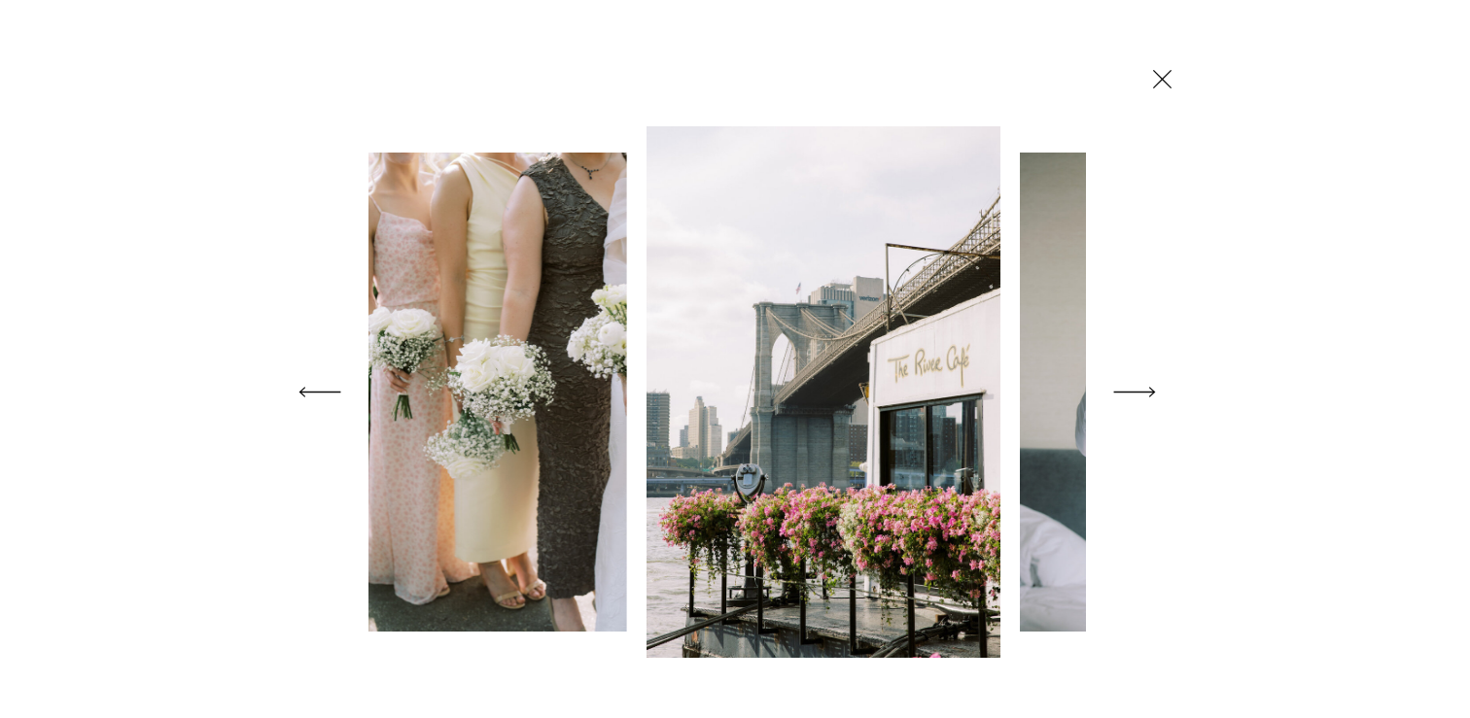
click at [1133, 385] on icon at bounding box center [1134, 392] width 54 height 77
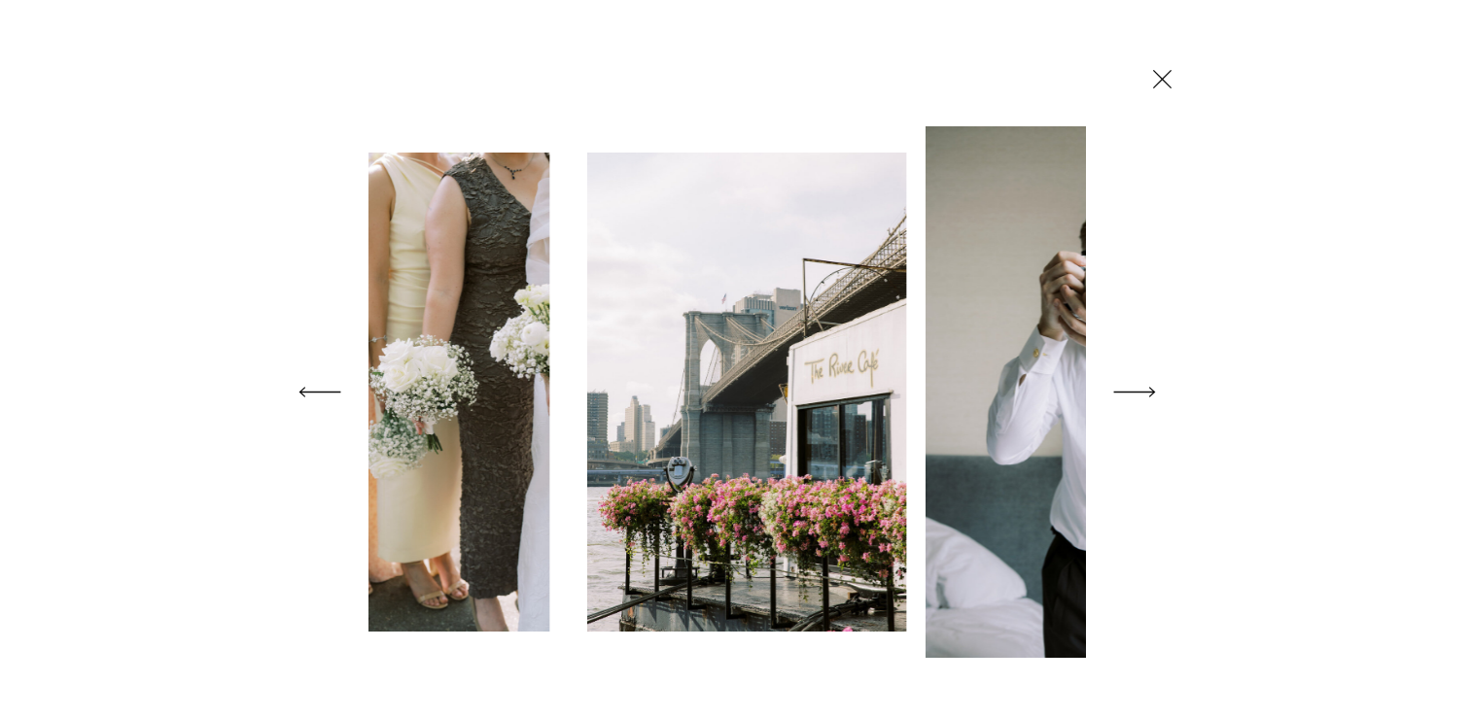
click at [1133, 385] on icon at bounding box center [1134, 392] width 54 height 77
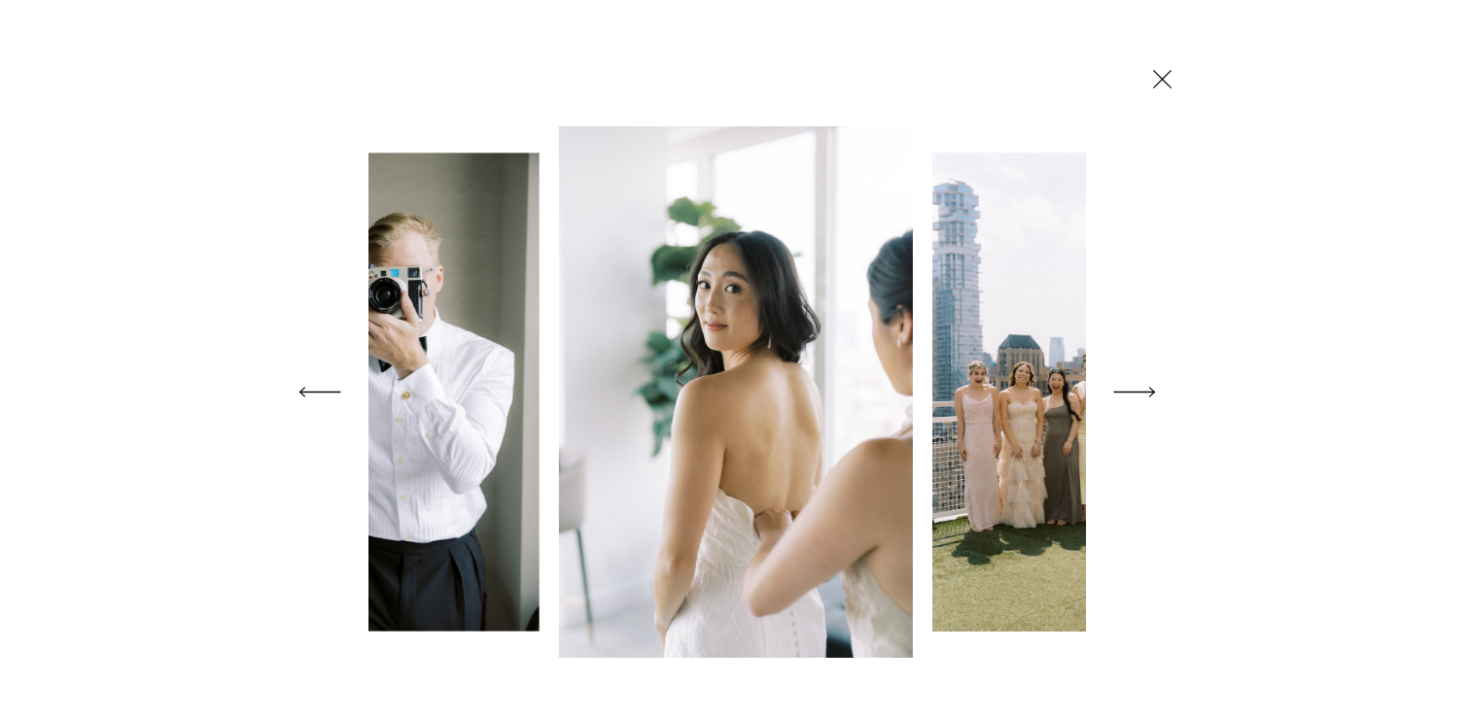
click at [1154, 76] on icon at bounding box center [1162, 79] width 32 height 34
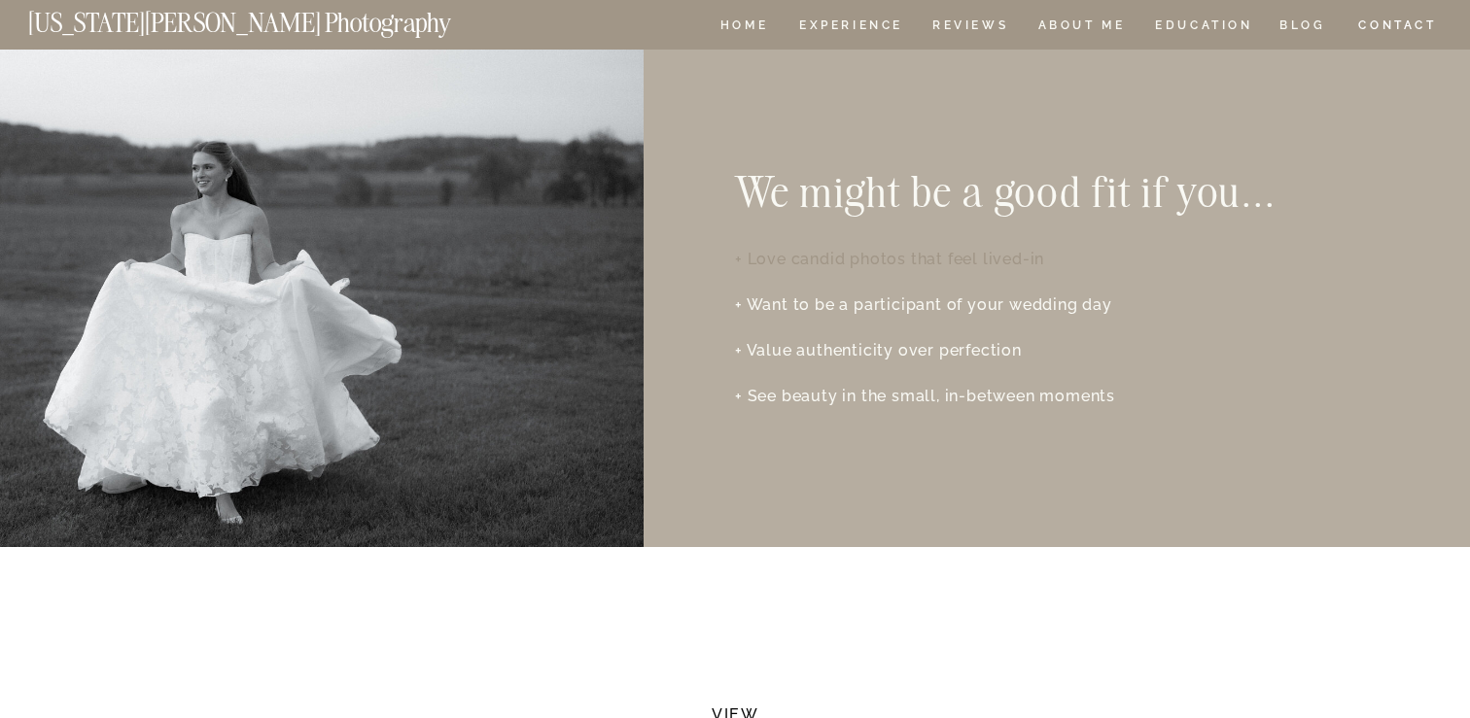
scroll to position [3050, 0]
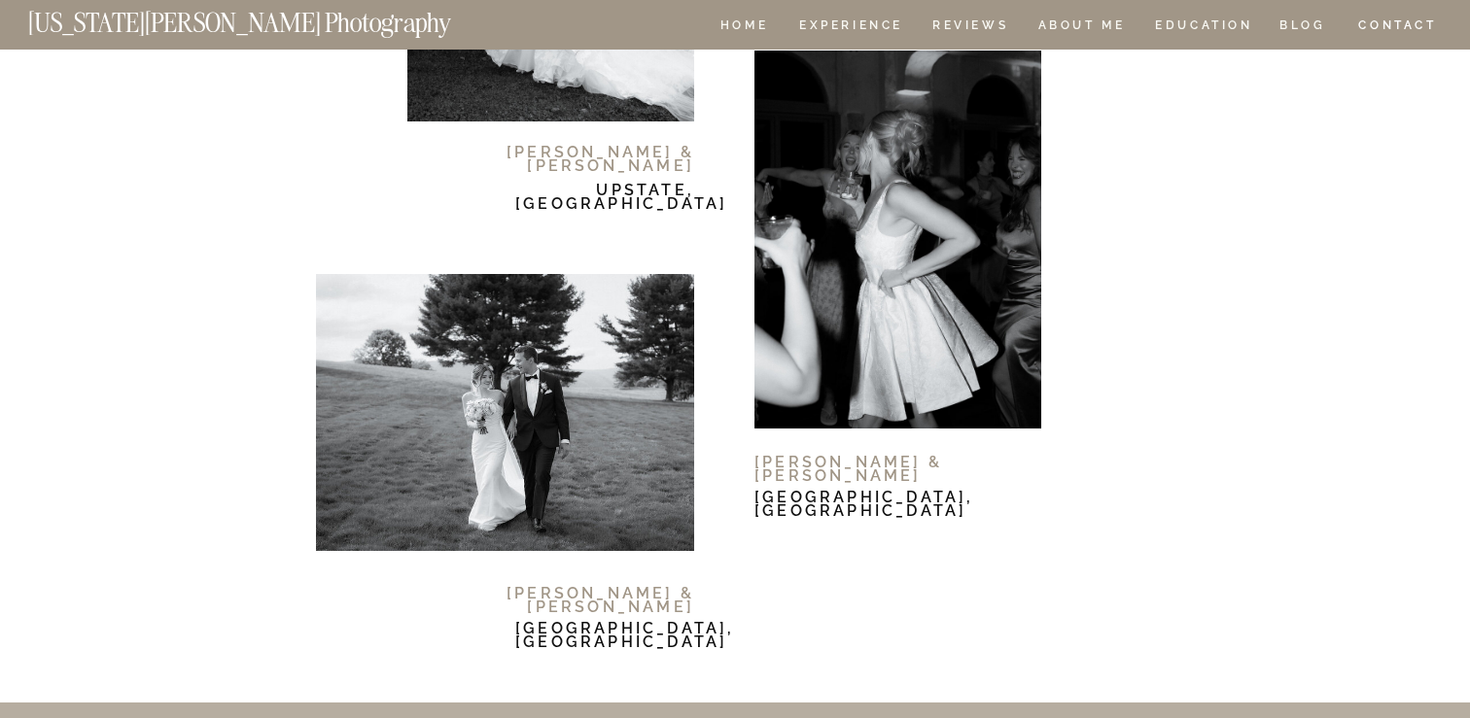
scroll to position [12118, 0]
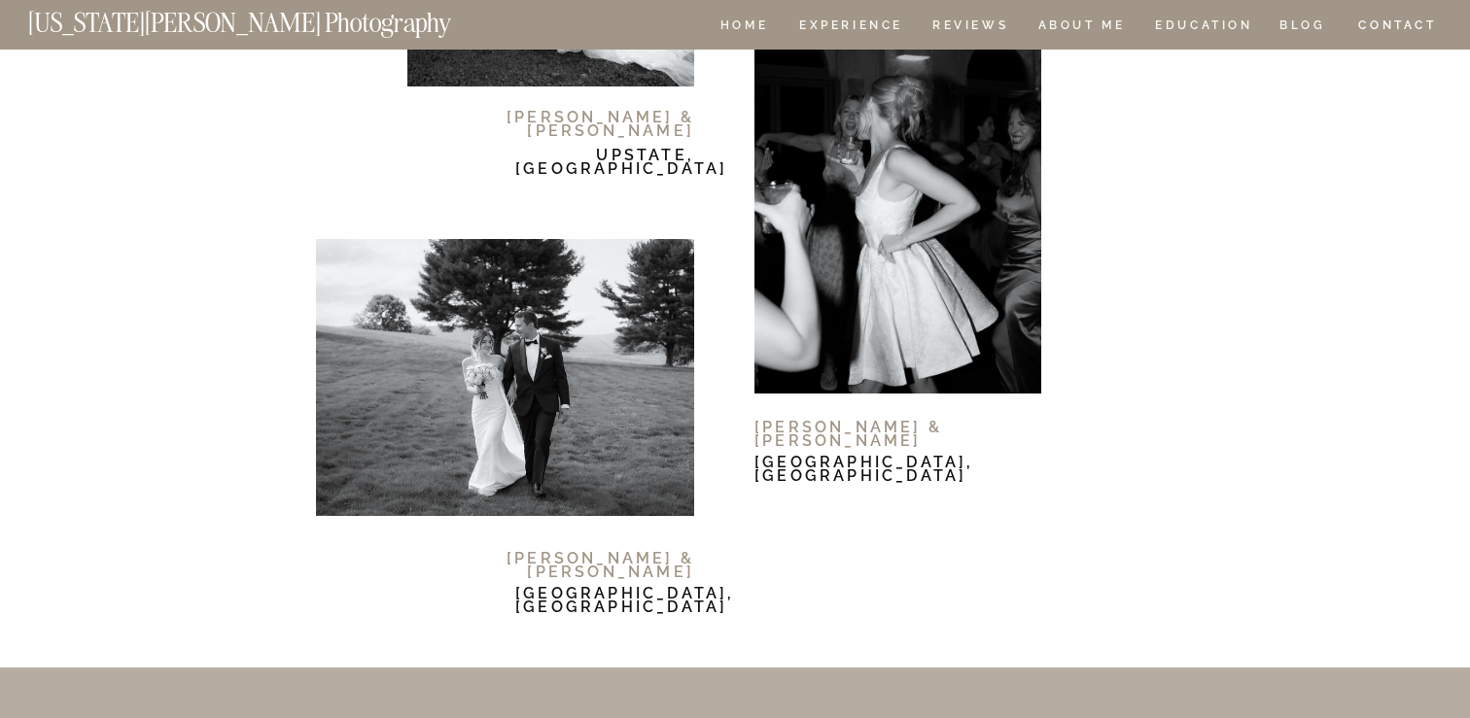
click at [1130, 309] on p "I'll be a calm, constant presence throughout most of the day, quietly documenti…" at bounding box center [1008, 332] width 504 height 47
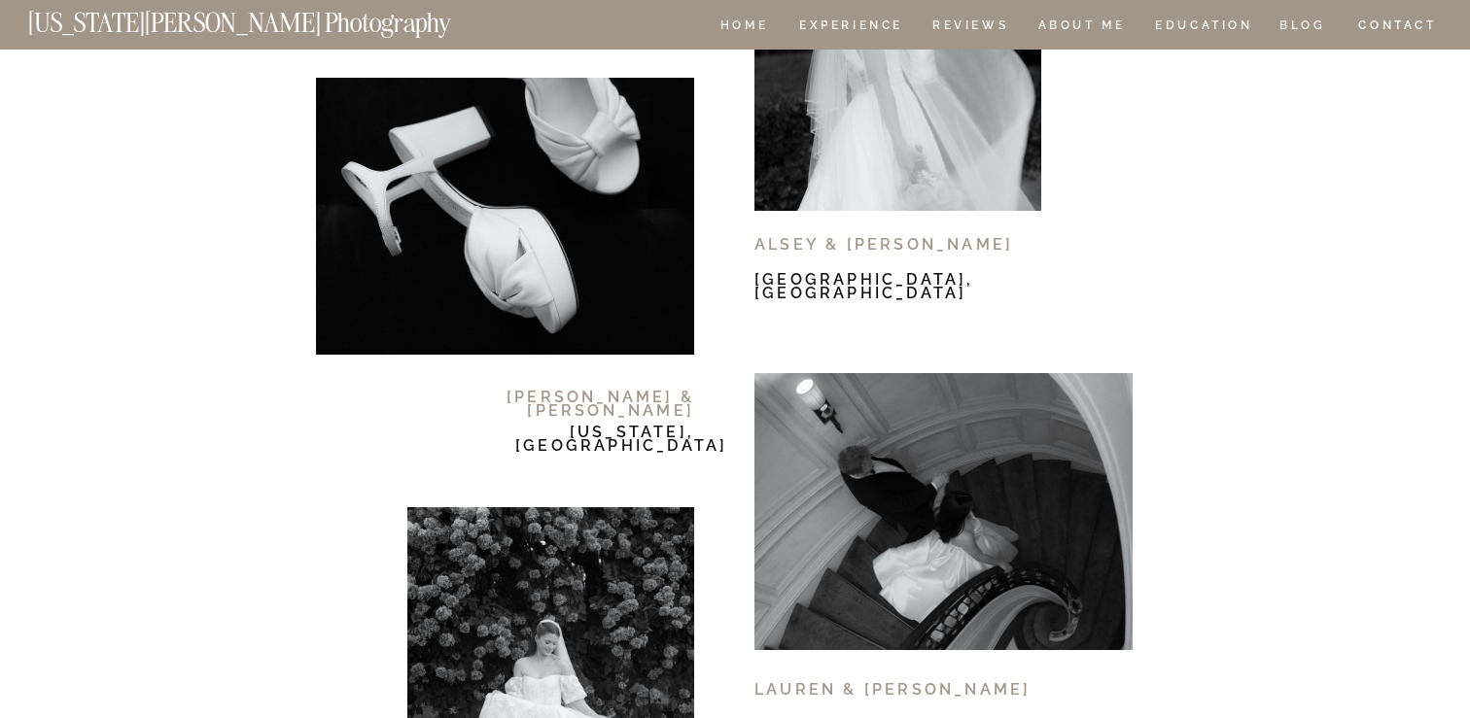
scroll to position [11307, 0]
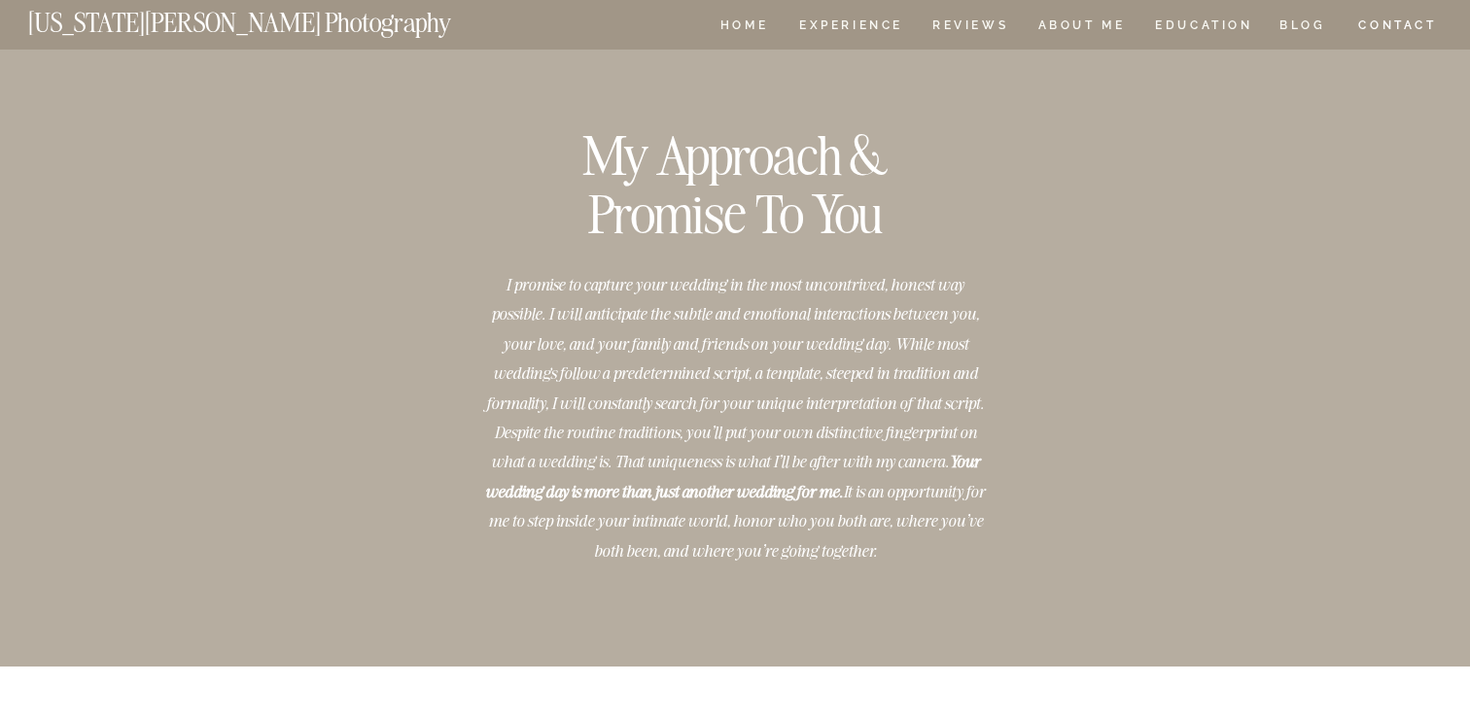
scroll to position [16022, 0]
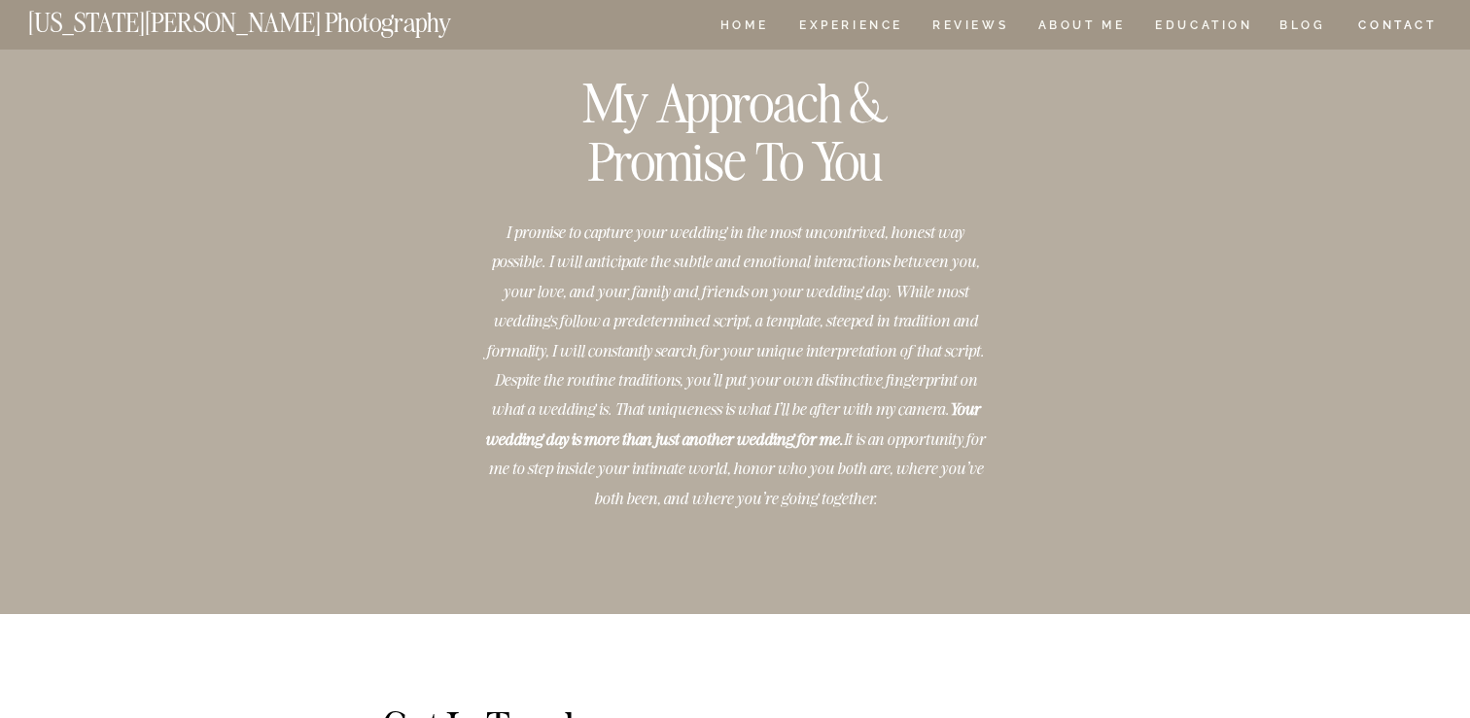
click at [251, 19] on nav "[US_STATE][PERSON_NAME] Photography" at bounding box center [272, 18] width 488 height 17
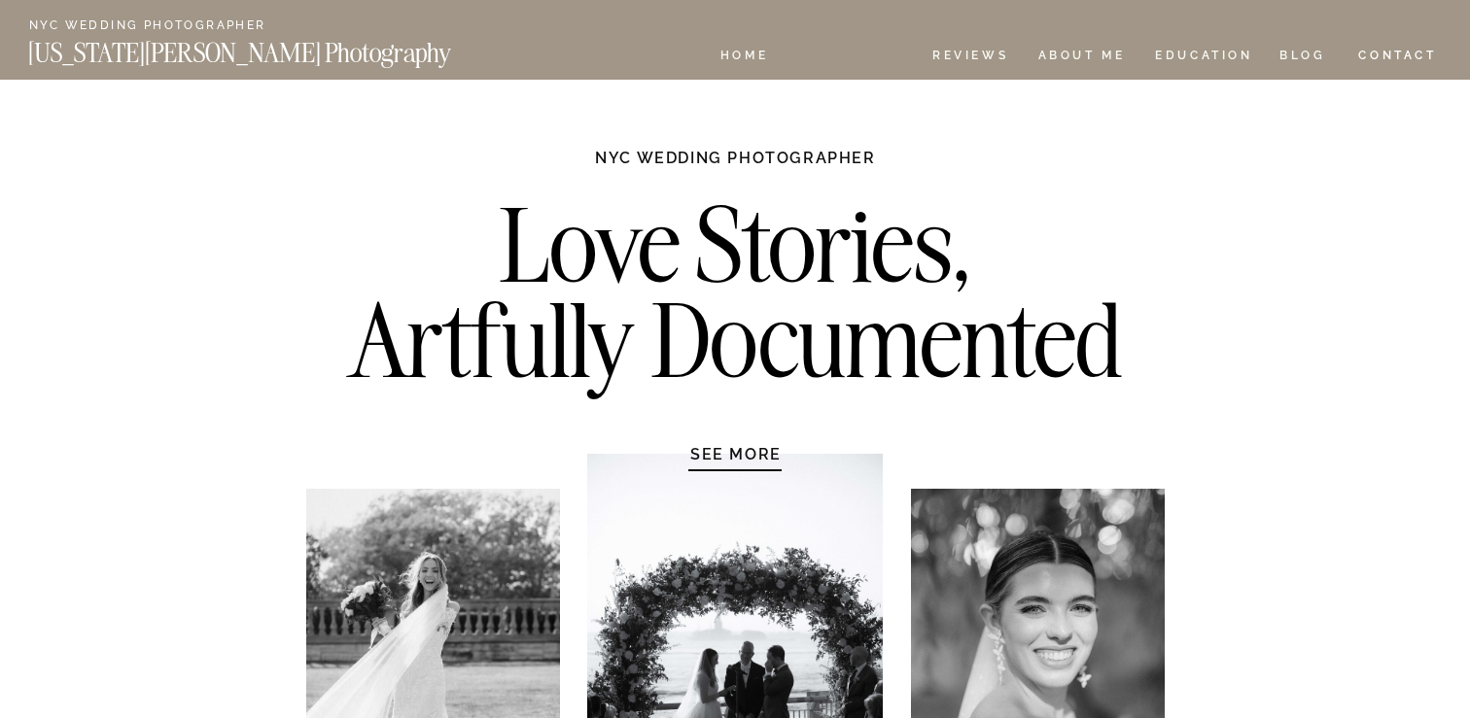
click at [858, 60] on nav "Experience" at bounding box center [850, 58] width 102 height 17
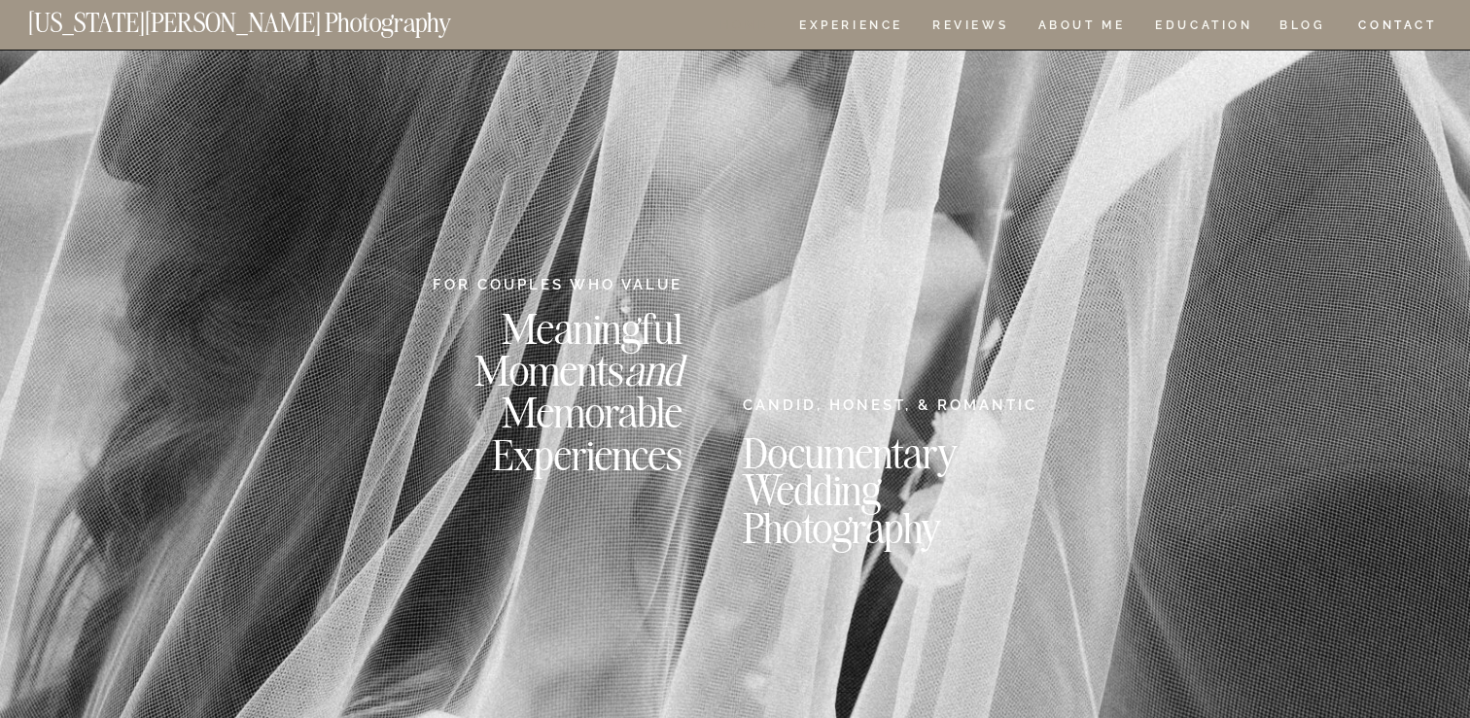
click at [751, 25] on nav "HOME" at bounding box center [743, 27] width 55 height 17
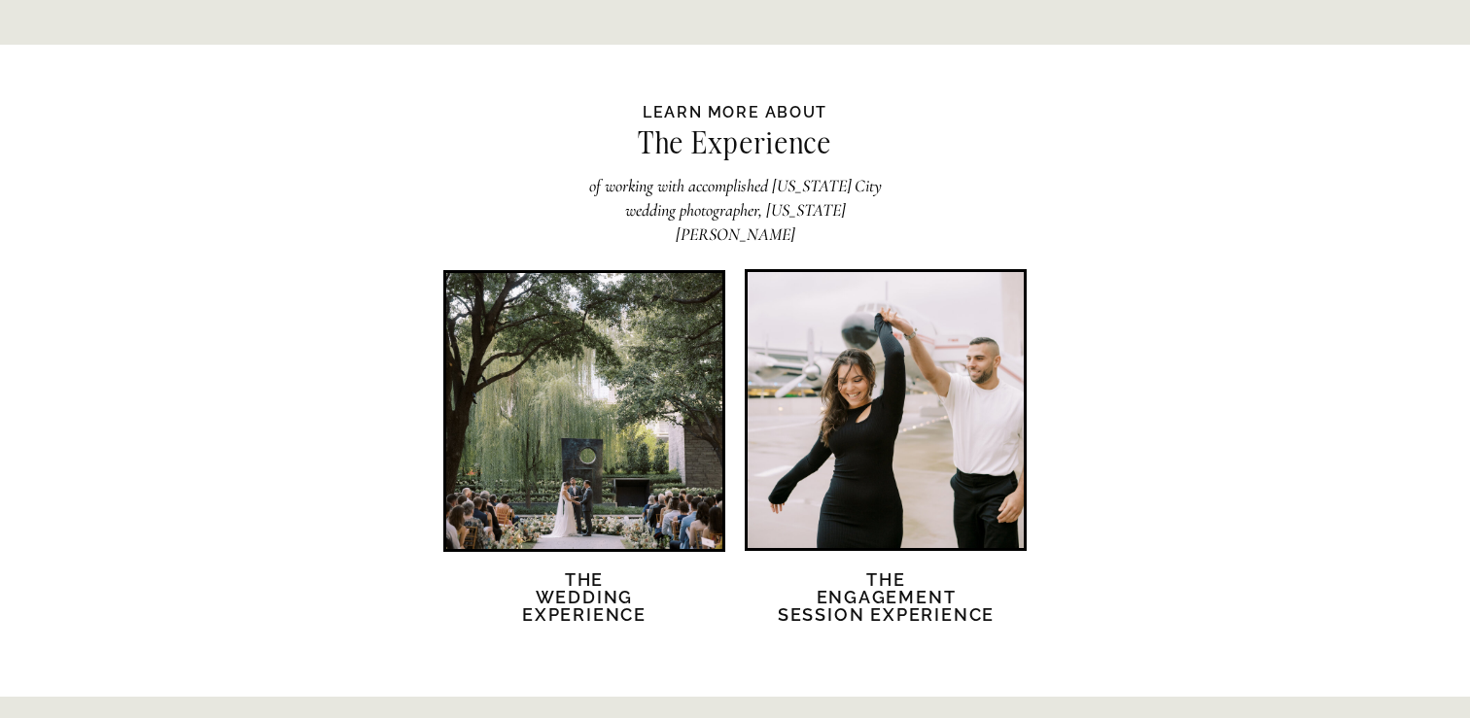
scroll to position [3704, 0]
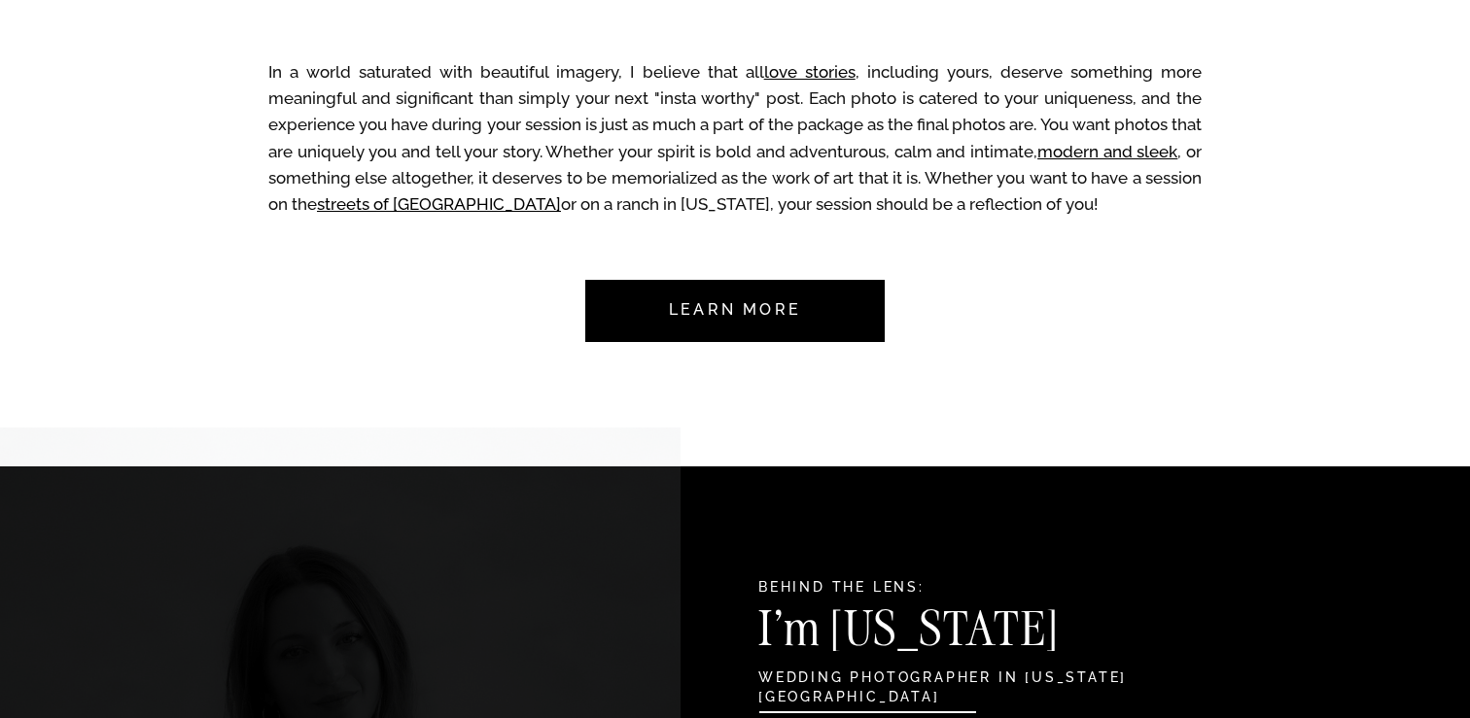
scroll to position [2164, 0]
